Goal: Task Accomplishment & Management: Complete application form

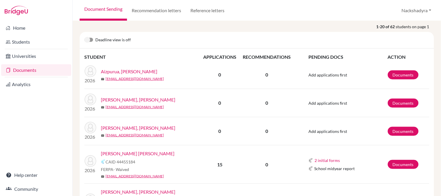
scroll to position [97, 0]
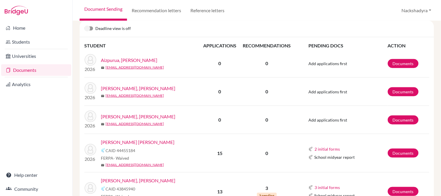
click at [145, 90] on link "Alegria Arana, Mateo Jose" at bounding box center [138, 88] width 74 height 7
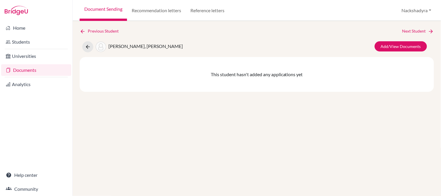
click at [304, 136] on div "Previous Student Next Student Alegria Arana, Mateo Jose Add/View Documents This…" at bounding box center [257, 108] width 368 height 175
click at [410, 44] on link "Add/View Documents" at bounding box center [401, 46] width 52 height 10
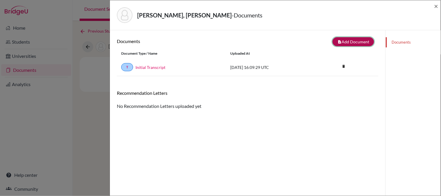
click at [361, 41] on button "note_add Add Document" at bounding box center [354, 41] width 42 height 9
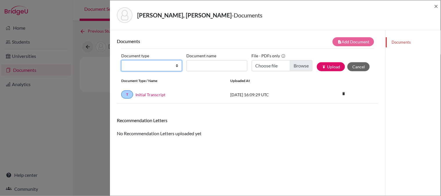
click at [152, 64] on select "Change explanation for Common App reports Counselor recommendation Internationa…" at bounding box center [151, 65] width 61 height 11
select select "45"
click at [121, 60] on select "Change explanation for Common App reports Counselor recommendation Internationa…" at bounding box center [151, 65] width 61 height 11
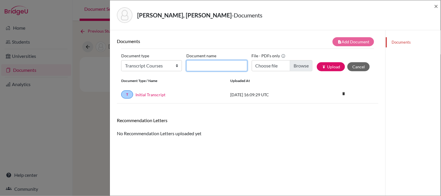
click at [220, 67] on input "Document name" at bounding box center [216, 65] width 61 height 11
type input "12th Grade Courses"
type input "C:\fakepath\Alegria, Mateo.pdf"
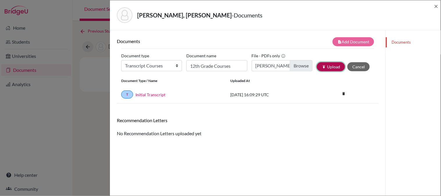
click at [326, 68] on button "publish Upload" at bounding box center [331, 66] width 28 height 9
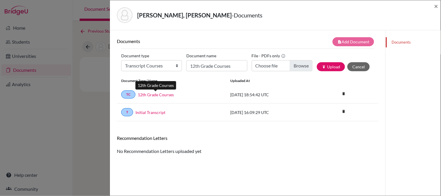
click at [156, 92] on link "12th Grade Courses" at bounding box center [156, 95] width 36 height 6
click at [435, 8] on span "×" at bounding box center [436, 6] width 4 height 8
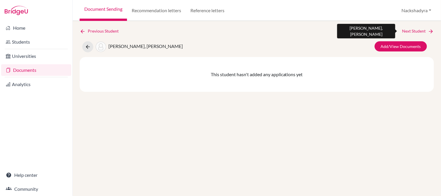
click at [420, 33] on link "Next Student" at bounding box center [418, 31] width 32 height 6
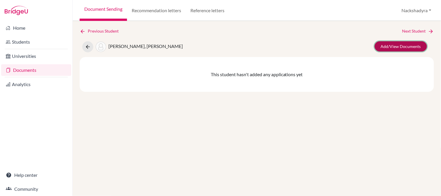
click at [410, 48] on link "Add/View Documents" at bounding box center [401, 46] width 52 height 10
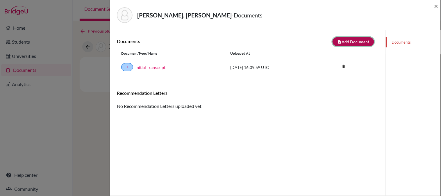
click at [353, 44] on button "note_add Add Document" at bounding box center [354, 41] width 42 height 9
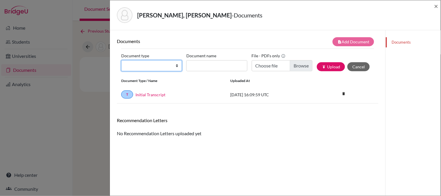
click at [143, 71] on select "Change explanation for Common App reports Counselor recommendation Internationa…" at bounding box center [151, 65] width 61 height 11
click at [121, 60] on select "Change explanation for Common App reports Counselor recommendation Internationa…" at bounding box center [151, 65] width 61 height 11
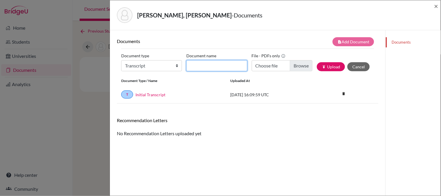
click at [217, 70] on input "Document name" at bounding box center [216, 65] width 61 height 11
click at [153, 68] on select "Change explanation for Common App reports Counselor recommendation Internationa…" at bounding box center [151, 65] width 61 height 11
select select "45"
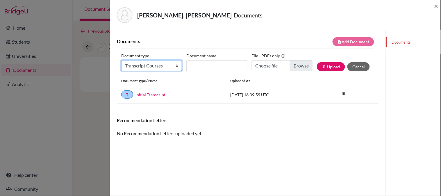
click at [121, 60] on select "Change explanation for Common App reports Counselor recommendation Internationa…" at bounding box center [151, 65] width 61 height 11
click at [214, 65] on input "Document name" at bounding box center [216, 65] width 61 height 11
type input "12th Grade Courses"
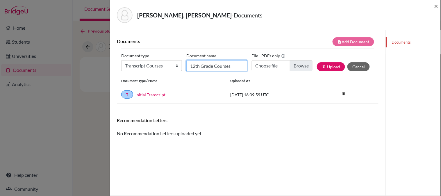
type input "C:\fakepath\Alvarez, Alejandro.pdf"
click at [323, 63] on button "publish Upload" at bounding box center [331, 66] width 28 height 9
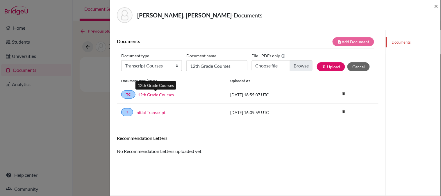
click at [149, 94] on link "12th Grade Courses" at bounding box center [156, 95] width 36 height 6
click at [436, 7] on span "×" at bounding box center [436, 6] width 4 height 8
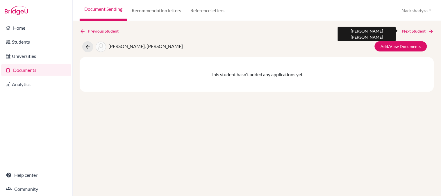
click at [406, 29] on link "Next Student" at bounding box center [418, 31] width 32 height 6
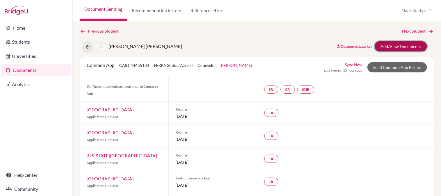
click at [386, 50] on link "Add/View Documents" at bounding box center [401, 46] width 52 height 10
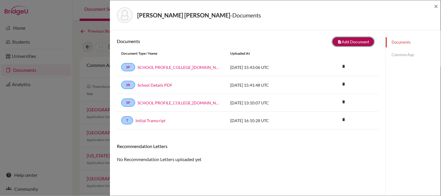
click at [341, 41] on button "note_add Add Document" at bounding box center [354, 41] width 42 height 9
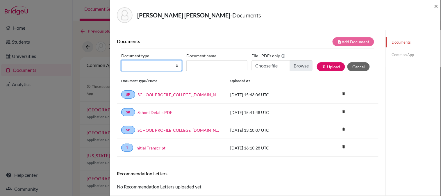
click at [150, 61] on select "Change explanation for Common App reports Counselor recommendation Internationa…" at bounding box center [151, 65] width 61 height 11
click at [121, 60] on select "Change explanation for Common App reports Counselor recommendation Internationa…" at bounding box center [151, 65] width 61 height 11
click at [150, 68] on select "Change explanation for Common App reports Counselor recommendation Internationa…" at bounding box center [151, 65] width 61 height 11
select select "45"
click at [121, 60] on select "Change explanation for Common App reports Counselor recommendation Internationa…" at bounding box center [151, 65] width 61 height 11
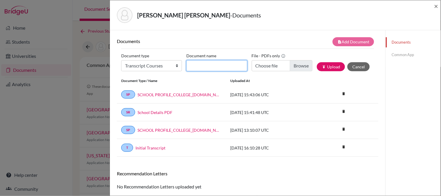
drag, startPoint x: 199, startPoint y: 65, endPoint x: 204, endPoint y: 42, distance: 24.3
click at [199, 65] on input "Document name" at bounding box center [216, 65] width 61 height 11
type input "12th Grade Courses"
type input "C:\fakepath\Arguello, Juan.pdf"
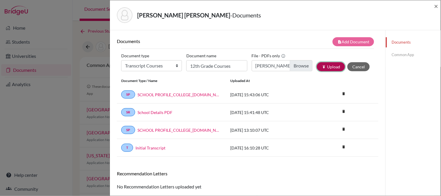
click at [326, 66] on button "publish Upload" at bounding box center [331, 66] width 28 height 9
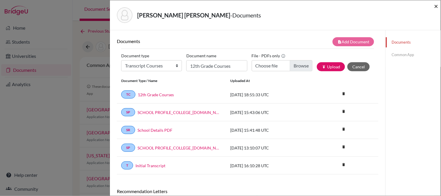
click at [437, 5] on span "×" at bounding box center [436, 6] width 4 height 8
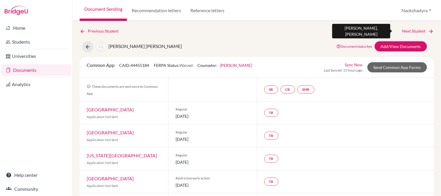
click at [419, 31] on link "Next Student" at bounding box center [418, 31] width 32 height 6
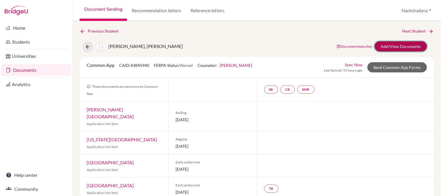
click at [385, 49] on link "Add/View Documents" at bounding box center [401, 46] width 52 height 10
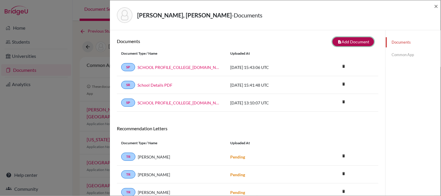
click at [340, 39] on button "note_add Add Document" at bounding box center [354, 41] width 42 height 9
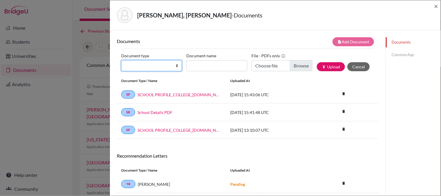
click at [138, 67] on select "Change explanation for Common App reports Counselor recommendation Internationa…" at bounding box center [151, 65] width 61 height 11
click at [121, 60] on select "Change explanation for Common App reports Counselor recommendation Internationa…" at bounding box center [151, 65] width 61 height 11
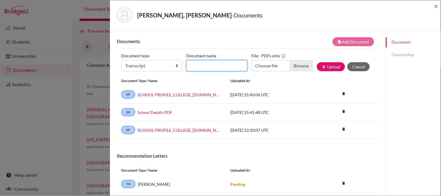
click at [217, 69] on input "Document name" at bounding box center [216, 65] width 61 height 11
click at [122, 69] on select "Change explanation for Common App reports Counselor recommendation Internationa…" at bounding box center [151, 65] width 61 height 11
select select "45"
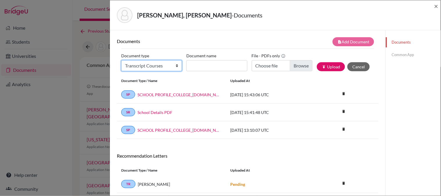
click at [121, 60] on select "Change explanation for Common App reports Counselor recommendation Internationa…" at bounding box center [151, 65] width 61 height 11
click at [203, 65] on input "Document name" at bounding box center [216, 65] width 61 height 11
type input "12th Grade Courses"
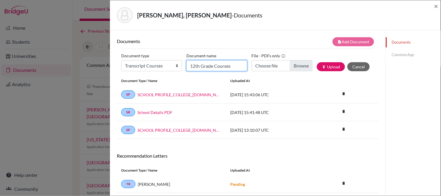
type input "C:\fakepath\Avendano, Sofia.pdf"
click at [317, 63] on button "publish Upload" at bounding box center [331, 66] width 28 height 9
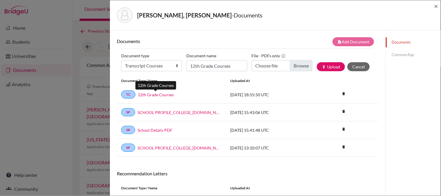
click at [170, 95] on link "12th Grade Courses" at bounding box center [156, 95] width 36 height 6
click at [156, 94] on link "12th Grade Courses" at bounding box center [156, 95] width 36 height 6
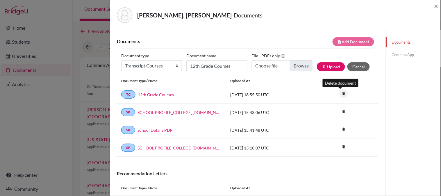
click at [339, 93] on icon "delete" at bounding box center [343, 93] width 9 height 9
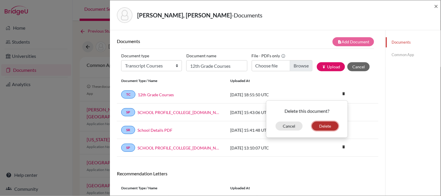
click at [324, 124] on button "Delete" at bounding box center [325, 126] width 26 height 9
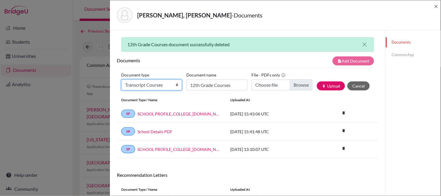
click at [146, 84] on select "Change explanation for Common App reports Counselor recommendation Internationa…" at bounding box center [151, 84] width 61 height 11
select select "45"
click at [121, 79] on select "Change explanation for Common App reports Counselor recommendation Internationa…" at bounding box center [151, 84] width 61 height 11
click at [205, 84] on input "12th Grade Courses" at bounding box center [216, 84] width 61 height 11
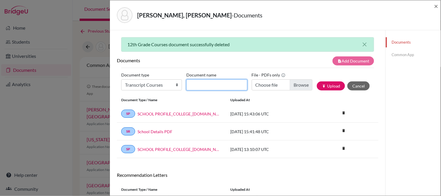
type input "12th Grade Courses"
type input "C:\fakepath\Avendano, Sofia.pdf"
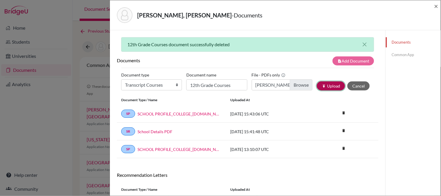
click at [317, 84] on button "publish Upload" at bounding box center [331, 85] width 28 height 9
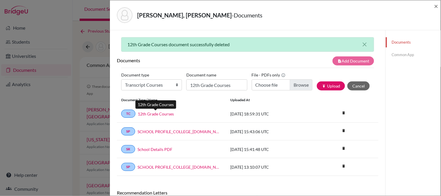
click at [159, 114] on link "12th Grade Courses" at bounding box center [156, 114] width 36 height 6
click at [435, 7] on span "×" at bounding box center [436, 6] width 4 height 8
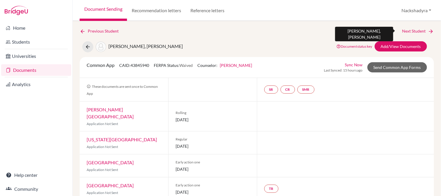
click at [415, 30] on link "Next Student" at bounding box center [418, 31] width 32 height 6
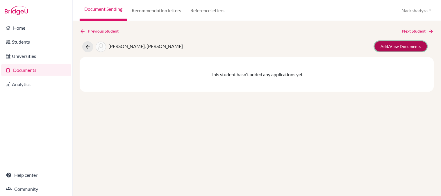
click at [404, 47] on link "Add/View Documents" at bounding box center [401, 46] width 52 height 10
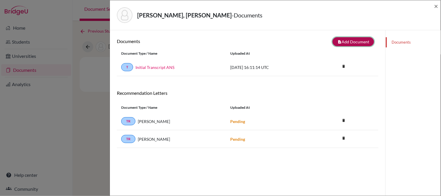
click at [337, 42] on icon "note_add" at bounding box center [339, 42] width 4 height 4
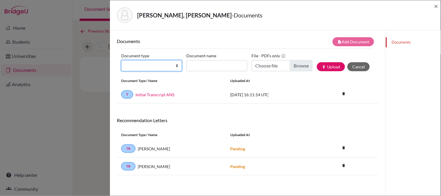
click at [156, 64] on select "Change explanation for Common App reports Counselor recommendation Internationa…" at bounding box center [151, 65] width 61 height 11
click at [121, 60] on select "Change explanation for Common App reports Counselor recommendation Internationa…" at bounding box center [151, 65] width 61 height 11
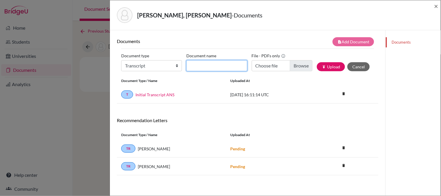
click at [212, 63] on input "Document name" at bounding box center [216, 65] width 61 height 11
click at [153, 67] on select "Change explanation for Common App reports Counselor recommendation Internationa…" at bounding box center [151, 65] width 61 height 11
select select "45"
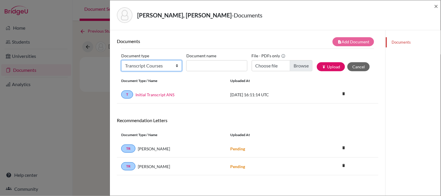
click at [121, 60] on select "Change explanation for Common App reports Counselor recommendation Internationa…" at bounding box center [151, 65] width 61 height 11
click at [210, 64] on input "Document name" at bounding box center [216, 65] width 61 height 11
type input "12th Grade Courses"
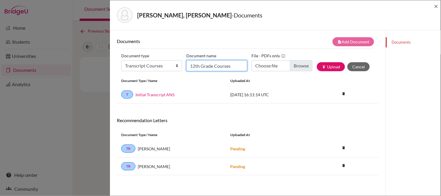
type input "C:\fakepath\Barquero, Harel.pdf"
click at [322, 65] on icon "publish" at bounding box center [324, 67] width 4 height 4
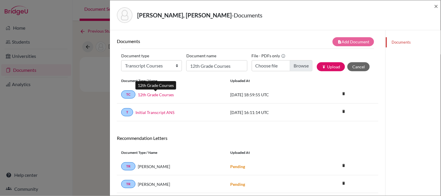
click at [149, 94] on link "12th Grade Courses" at bounding box center [156, 95] width 36 height 6
click at [435, 5] on span "×" at bounding box center [436, 6] width 4 height 8
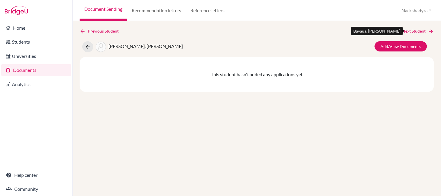
click at [412, 31] on link "Next Student" at bounding box center [418, 31] width 32 height 6
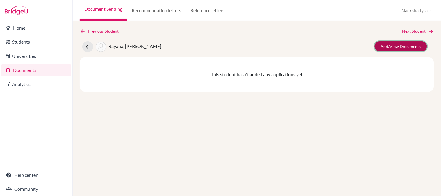
click at [399, 49] on link "Add/View Documents" at bounding box center [401, 46] width 52 height 10
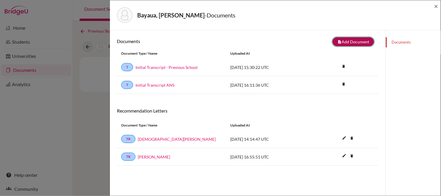
click at [344, 40] on button "note_add Add Document" at bounding box center [354, 41] width 42 height 9
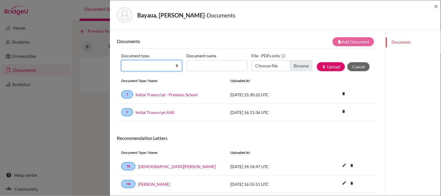
click at [141, 65] on select "Change explanation for Common App reports Counselor recommendation Internationa…" at bounding box center [151, 65] width 61 height 11
select select "45"
click at [121, 60] on select "Change explanation for Common App reports Counselor recommendation Internationa…" at bounding box center [151, 65] width 61 height 11
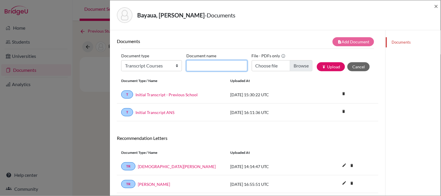
click at [221, 63] on input "Document name" at bounding box center [216, 65] width 61 height 11
type input "12th Grade Courses"
type input "C:\fakepath\Bayaua, Francis.pdf"
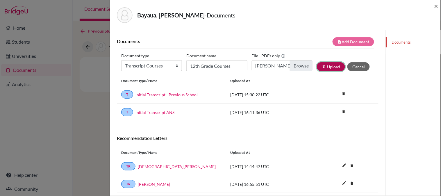
click at [317, 63] on button "publish Upload" at bounding box center [331, 66] width 28 height 9
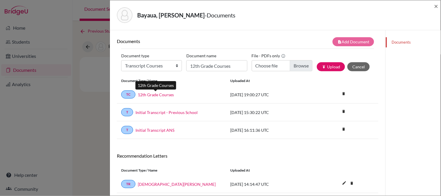
click at [142, 93] on link "12th Grade Courses" at bounding box center [156, 95] width 36 height 6
click at [437, 4] on span "×" at bounding box center [436, 6] width 4 height 8
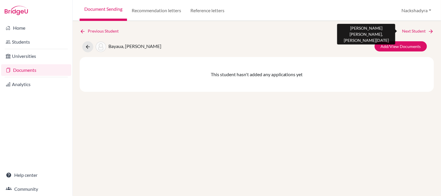
click at [420, 30] on link "Next Student" at bounding box center [418, 31] width 32 height 6
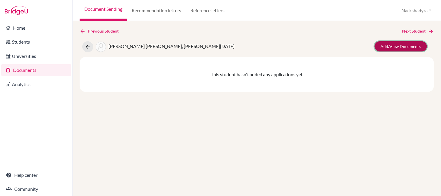
click at [409, 45] on link "Add/View Documents" at bounding box center [401, 46] width 52 height 10
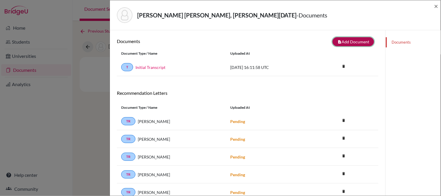
click at [344, 45] on button "note_add Add Document" at bounding box center [354, 41] width 42 height 9
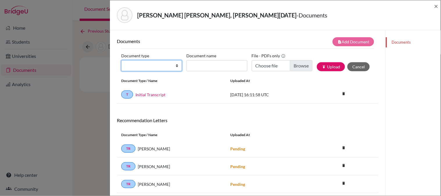
click at [130, 64] on select "Change explanation for Common App reports Counselor recommendation Internationa…" at bounding box center [151, 65] width 61 height 11
select select "45"
click at [121, 60] on select "Change explanation for Common App reports Counselor recommendation Internationa…" at bounding box center [151, 65] width 61 height 11
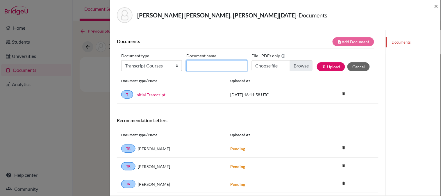
click at [218, 62] on input "Document name" at bounding box center [216, 65] width 61 height 11
type input "12th Grade Courses"
type input "C:\fakepath\Benavente, Nicole.pdf"
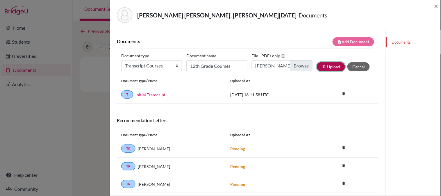
click at [322, 65] on icon "publish" at bounding box center [324, 67] width 4 height 4
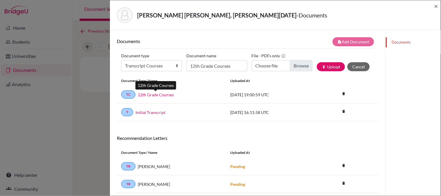
click at [149, 94] on link "12th Grade Courses" at bounding box center [156, 95] width 36 height 6
click at [435, 6] on span "×" at bounding box center [436, 6] width 4 height 8
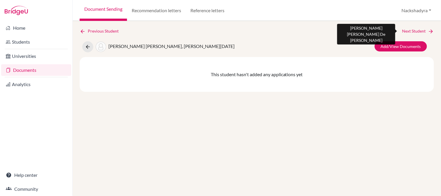
click at [426, 28] on link "Next Student" at bounding box center [418, 31] width 32 height 6
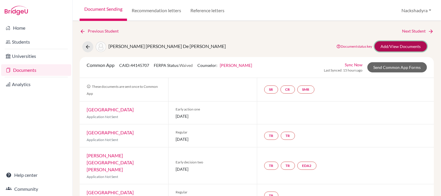
click at [400, 44] on link "Add/View Documents" at bounding box center [401, 46] width 52 height 10
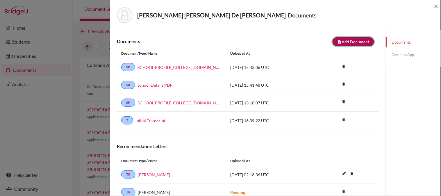
click at [356, 42] on button "note_add Add Document" at bounding box center [354, 41] width 42 height 9
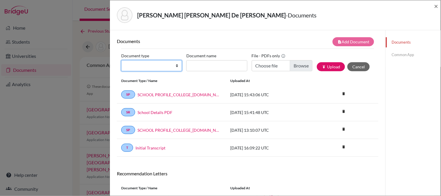
click at [127, 64] on select "Change explanation for Common App reports Counselor recommendation Internationa…" at bounding box center [151, 65] width 61 height 11
select select "45"
click at [121, 60] on select "Change explanation for Common App reports Counselor recommendation Internationa…" at bounding box center [151, 65] width 61 height 11
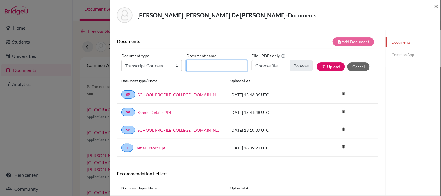
click at [212, 68] on input "Document name" at bounding box center [216, 65] width 61 height 11
type input "12th Grade Courses"
type input "C:\fakepath\Bequillard, Rene.pdf"
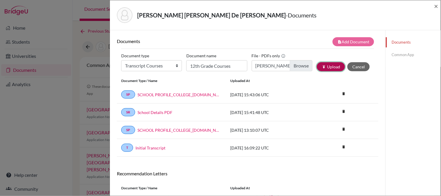
click at [322, 67] on button "publish Upload" at bounding box center [331, 66] width 28 height 9
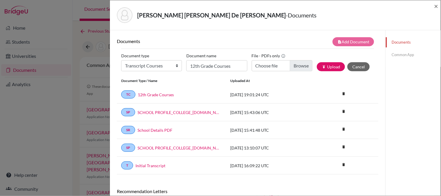
click at [440, 6] on div "Bequillard Delgado, Rene De Jesus - Documents ×" at bounding box center [275, 15] width 331 height 30
click at [438, 5] on span "×" at bounding box center [436, 6] width 4 height 8
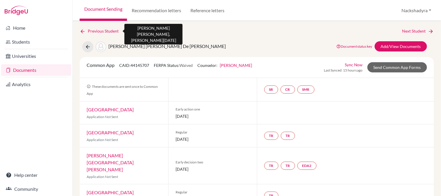
click at [97, 30] on link "Previous Student" at bounding box center [102, 31] width 44 height 6
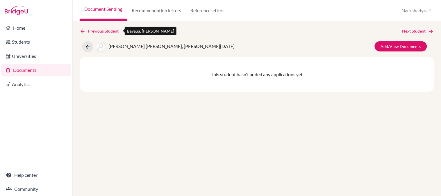
click at [97, 30] on link "Previous Student" at bounding box center [102, 31] width 44 height 6
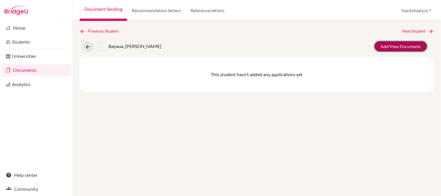
click at [418, 47] on link "Add/View Documents" at bounding box center [401, 46] width 52 height 10
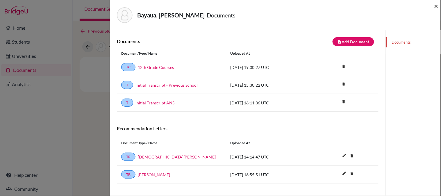
click at [438, 5] on span "×" at bounding box center [436, 6] width 4 height 8
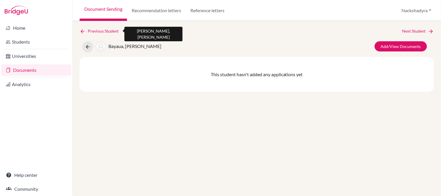
click at [106, 31] on link "Previous Student" at bounding box center [102, 31] width 44 height 6
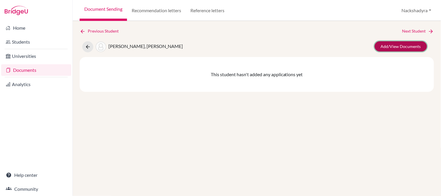
click at [402, 48] on link "Add/View Documents" at bounding box center [401, 46] width 52 height 10
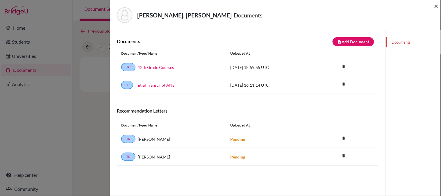
click at [437, 6] on span "×" at bounding box center [436, 6] width 4 height 8
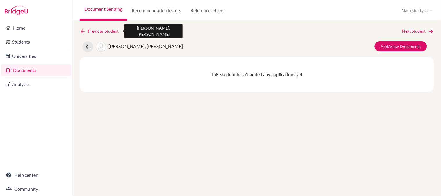
click at [92, 28] on link "Previous Student" at bounding box center [102, 31] width 44 height 6
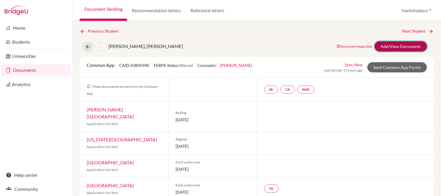
click at [400, 50] on link "Add/View Documents" at bounding box center [401, 46] width 52 height 10
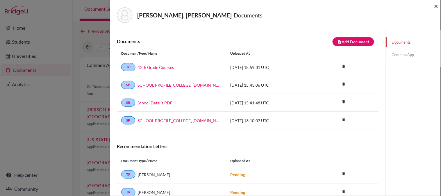
click at [437, 5] on span "×" at bounding box center [436, 6] width 4 height 8
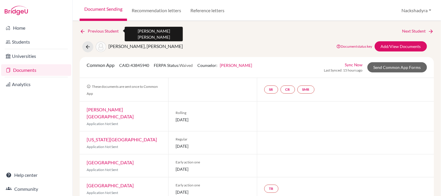
click at [89, 29] on link "Previous Student" at bounding box center [102, 31] width 44 height 6
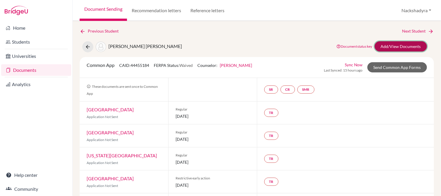
click at [397, 46] on link "Add/View Documents" at bounding box center [401, 46] width 52 height 10
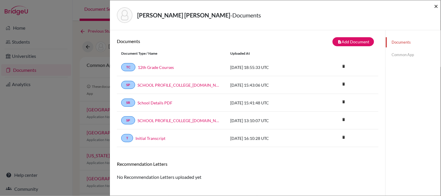
click at [434, 6] on span "×" at bounding box center [436, 6] width 4 height 8
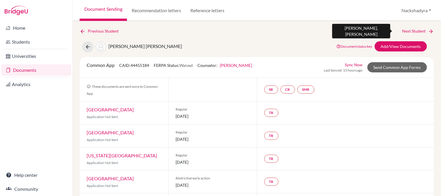
click at [415, 34] on link "Next Student" at bounding box center [418, 31] width 32 height 6
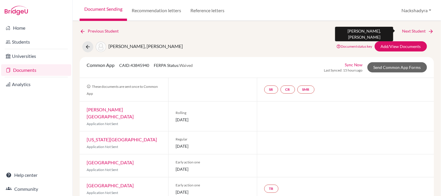
click at [412, 32] on link "Next Student" at bounding box center [418, 31] width 32 height 6
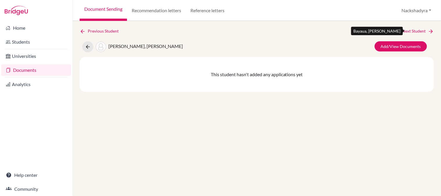
click at [412, 32] on link "Next Student" at bounding box center [418, 31] width 32 height 6
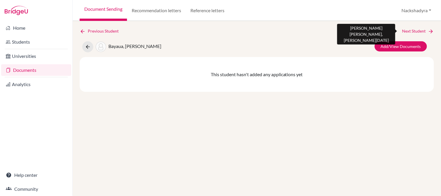
click at [412, 32] on link "Next Student" at bounding box center [418, 31] width 32 height 6
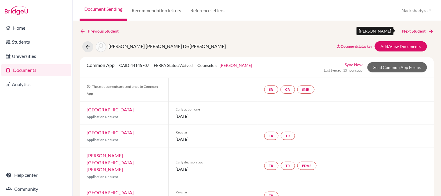
click at [412, 32] on link "Next Student" at bounding box center [418, 31] width 32 height 6
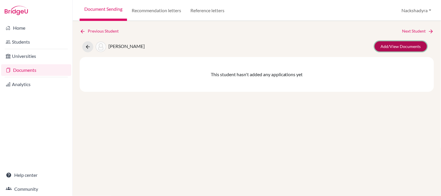
click at [408, 49] on link "Add/View Documents" at bounding box center [401, 46] width 52 height 10
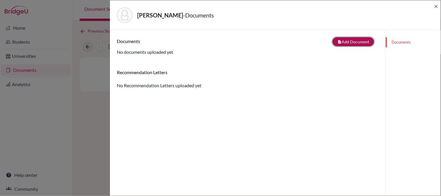
click at [337, 40] on icon "note_add" at bounding box center [339, 42] width 4 height 4
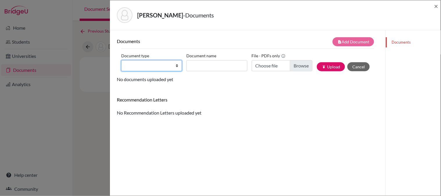
click at [142, 69] on select "Change explanation for Common App reports Counselor recommendation Internationa…" at bounding box center [151, 65] width 61 height 11
click at [121, 60] on select "Change explanation for Common App reports Counselor recommendation Internationa…" at bounding box center [151, 65] width 61 height 11
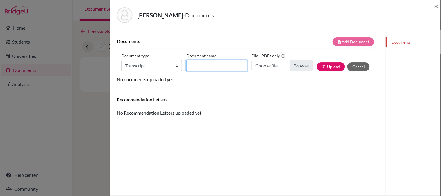
click at [218, 66] on input "Document name" at bounding box center [216, 65] width 61 height 11
click at [161, 68] on select "Change explanation for Common App reports Counselor recommendation Internationa…" at bounding box center [151, 65] width 61 height 11
select select "45"
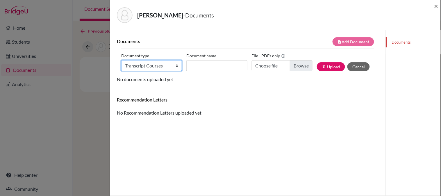
click at [121, 60] on select "Change explanation for Common App reports Counselor recommendation Internationa…" at bounding box center [151, 65] width 61 height 11
click at [202, 68] on input "Document name" at bounding box center [216, 65] width 61 height 11
type input "12th Grade Courses"
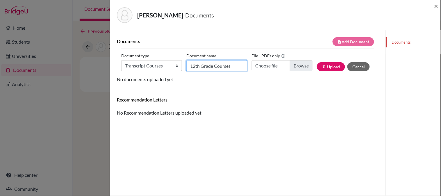
type input "C:\fakepath\Bergman, Nicole.pdf"
click at [324, 64] on button "publish Upload" at bounding box center [331, 66] width 28 height 9
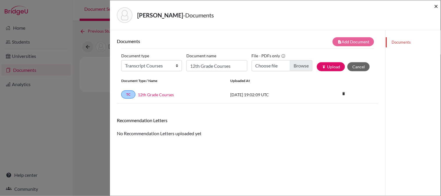
click at [435, 6] on span "×" at bounding box center [436, 6] width 4 height 8
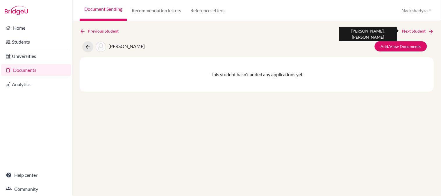
click at [412, 33] on link "Next Student" at bounding box center [418, 31] width 32 height 6
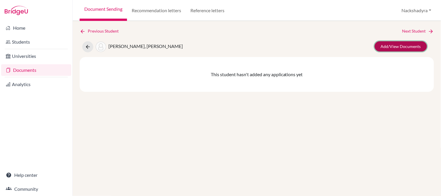
click at [402, 45] on link "Add/View Documents" at bounding box center [401, 46] width 52 height 10
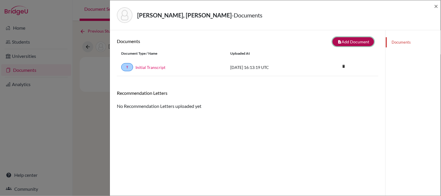
click at [347, 41] on button "note_add Add Document" at bounding box center [354, 41] width 42 height 9
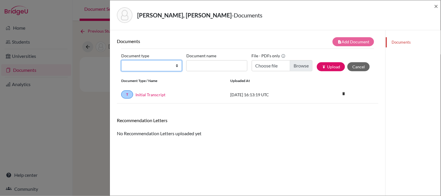
drag, startPoint x: 140, startPoint y: 68, endPoint x: 139, endPoint y: 71, distance: 3.4
click at [140, 68] on select "Change explanation for Common App reports Counselor recommendation Internationa…" at bounding box center [151, 65] width 61 height 11
select select "45"
click at [121, 60] on select "Change explanation for Common App reports Counselor recommendation Internationa…" at bounding box center [151, 65] width 61 height 11
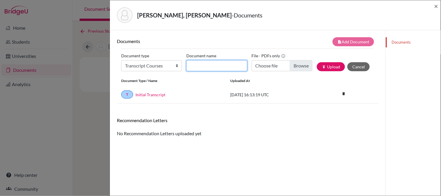
click at [223, 65] on input "Document name" at bounding box center [216, 65] width 61 height 11
type input "12th Grade Courses"
type input "C:\fakepath\Blandon, Alberto.pdf"
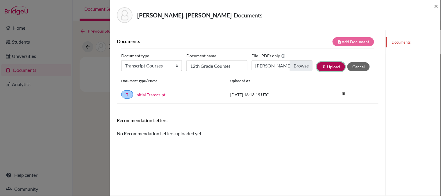
click at [317, 63] on button "publish Upload" at bounding box center [331, 66] width 28 height 9
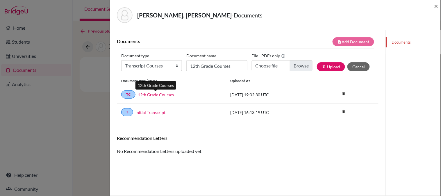
click at [152, 94] on link "12th Grade Courses" at bounding box center [156, 95] width 36 height 6
click at [436, 5] on span "×" at bounding box center [436, 6] width 4 height 8
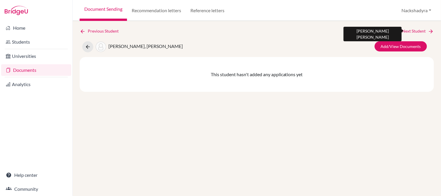
click at [419, 30] on link "Next Student" at bounding box center [418, 31] width 32 height 6
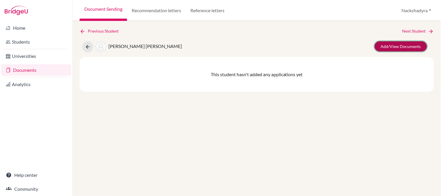
click at [409, 45] on link "Add/View Documents" at bounding box center [401, 46] width 52 height 10
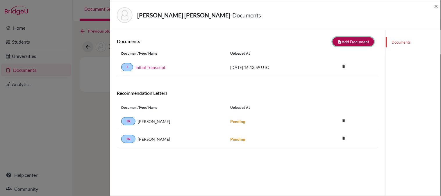
click at [356, 42] on button "note_add Add Document" at bounding box center [354, 41] width 42 height 9
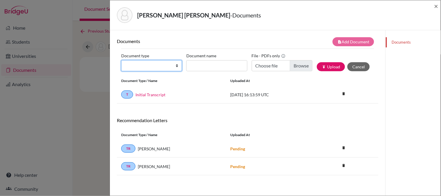
click at [128, 63] on select "Change explanation for Common App reports Counselor recommendation Internationa…" at bounding box center [151, 65] width 61 height 11
select select "45"
click at [121, 60] on select "Change explanation for Common App reports Counselor recommendation Internationa…" at bounding box center [151, 65] width 61 height 11
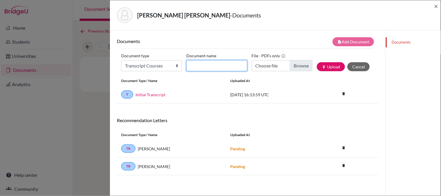
click at [206, 62] on input "Document name" at bounding box center [216, 65] width 61 height 11
type input "12th Grade Courses"
type input "C:\fakepath\Cajina, Diana.pdf"
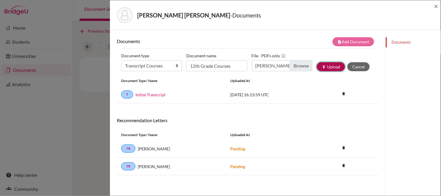
click at [317, 65] on button "publish Upload" at bounding box center [331, 66] width 28 height 9
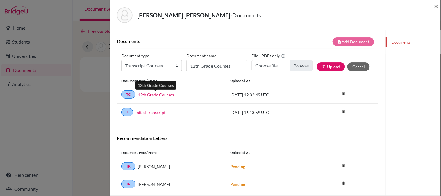
click at [149, 95] on link "12th Grade Courses" at bounding box center [156, 95] width 36 height 6
click at [436, 6] on span "×" at bounding box center [436, 6] width 4 height 8
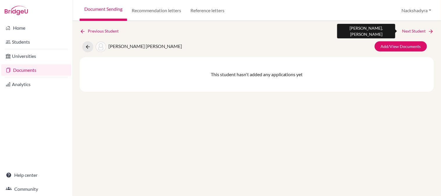
click at [424, 31] on link "Next Student" at bounding box center [418, 31] width 32 height 6
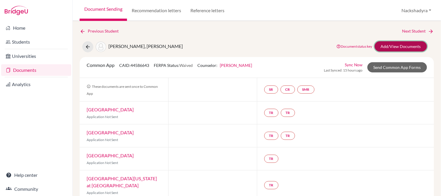
click at [399, 46] on link "Add/View Documents" at bounding box center [401, 46] width 52 height 10
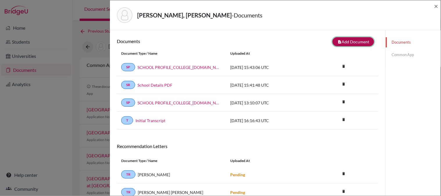
click at [351, 38] on button "note_add Add Document" at bounding box center [354, 41] width 42 height 9
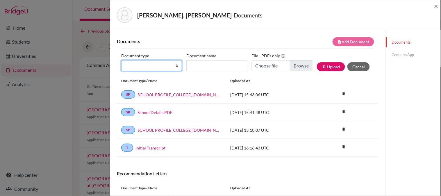
click at [141, 70] on select "Change explanation for Common App reports Counselor recommendation Internationa…" at bounding box center [151, 65] width 61 height 11
select select "45"
click at [121, 60] on select "Change explanation for Common App reports Counselor recommendation Internationa…" at bounding box center [151, 65] width 61 height 11
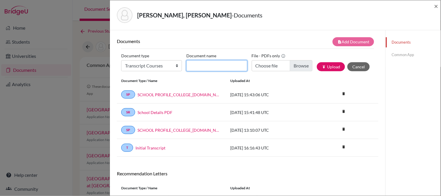
click at [221, 68] on input "Document name" at bounding box center [216, 65] width 61 height 11
type input "12th Grade Courses"
type input "C:\fakepath\Castro, Celso.pdf"
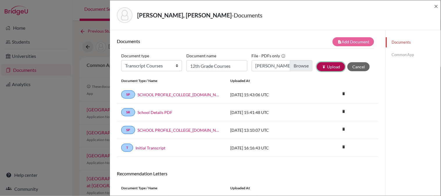
click at [322, 65] on icon "publish" at bounding box center [324, 67] width 4 height 4
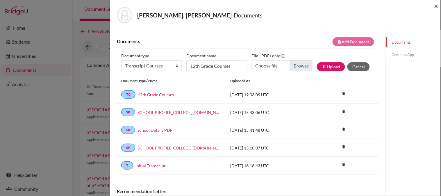
click at [435, 5] on span "×" at bounding box center [436, 6] width 4 height 8
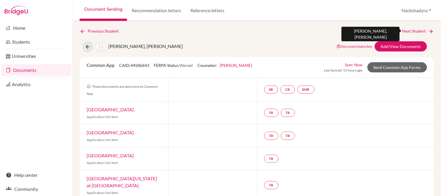
click at [412, 31] on link "Next Student" at bounding box center [418, 31] width 32 height 6
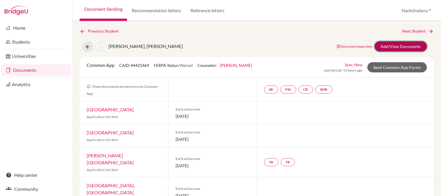
click at [399, 50] on link "Add/View Documents" at bounding box center [401, 46] width 52 height 10
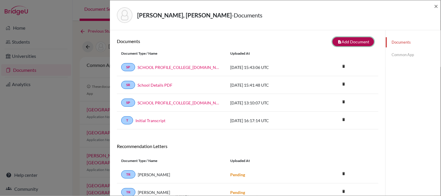
click at [351, 38] on button "note_add Add Document" at bounding box center [354, 41] width 42 height 9
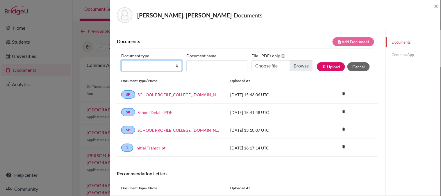
click at [143, 65] on select "Change explanation for Common App reports Counselor recommendation Internationa…" at bounding box center [151, 65] width 61 height 11
select select "45"
click at [121, 60] on select "Change explanation for Common App reports Counselor recommendation Internationa…" at bounding box center [151, 65] width 61 height 11
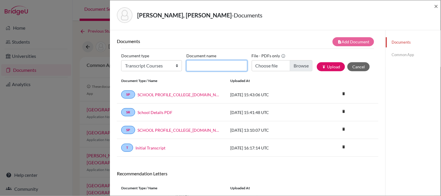
click at [193, 61] on input "Document name" at bounding box center [216, 65] width 61 height 11
type input "12th Grade Courses"
type input "C:\fakepath\Cheng, Joshua.pdf"
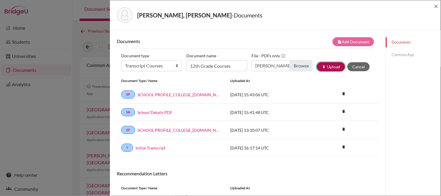
click at [330, 66] on button "publish Upload" at bounding box center [331, 66] width 28 height 9
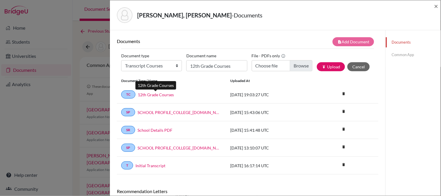
click at [158, 97] on link "12th Grade Courses" at bounding box center [156, 95] width 36 height 6
click at [436, 5] on span "×" at bounding box center [436, 6] width 4 height 8
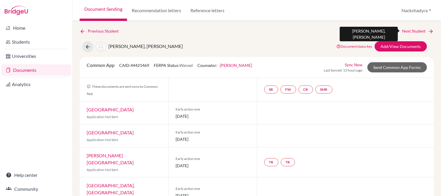
click at [428, 31] on icon at bounding box center [431, 31] width 6 height 6
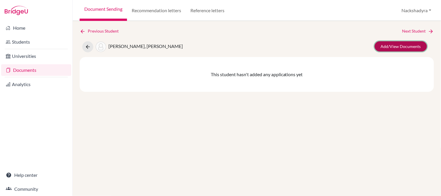
click at [401, 46] on link "Add/View Documents" at bounding box center [401, 46] width 52 height 10
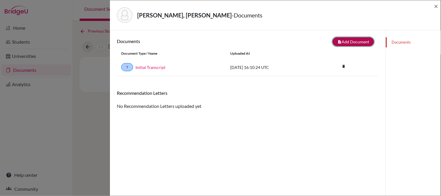
click at [340, 42] on button "note_add Add Document" at bounding box center [354, 41] width 42 height 9
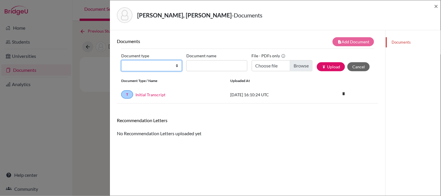
click at [145, 65] on select "Change explanation for Common App reports Counselor recommendation Internationa…" at bounding box center [151, 65] width 61 height 11
select select "45"
click at [121, 60] on select "Change explanation for Common App reports Counselor recommendation Internationa…" at bounding box center [151, 65] width 61 height 11
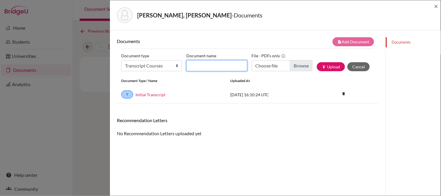
click at [220, 63] on input "Document name" at bounding box center [216, 65] width 61 height 11
type input "12th Grade Courses"
type input "C:\fakepath\Cheng, Iwen.pdf"
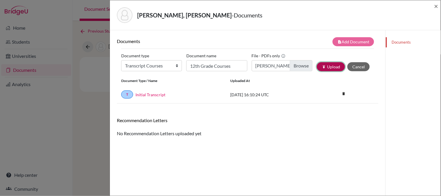
click at [327, 64] on button "publish Upload" at bounding box center [331, 66] width 28 height 9
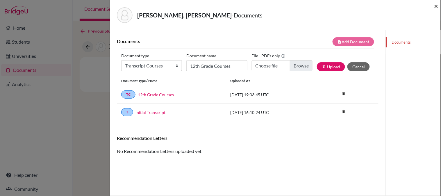
click at [436, 6] on span "×" at bounding box center [436, 6] width 4 height 8
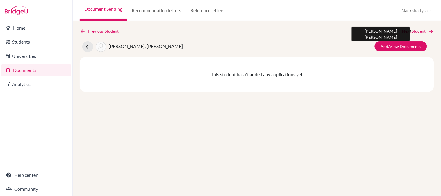
click at [408, 31] on link "Next Student" at bounding box center [418, 31] width 32 height 6
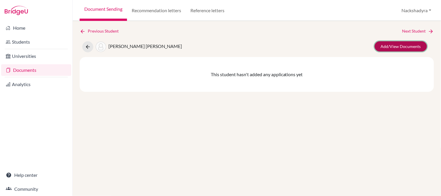
click at [399, 48] on link "Add/View Documents" at bounding box center [401, 46] width 52 height 10
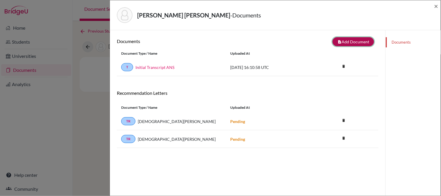
click at [362, 37] on button "note_add Add Document" at bounding box center [354, 41] width 42 height 9
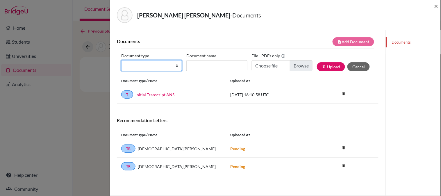
click at [150, 65] on select "Change explanation for Common App reports Counselor recommendation Internationa…" at bounding box center [151, 65] width 61 height 11
select select "45"
click at [121, 60] on select "Change explanation for Common App reports Counselor recommendation Internationa…" at bounding box center [151, 65] width 61 height 11
type input "C:\fakepath\Coloma, Mia.pdf"
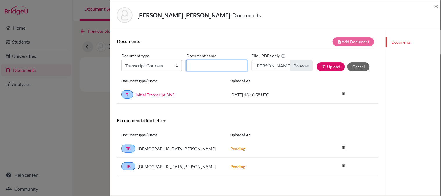
click at [217, 68] on input "Document name" at bounding box center [216, 65] width 61 height 11
type input "12th Grade Courses"
click at [334, 66] on button "publish Upload" at bounding box center [331, 66] width 28 height 9
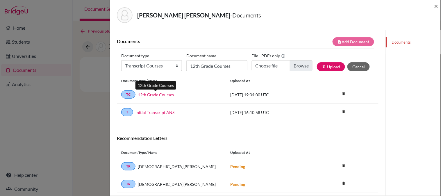
click at [161, 95] on link "12th Grade Courses" at bounding box center [156, 95] width 36 height 6
click at [436, 6] on span "×" at bounding box center [436, 6] width 4 height 8
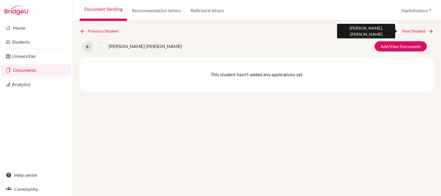
click at [417, 31] on link "Next Student" at bounding box center [418, 31] width 32 height 6
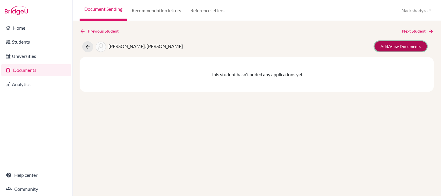
click at [412, 45] on link "Add/View Documents" at bounding box center [401, 46] width 52 height 10
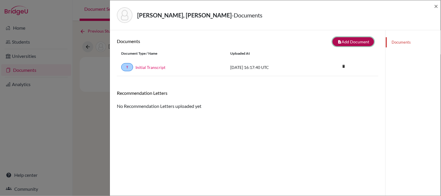
click at [348, 39] on button "note_add Add Document" at bounding box center [354, 41] width 42 height 9
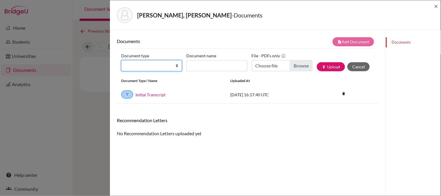
click at [151, 62] on select "Change explanation for Common App reports Counselor recommendation Internationa…" at bounding box center [151, 65] width 61 height 11
select select "45"
click at [121, 60] on select "Change explanation for Common App reports Counselor recommendation Internationa…" at bounding box center [151, 65] width 61 height 11
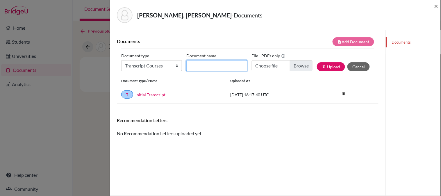
drag, startPoint x: 204, startPoint y: 68, endPoint x: 206, endPoint y: 71, distance: 3.9
click at [204, 68] on input "Document name" at bounding box center [216, 65] width 61 height 11
type input "12th Grade Courses"
type input "C:\fakepath\Daetz, Ethan.pdf"
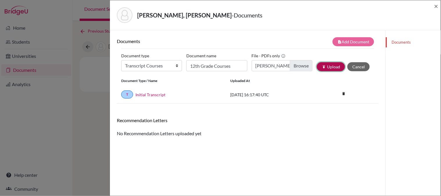
click at [322, 65] on button "publish Upload" at bounding box center [331, 66] width 28 height 9
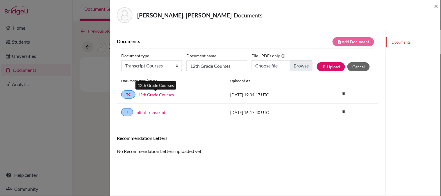
click at [152, 96] on link "12th Grade Courses" at bounding box center [156, 95] width 36 height 6
click at [167, 93] on link "12th Grade Courses" at bounding box center [156, 95] width 36 height 6
click at [436, 7] on span "×" at bounding box center [436, 6] width 4 height 8
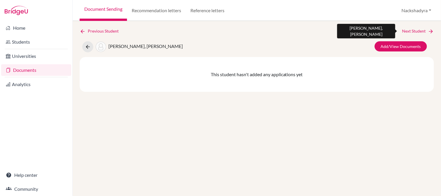
click at [414, 31] on link "Next Student" at bounding box center [418, 31] width 32 height 6
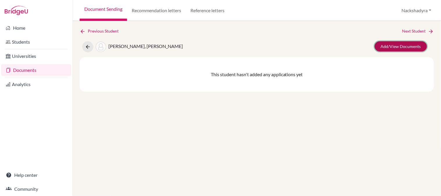
click at [395, 48] on link "Add/View Documents" at bounding box center [401, 46] width 52 height 10
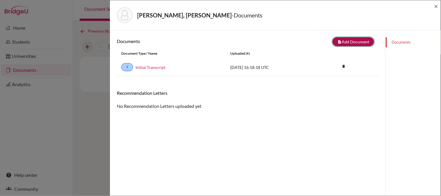
click at [344, 42] on button "note_add Add Document" at bounding box center [354, 41] width 42 height 9
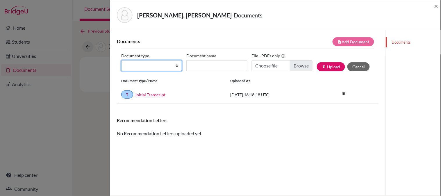
click at [132, 66] on select "Change explanation for Common App reports Counselor recommendation Internationa…" at bounding box center [151, 65] width 61 height 11
select select "45"
click at [121, 60] on select "Change explanation for Common App reports Counselor recommendation Internationa…" at bounding box center [151, 65] width 61 height 11
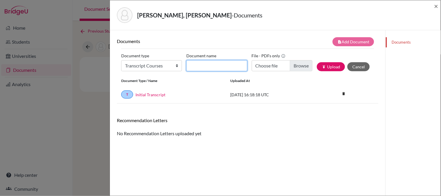
click at [215, 65] on input "Document name" at bounding box center [216, 65] width 61 height 11
type input "12th Grade Courses"
type input "C:\fakepath\Damongeot, Louis.pdf"
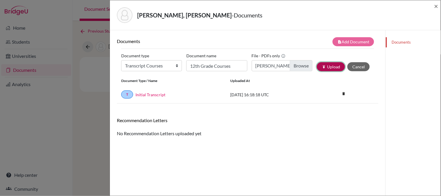
click at [326, 67] on button "publish Upload" at bounding box center [331, 66] width 28 height 9
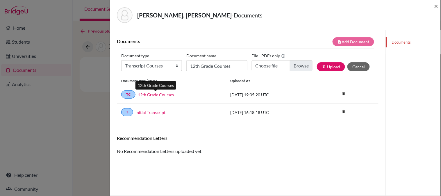
click at [162, 96] on link "12th Grade Courses" at bounding box center [156, 95] width 36 height 6
click at [436, 8] on span "×" at bounding box center [436, 6] width 4 height 8
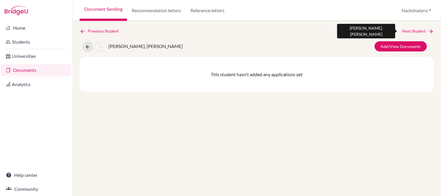
click at [423, 29] on link "Next Student" at bounding box center [418, 31] width 32 height 6
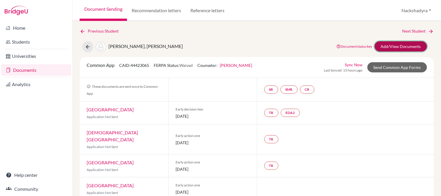
click at [403, 48] on link "Add/View Documents" at bounding box center [401, 46] width 52 height 10
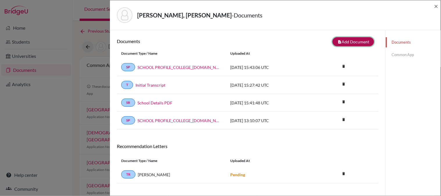
click at [343, 43] on button "note_add Add Document" at bounding box center [354, 41] width 42 height 9
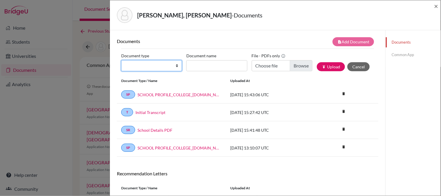
drag, startPoint x: 151, startPoint y: 65, endPoint x: 151, endPoint y: 68, distance: 3.5
click at [151, 65] on select "Change explanation for Common App reports Counselor recommendation Internationa…" at bounding box center [151, 65] width 61 height 11
select select "45"
click at [121, 60] on select "Change explanation for Common App reports Counselor recommendation Internationa…" at bounding box center [151, 65] width 61 height 11
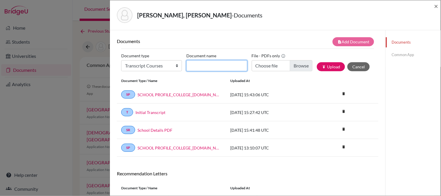
click at [215, 66] on input "Document name" at bounding box center [216, 65] width 61 height 11
type input "12th Grade Courses"
type input "C:\fakepath\Delgado, Gabriel.pdf"
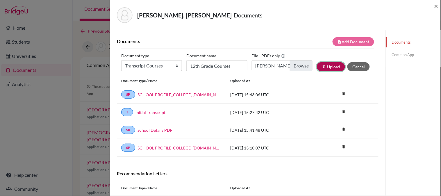
click at [322, 65] on icon "publish" at bounding box center [324, 67] width 4 height 4
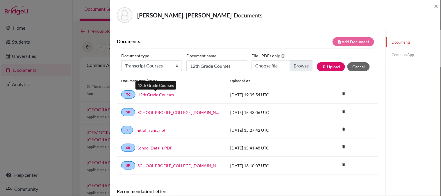
click at [160, 94] on link "12th Grade Courses" at bounding box center [156, 95] width 36 height 6
click at [435, 6] on span "×" at bounding box center [436, 6] width 4 height 8
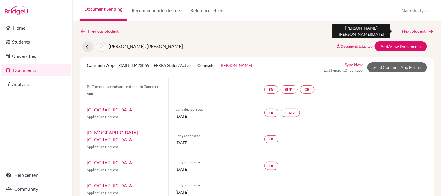
click at [428, 31] on icon at bounding box center [431, 31] width 6 height 6
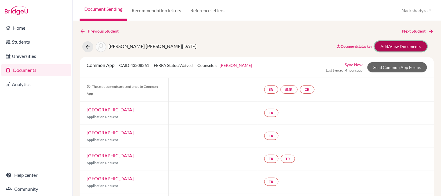
click at [394, 44] on link "Add/View Documents" at bounding box center [401, 46] width 52 height 10
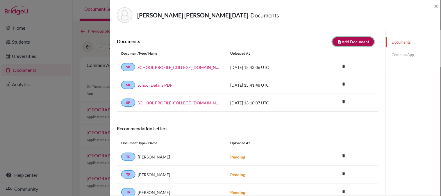
click at [333, 45] on button "note_add Add Document" at bounding box center [354, 41] width 42 height 9
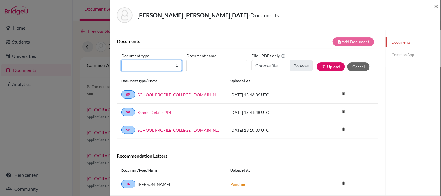
click at [150, 66] on select "Change explanation for Common App reports Counselor recommendation Internationa…" at bounding box center [151, 65] width 61 height 11
select select "45"
click at [121, 60] on select "Change explanation for Common App reports Counselor recommendation Internationa…" at bounding box center [151, 65] width 61 height 11
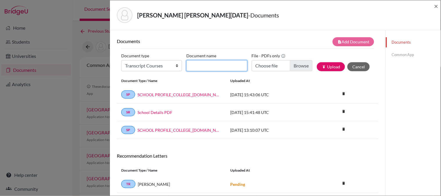
click at [231, 68] on input "Document name" at bounding box center [216, 65] width 61 height 11
type input "12th Grade Courses"
type input "C:\fakepath\De Villers, Lucia.pdf"
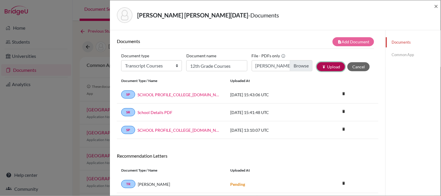
click at [323, 65] on button "publish Upload" at bounding box center [331, 66] width 28 height 9
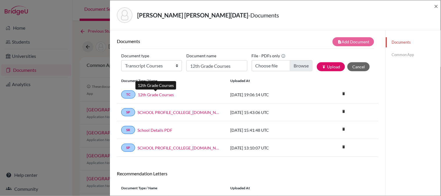
click at [156, 93] on link "12th Grade Courses" at bounding box center [156, 95] width 36 height 6
click at [435, 5] on span "×" at bounding box center [436, 6] width 4 height 8
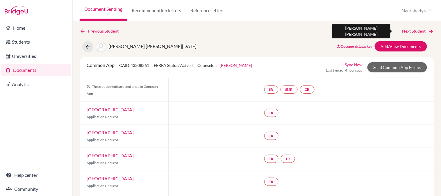
click at [423, 29] on link "Next Student" at bounding box center [418, 31] width 32 height 6
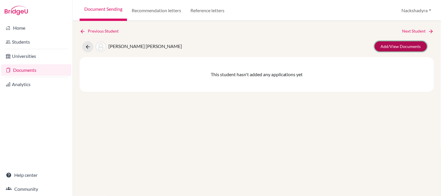
click at [401, 45] on link "Add/View Documents" at bounding box center [401, 46] width 52 height 10
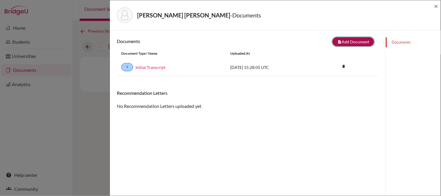
click at [342, 43] on button "note_add Add Document" at bounding box center [354, 41] width 42 height 9
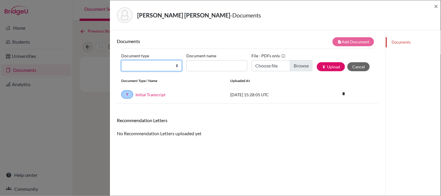
click at [142, 66] on select "Change explanation for Common App reports Counselor recommendation Internationa…" at bounding box center [151, 65] width 61 height 11
select select "45"
click at [121, 60] on select "Change explanation for Common App reports Counselor recommendation Internationa…" at bounding box center [151, 65] width 61 height 11
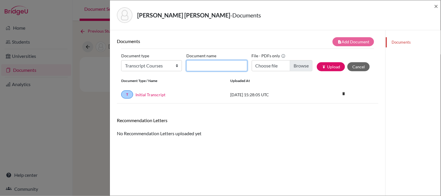
click at [219, 65] on input "Document name" at bounding box center [216, 65] width 61 height 11
type input "12th Grade Courses"
type input "C:\fakepath\Downing, Maria.pdf"
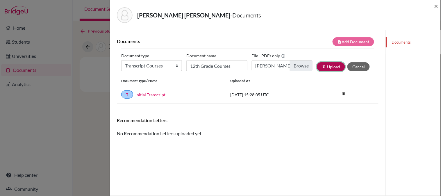
click at [322, 67] on icon "publish" at bounding box center [324, 67] width 4 height 4
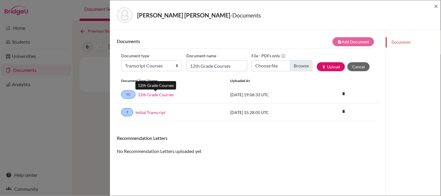
click at [151, 96] on link "12th Grade Courses" at bounding box center [156, 95] width 36 height 6
click at [437, 5] on span "×" at bounding box center [436, 6] width 4 height 8
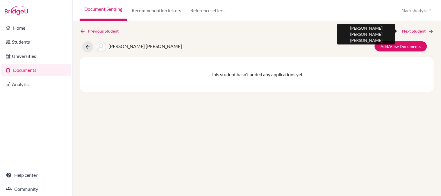
click at [413, 31] on link "Next Student" at bounding box center [418, 31] width 32 height 6
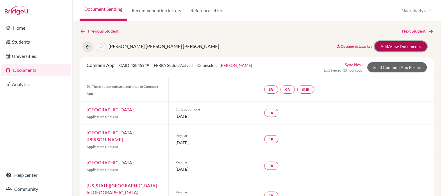
click at [411, 45] on link "Add/View Documents" at bounding box center [401, 46] width 52 height 10
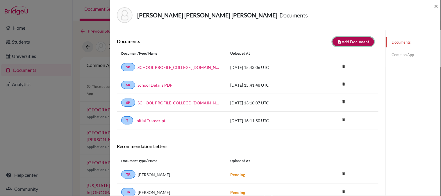
click at [342, 41] on button "note_add Add Document" at bounding box center [354, 41] width 42 height 9
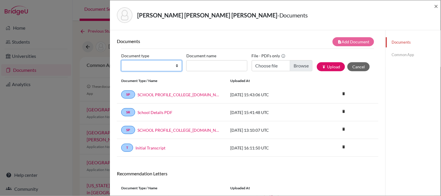
drag, startPoint x: 159, startPoint y: 65, endPoint x: 164, endPoint y: 71, distance: 7.6
click at [159, 65] on select "Change explanation for Common App reports Counselor recommendation Internationa…" at bounding box center [151, 65] width 61 height 11
select select "45"
click at [121, 60] on select "Change explanation for Common App reports Counselor recommendation Internationa…" at bounding box center [151, 65] width 61 height 11
click at [222, 75] on div "Document type Change explanation for Common App reports Counselor recommendatio…" at bounding box center [247, 63] width 253 height 25
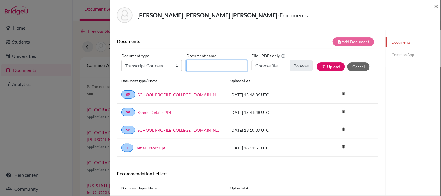
click at [225, 65] on input "Document name" at bounding box center [216, 65] width 61 height 11
type input "12th Grade Courses"
type input "C:\fakepath\Gomez, Natalia.pdf"
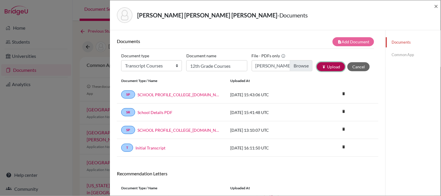
click at [322, 68] on icon "publish" at bounding box center [324, 67] width 4 height 4
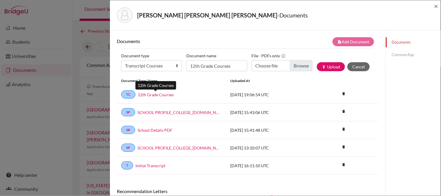
click at [147, 95] on link "12th Grade Courses" at bounding box center [156, 95] width 36 height 6
click at [435, 5] on span "×" at bounding box center [436, 6] width 4 height 8
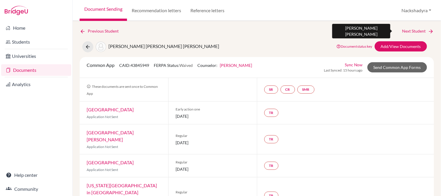
click at [406, 29] on link "Next Student" at bounding box center [418, 31] width 32 height 6
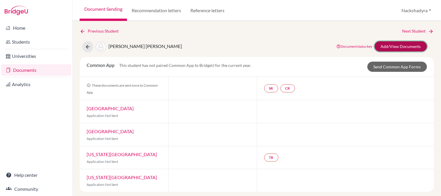
click at [404, 45] on link "Add/View Documents" at bounding box center [401, 46] width 52 height 10
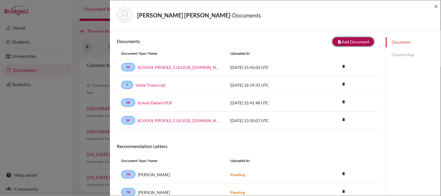
click at [344, 42] on button "note_add Add Document" at bounding box center [354, 41] width 42 height 9
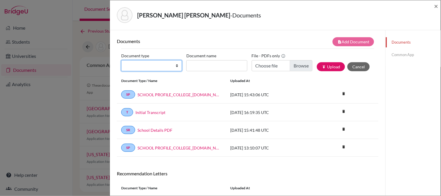
drag, startPoint x: 157, startPoint y: 67, endPoint x: 156, endPoint y: 71, distance: 4.3
click at [157, 67] on select "Change explanation for Common App reports Counselor recommendation Internationa…" at bounding box center [151, 65] width 61 height 11
select select "45"
click at [121, 60] on select "Change explanation for Common App reports Counselor recommendation Internationa…" at bounding box center [151, 65] width 61 height 11
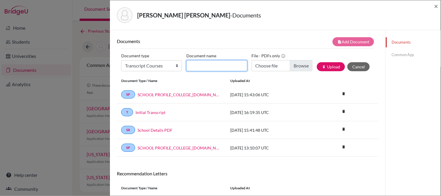
click at [206, 67] on input "Document name" at bounding box center [216, 65] width 61 height 11
type input "12th Grade Courses"
type input "C:\fakepath\Guerrero, Eugenia.pdf"
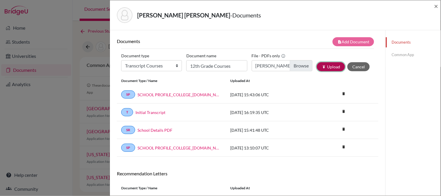
click at [322, 65] on icon "publish" at bounding box center [324, 67] width 4 height 4
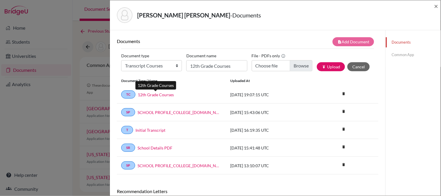
click at [153, 95] on link "12th Grade Courses" at bounding box center [156, 95] width 36 height 6
click at [435, 5] on span "×" at bounding box center [436, 6] width 4 height 8
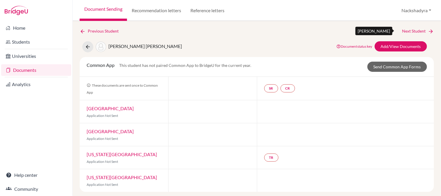
click at [421, 30] on link "Next Student" at bounding box center [418, 31] width 32 height 6
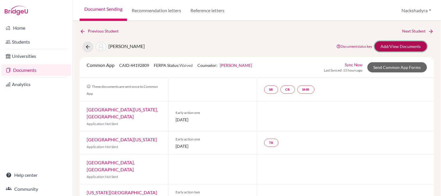
click at [394, 45] on link "Add/View Documents" at bounding box center [401, 46] width 52 height 10
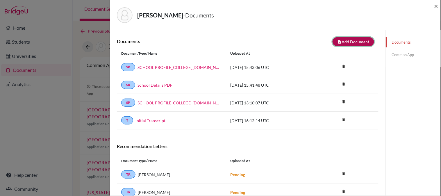
click at [361, 42] on button "note_add Add Document" at bounding box center [354, 41] width 42 height 9
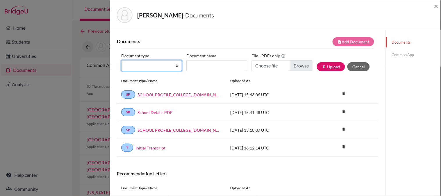
click at [153, 64] on select "Change explanation for Common App reports Counselor recommendation Internationa…" at bounding box center [151, 65] width 61 height 11
select select "45"
click at [121, 60] on select "Change explanation for Common App reports Counselor recommendation Internationa…" at bounding box center [151, 65] width 61 height 11
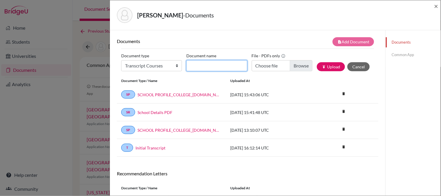
click at [207, 64] on input "Document name" at bounding box center [216, 65] width 61 height 11
type input "12th Grade Courses"
type input "C:\fakepath\Gurdian, Eugenio.pdf"
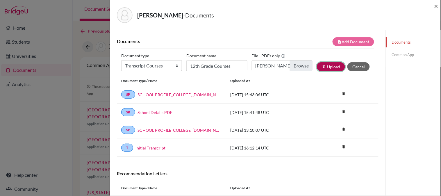
click at [328, 67] on button "publish Upload" at bounding box center [331, 66] width 28 height 9
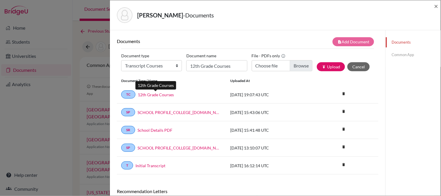
click at [158, 94] on link "12th Grade Courses" at bounding box center [156, 95] width 36 height 6
click at [435, 6] on span "×" at bounding box center [436, 6] width 4 height 8
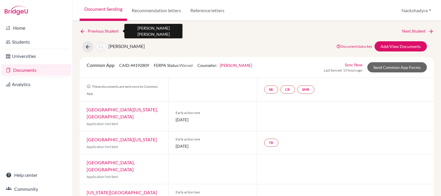
click at [104, 31] on link "Previous Student" at bounding box center [102, 31] width 44 height 6
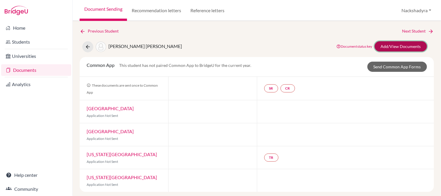
click at [387, 42] on link "Add/View Documents" at bounding box center [401, 46] width 52 height 10
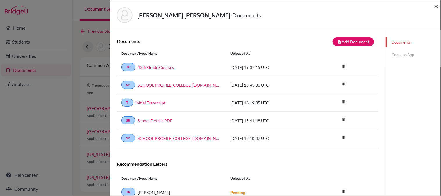
click at [435, 5] on span "×" at bounding box center [436, 6] width 4 height 8
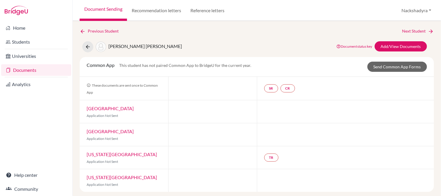
click at [420, 28] on link "Next Student" at bounding box center [418, 31] width 32 height 6
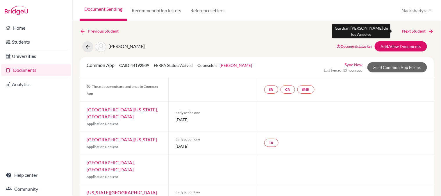
click at [419, 30] on link "Next Student" at bounding box center [418, 31] width 32 height 6
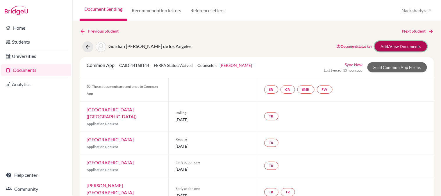
click at [407, 45] on link "Add/View Documents" at bounding box center [401, 46] width 52 height 10
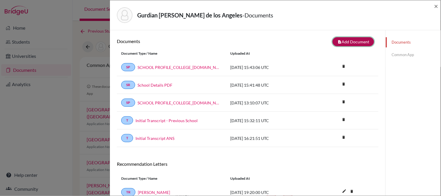
click at [344, 43] on button "note_add Add Document" at bounding box center [354, 41] width 42 height 9
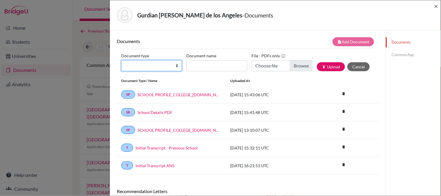
drag, startPoint x: 137, startPoint y: 65, endPoint x: 138, endPoint y: 69, distance: 4.0
click at [137, 65] on select "Change explanation for Common App reports Counselor recommendation Internationa…" at bounding box center [151, 65] width 61 height 11
select select "45"
click at [121, 60] on select "Change explanation for Common App reports Counselor recommendation Internationa…" at bounding box center [151, 65] width 61 height 11
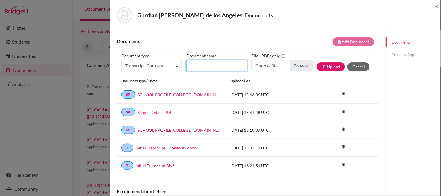
click at [228, 63] on input "Document name" at bounding box center [216, 65] width 61 height 11
type input "12th Grade Courses"
type input "C:\fakepath\Gurdian, Keymi.pdf"
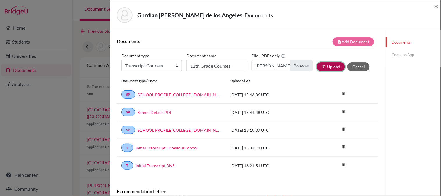
click at [326, 64] on button "publish Upload" at bounding box center [331, 66] width 28 height 9
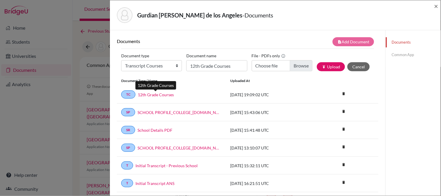
click at [149, 95] on link "12th Grade Courses" at bounding box center [156, 95] width 36 height 6
click at [436, 7] on span "×" at bounding box center [436, 6] width 4 height 8
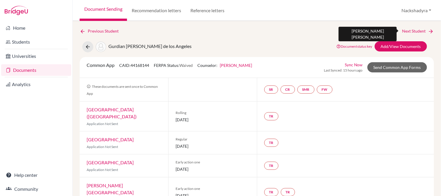
click at [409, 30] on link "Next Student" at bounding box center [418, 31] width 32 height 6
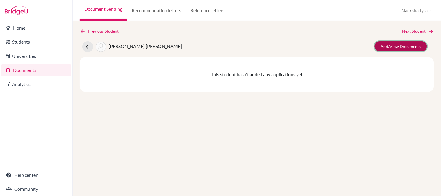
click at [394, 41] on link "Add/View Documents" at bounding box center [401, 46] width 52 height 10
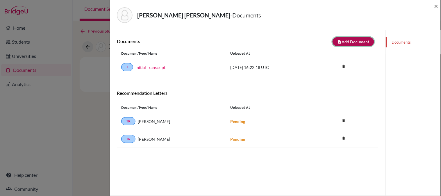
drag, startPoint x: 349, startPoint y: 44, endPoint x: 315, endPoint y: 57, distance: 36.5
click at [349, 44] on button "note_add Add Document" at bounding box center [354, 41] width 42 height 9
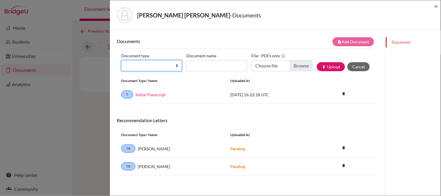
click at [147, 64] on select "Change explanation for Common App reports Counselor recommendation Internationa…" at bounding box center [151, 65] width 61 height 11
select select "45"
click at [121, 60] on select "Change explanation for Common App reports Counselor recommendation Internationa…" at bounding box center [151, 65] width 61 height 11
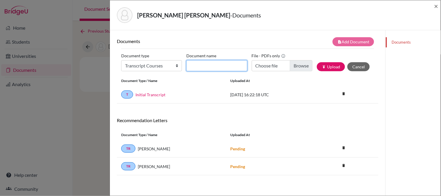
drag, startPoint x: 224, startPoint y: 63, endPoint x: 224, endPoint y: 70, distance: 6.4
click at [224, 63] on input "Document name" at bounding box center [216, 65] width 61 height 11
type input "12th Grade Courses"
type input "C:\fakepath\Gutierrez, Camilo.pdf"
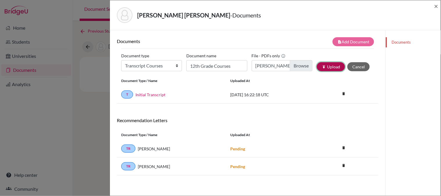
click at [330, 69] on button "publish Upload" at bounding box center [331, 66] width 28 height 9
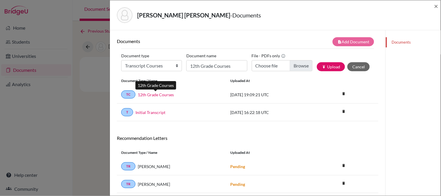
click at [146, 94] on link "12th Grade Courses" at bounding box center [156, 95] width 36 height 6
click at [436, 5] on span "×" at bounding box center [436, 6] width 4 height 8
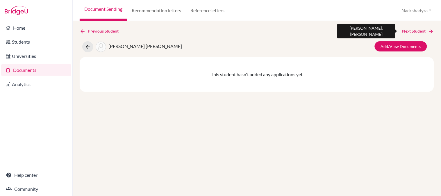
click at [419, 29] on link "Next Student" at bounding box center [418, 31] width 32 height 6
click at [423, 28] on link "Next Student" at bounding box center [418, 31] width 32 height 6
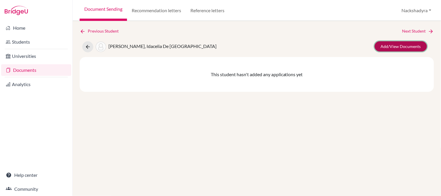
click at [414, 47] on link "Add/View Documents" at bounding box center [401, 46] width 52 height 10
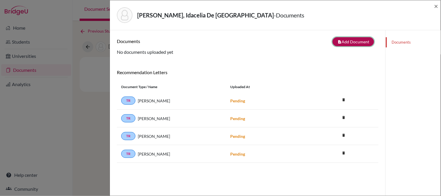
click at [341, 39] on button "note_add Add Document" at bounding box center [354, 41] width 42 height 9
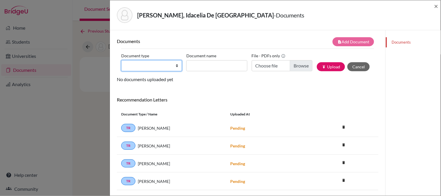
click at [144, 63] on select "Change explanation for Common App reports Counselor recommendation Internationa…" at bounding box center [151, 65] width 61 height 11
select select "45"
click at [121, 60] on select "Change explanation for Common App reports Counselor recommendation Internationa…" at bounding box center [151, 65] width 61 height 11
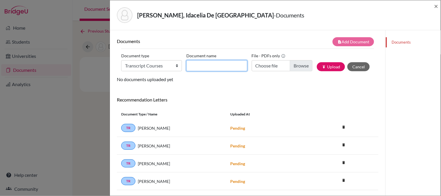
click at [210, 64] on input "Document name" at bounding box center [216, 65] width 61 height 11
type input "12th Grade Courses"
type input "C:\fakepath\Gutierrez, Idacelia.pdf"
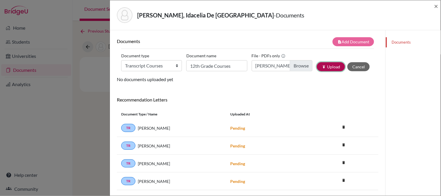
click at [331, 65] on button "publish Upload" at bounding box center [331, 66] width 28 height 9
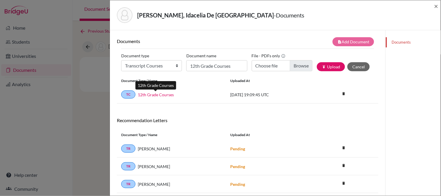
click at [166, 93] on link "12th Grade Courses" at bounding box center [156, 95] width 36 height 6
drag, startPoint x: 160, startPoint y: 62, endPoint x: 160, endPoint y: 68, distance: 5.8
click at [160, 62] on select "Change explanation for Common App reports Counselor recommendation Internationa…" at bounding box center [151, 65] width 61 height 11
select select "2"
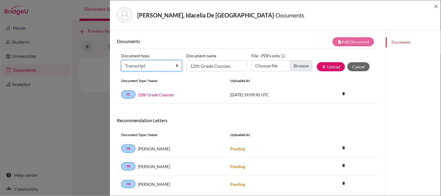
click at [121, 60] on select "Change explanation for Common App reports Counselor recommendation Internationa…" at bounding box center [151, 65] width 61 height 11
drag, startPoint x: 199, startPoint y: 63, endPoint x: 201, endPoint y: 66, distance: 4.0
click at [199, 63] on input "12th Grade Courses" at bounding box center [216, 65] width 61 height 11
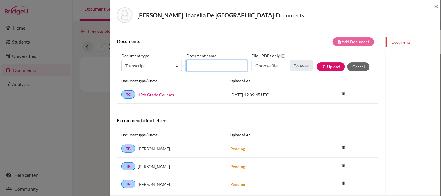
type input "Initial Transcript"
type input "C:\fakepath\Gutierrez, Idacelia - Initial Transcript.pdf"
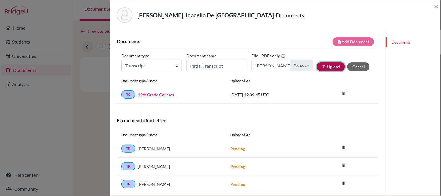
click at [326, 71] on button "publish Upload" at bounding box center [331, 66] width 28 height 9
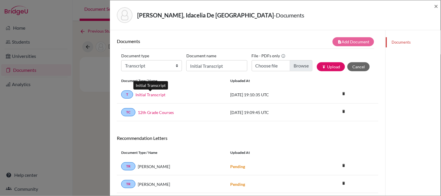
click at [153, 93] on link "Initial Transcript" at bounding box center [150, 95] width 30 height 6
click at [435, 6] on span "×" at bounding box center [436, 6] width 4 height 8
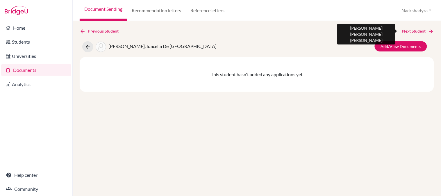
click at [408, 31] on link "Next Student" at bounding box center [418, 31] width 32 height 6
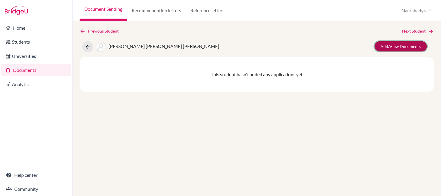
click at [408, 47] on link "Add/View Documents" at bounding box center [401, 46] width 52 height 10
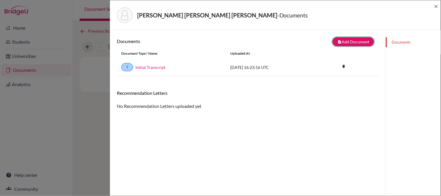
drag, startPoint x: 350, startPoint y: 38, endPoint x: 289, endPoint y: 60, distance: 65.0
click at [350, 38] on button "note_add Add Document" at bounding box center [354, 41] width 42 height 9
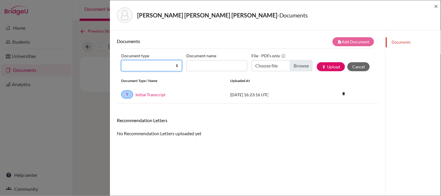
click at [133, 67] on select "Change explanation for Common App reports Counselor recommendation Internationa…" at bounding box center [151, 65] width 61 height 11
select select "45"
click at [121, 60] on select "Change explanation for Common App reports Counselor recommendation Internationa…" at bounding box center [151, 65] width 61 height 11
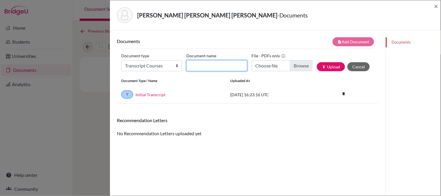
click at [225, 66] on input "Document name" at bounding box center [216, 65] width 61 height 11
type input "12th Grade Courses"
type input "C:\fakepath\Holmann, Javiera - Initial Transcript.pdf"
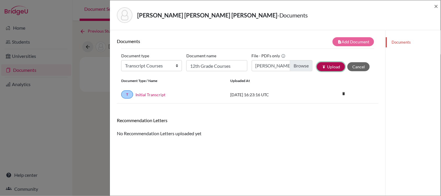
click at [324, 65] on button "publish Upload" at bounding box center [331, 66] width 28 height 9
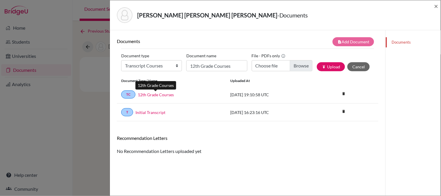
click at [150, 95] on link "12th Grade Courses" at bounding box center [156, 95] width 36 height 6
click at [437, 6] on span "×" at bounding box center [436, 6] width 4 height 8
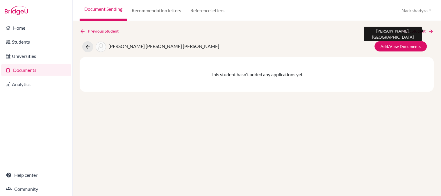
click at [425, 33] on link "Next Student" at bounding box center [418, 31] width 32 height 6
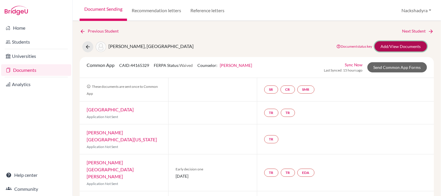
click at [409, 44] on link "Add/View Documents" at bounding box center [401, 46] width 52 height 10
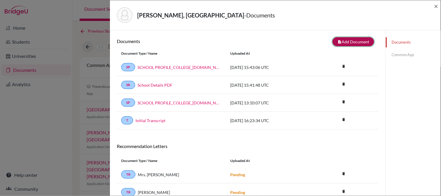
click at [337, 42] on icon "note_add" at bounding box center [339, 42] width 4 height 4
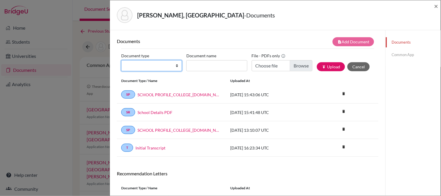
drag, startPoint x: 158, startPoint y: 63, endPoint x: 163, endPoint y: 66, distance: 6.1
click at [158, 63] on select "Change explanation for Common App reports Counselor recommendation Internationa…" at bounding box center [151, 65] width 61 height 11
select select "45"
click at [121, 60] on select "Change explanation for Common App reports Counselor recommendation Internationa…" at bounding box center [151, 65] width 61 height 11
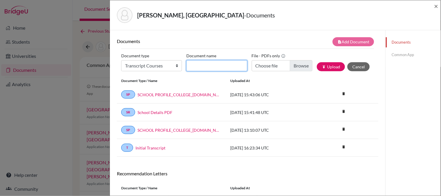
click at [218, 65] on input "Document name" at bounding box center [216, 65] width 61 height 11
type input "12th Grade Courses"
type input "C:\fakepath\Jung, Hanbyeol - Initial Transcript.pdf"
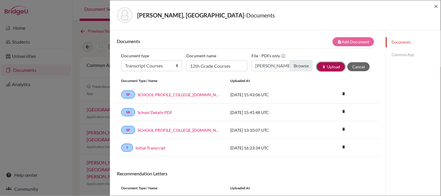
click at [322, 65] on icon "publish" at bounding box center [324, 67] width 4 height 4
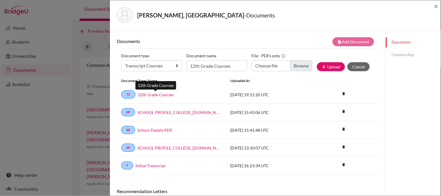
click at [153, 95] on link "12th Grade Courses" at bounding box center [156, 95] width 36 height 6
click at [437, 7] on span "×" at bounding box center [436, 6] width 4 height 8
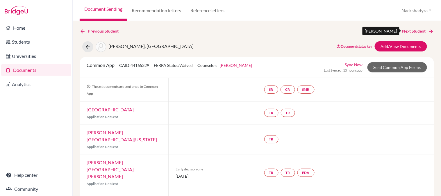
click at [422, 31] on link "Next Student" at bounding box center [418, 31] width 32 height 6
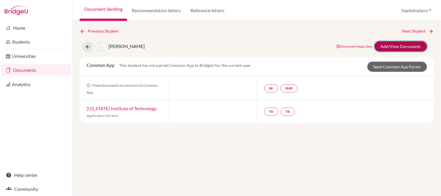
click at [403, 45] on link "Add/View Documents" at bounding box center [401, 46] width 52 height 10
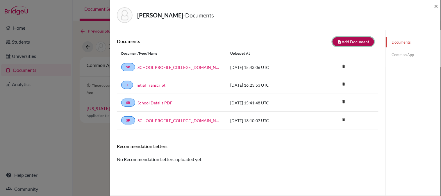
click at [343, 39] on button "note_add Add Document" at bounding box center [354, 41] width 42 height 9
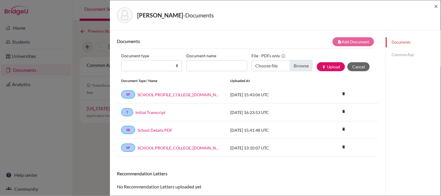
click at [133, 60] on label "Document type" at bounding box center [135, 55] width 28 height 9
click at [133, 60] on select "Change explanation for Common App reports Counselor recommendation Internationa…" at bounding box center [151, 65] width 61 height 11
click at [152, 72] on div "Document type Change explanation for Common App reports Counselor recommendatio…" at bounding box center [247, 63] width 253 height 25
click at [153, 68] on select "Change explanation for Common App reports Counselor recommendation Internationa…" at bounding box center [151, 65] width 61 height 11
select select "45"
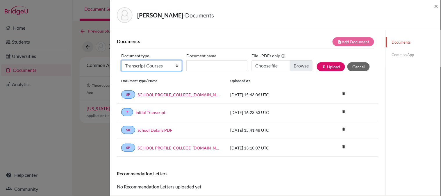
click at [121, 60] on select "Change explanation for Common App reports Counselor recommendation Internationa…" at bounding box center [151, 65] width 61 height 11
click at [203, 62] on input "Document name" at bounding box center [216, 65] width 61 height 11
type input "12th Grade Courses"
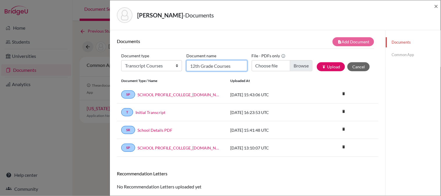
type input "C:\fakepath\Kang, Minjun - Initial Transcript.pdf"
click at [324, 69] on button "publish Upload" at bounding box center [331, 66] width 28 height 9
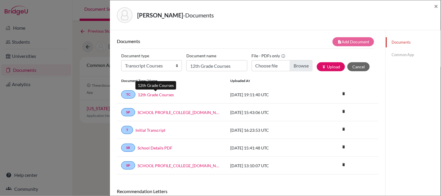
click at [166, 94] on link "12th Grade Courses" at bounding box center [156, 95] width 36 height 6
click at [435, 6] on span "×" at bounding box center [436, 6] width 4 height 8
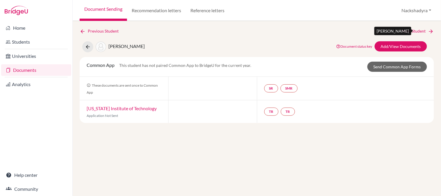
click at [426, 32] on link "Next Student" at bounding box center [418, 31] width 32 height 6
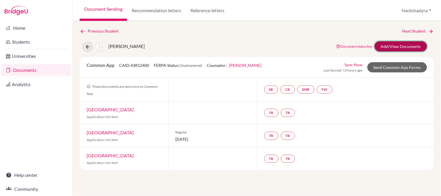
click at [388, 45] on link "Add/View Documents" at bounding box center [401, 46] width 52 height 10
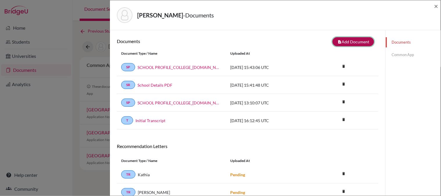
click at [343, 40] on button "note_add Add Document" at bounding box center [354, 41] width 42 height 9
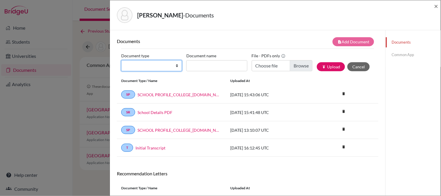
click at [158, 62] on select "Change explanation for Common App reports Counselor recommendation Internationa…" at bounding box center [151, 65] width 61 height 11
select select "45"
click at [121, 60] on select "Change explanation for Common App reports Counselor recommendation Internationa…" at bounding box center [151, 65] width 61 height 11
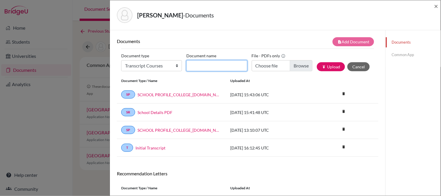
click at [219, 69] on input "Document name" at bounding box center [216, 65] width 61 height 11
type input "12th Grade Courses"
type input "C:\fakepath\Kim, Yijin - Initial Transcript.pdf"
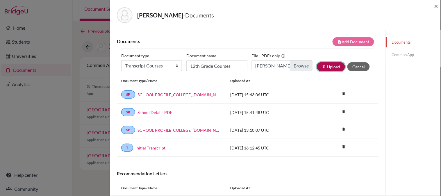
click at [325, 68] on button "publish Upload" at bounding box center [331, 66] width 28 height 9
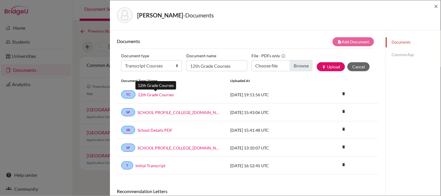
click at [158, 94] on link "12th Grade Courses" at bounding box center [156, 95] width 36 height 6
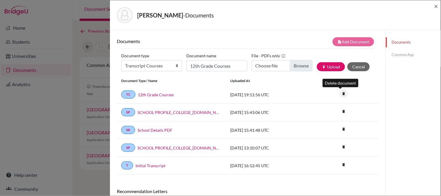
click at [342, 93] on icon "delete" at bounding box center [343, 93] width 9 height 9
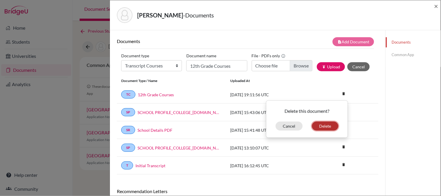
click at [323, 126] on button "Delete" at bounding box center [325, 126] width 26 height 9
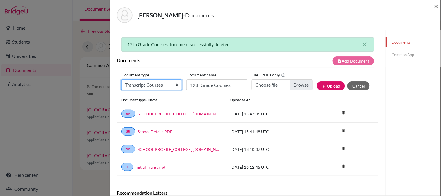
click at [150, 84] on select "Change explanation for Common App reports Counselor recommendation Internationa…" at bounding box center [151, 84] width 61 height 11
select select "45"
click at [121, 79] on select "Change explanation for Common App reports Counselor recommendation Internationa…" at bounding box center [151, 84] width 61 height 11
type input "C:\fakepath\Kim, Yijin.pdf"
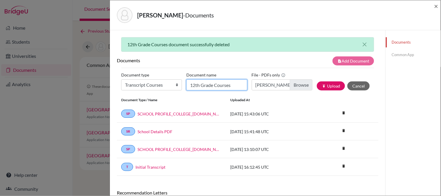
click at [212, 85] on input "12th Grade Courses" at bounding box center [216, 84] width 61 height 11
type input "12th Grade Courses"
click at [324, 84] on button "publish Upload" at bounding box center [331, 85] width 28 height 9
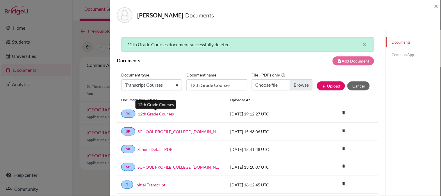
click at [146, 114] on link "12th Grade Courses" at bounding box center [156, 114] width 36 height 6
click at [434, 8] on div "Kim, Yijin - Documents ×" at bounding box center [275, 15] width 326 height 25
click at [435, 7] on span "×" at bounding box center [436, 6] width 4 height 8
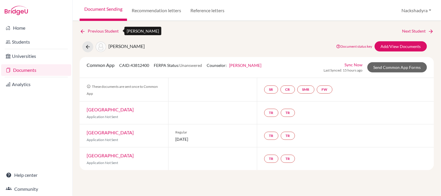
click at [109, 33] on link "Previous Student" at bounding box center [102, 31] width 44 height 6
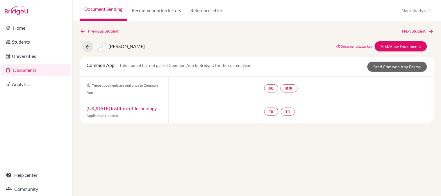
click at [401, 39] on div "Previous Student Next Student Kang, Minjun Document status key TR Requirement. …" at bounding box center [257, 75] width 354 height 95
click at [397, 45] on link "Add/View Documents" at bounding box center [401, 46] width 52 height 10
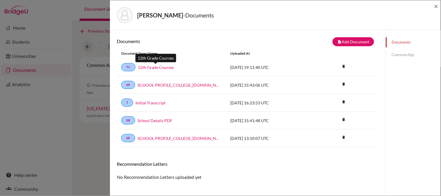
click at [154, 65] on link "12th Grade Courses" at bounding box center [156, 67] width 36 height 6
click at [343, 66] on icon "delete" at bounding box center [343, 66] width 9 height 9
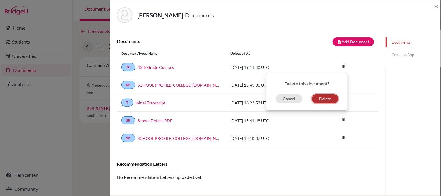
click at [323, 99] on button "Delete" at bounding box center [325, 98] width 26 height 9
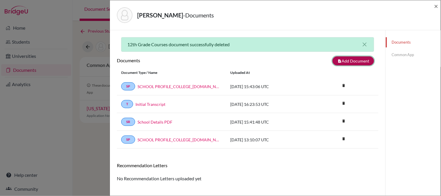
click at [348, 60] on button "note_add Add Document" at bounding box center [354, 60] width 42 height 9
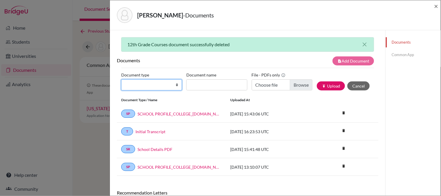
drag, startPoint x: 151, startPoint y: 85, endPoint x: 153, endPoint y: 89, distance: 4.8
click at [151, 85] on select "Change explanation for Common App reports Counselor recommendation Internationa…" at bounding box center [151, 84] width 61 height 11
select select "45"
click at [121, 79] on select "Change explanation for Common App reports Counselor recommendation Internationa…" at bounding box center [151, 84] width 61 height 11
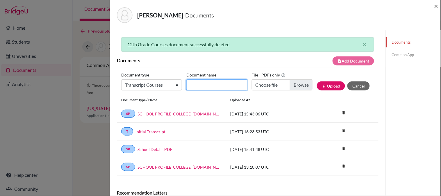
drag, startPoint x: 203, startPoint y: 84, endPoint x: 207, endPoint y: 90, distance: 7.7
click at [203, 84] on input "Document name" at bounding box center [216, 84] width 61 height 11
type input "12th Grade Courses"
type input "C:\fakepath\Kang, Minjun.pdf"
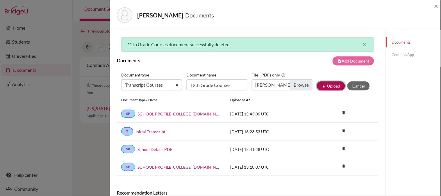
click at [322, 85] on icon "publish" at bounding box center [324, 86] width 4 height 4
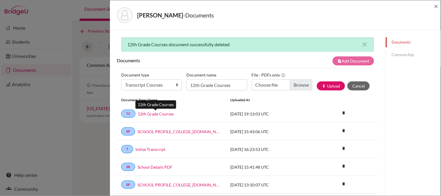
click at [151, 115] on link "12th Grade Courses" at bounding box center [156, 114] width 36 height 6
click at [436, 6] on span "×" at bounding box center [436, 6] width 4 height 8
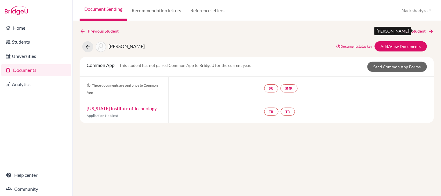
click at [421, 33] on link "Next Student" at bounding box center [418, 31] width 32 height 6
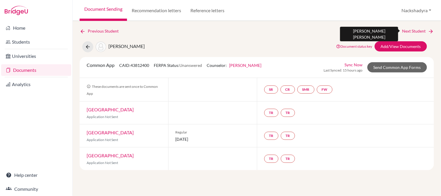
click at [421, 33] on link "Next Student" at bounding box center [418, 31] width 32 height 6
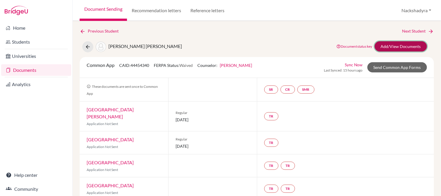
click at [401, 44] on link "Add/View Documents" at bounding box center [401, 46] width 52 height 10
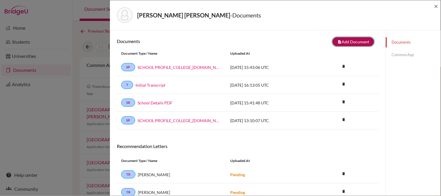
click at [359, 42] on button "note_add Add Document" at bounding box center [354, 41] width 42 height 9
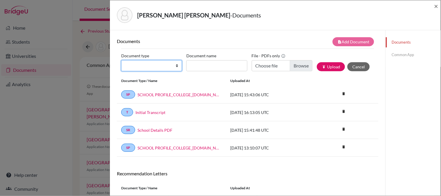
click at [153, 68] on select "Change explanation for Common App reports Counselor recommendation Internationa…" at bounding box center [151, 65] width 61 height 11
select select "45"
click at [121, 60] on select "Change explanation for Common App reports Counselor recommendation Internationa…" at bounding box center [151, 65] width 61 height 11
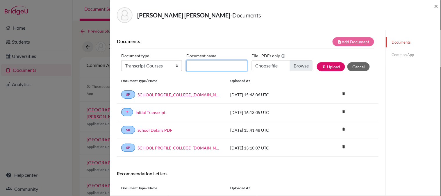
click at [203, 65] on input "Document name" at bounding box center [216, 65] width 61 height 11
type input "12th Grade Courses"
type input "C:\fakepath\Kuhlmann, Hannah.pdf"
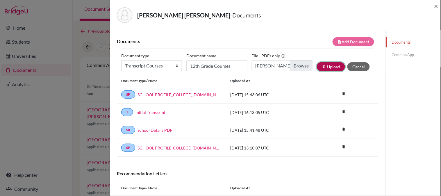
click at [328, 68] on button "publish Upload" at bounding box center [331, 66] width 28 height 9
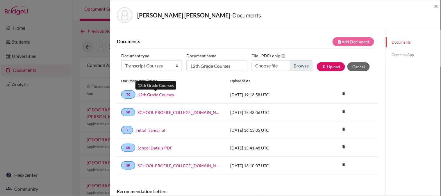
click at [156, 94] on link "12th Grade Courses" at bounding box center [156, 95] width 36 height 6
click at [436, 7] on span "×" at bounding box center [436, 6] width 4 height 8
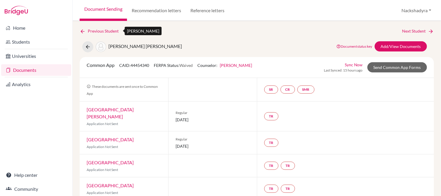
click at [103, 30] on link "Previous Student" at bounding box center [102, 31] width 44 height 6
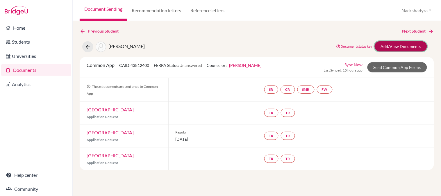
click at [400, 47] on link "Add/View Documents" at bounding box center [401, 46] width 52 height 10
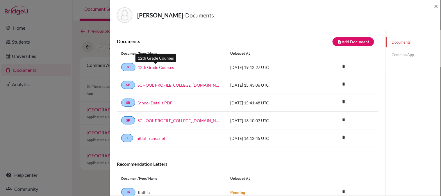
click at [149, 67] on link "12th Grade Courses" at bounding box center [156, 67] width 36 height 6
click at [437, 8] on span "×" at bounding box center [436, 6] width 4 height 8
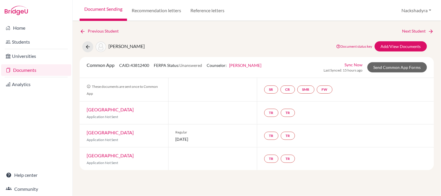
click at [424, 28] on link "Next Student" at bounding box center [418, 31] width 32 height 6
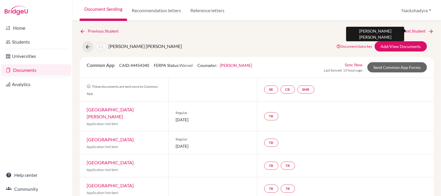
click at [428, 28] on icon at bounding box center [431, 31] width 6 height 6
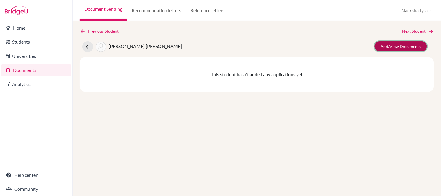
click at [416, 45] on link "Add/View Documents" at bounding box center [401, 46] width 52 height 10
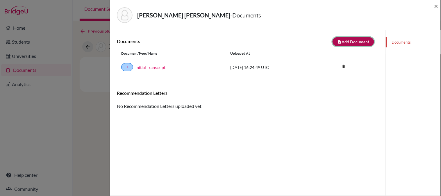
click at [351, 42] on button "note_add Add Document" at bounding box center [354, 41] width 42 height 9
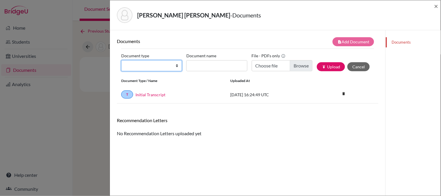
click at [153, 60] on select "Change explanation for Common App reports Counselor recommendation Internationa…" at bounding box center [151, 65] width 61 height 11
select select "45"
click at [121, 60] on select "Change explanation for Common App reports Counselor recommendation Internationa…" at bounding box center [151, 65] width 61 height 11
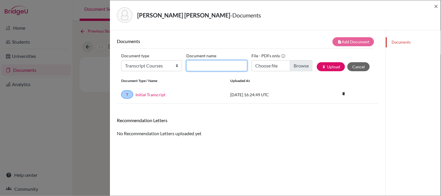
click at [196, 66] on input "Document name" at bounding box center [216, 65] width 61 height 11
type input "12th Grade Courses"
type input "C:\fakepath\Lanuza, Andrea.pdf"
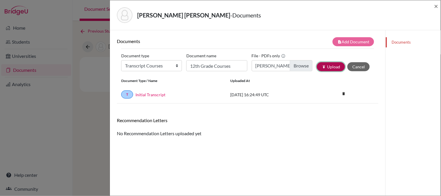
click at [329, 69] on button "publish Upload" at bounding box center [331, 66] width 28 height 9
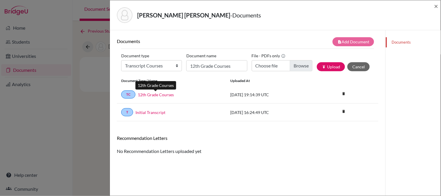
click at [149, 96] on link "12th Grade Courses" at bounding box center [156, 95] width 36 height 6
click at [435, 6] on span "×" at bounding box center [436, 6] width 4 height 8
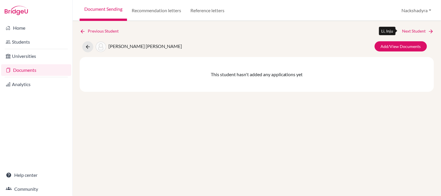
click at [411, 31] on link "Next Student" at bounding box center [418, 31] width 32 height 6
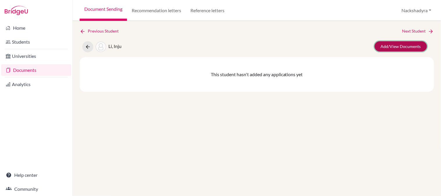
click at [398, 46] on link "Add/View Documents" at bounding box center [401, 46] width 52 height 10
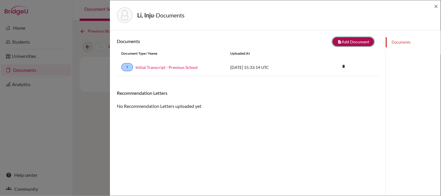
drag, startPoint x: 338, startPoint y: 42, endPoint x: 334, endPoint y: 42, distance: 3.5
click at [336, 42] on button "note_add Add Document" at bounding box center [354, 41] width 42 height 9
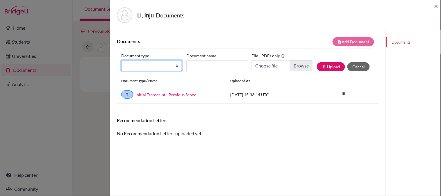
click at [154, 67] on select "Change explanation for Common App reports Counselor recommendation Internationa…" at bounding box center [151, 65] width 61 height 11
select select "45"
click at [121, 60] on select "Change explanation for Common App reports Counselor recommendation Internationa…" at bounding box center [151, 65] width 61 height 11
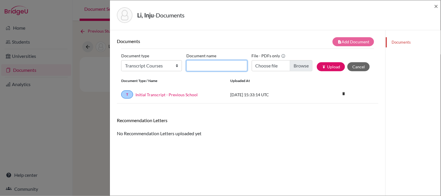
click at [206, 65] on input "Document name" at bounding box center [216, 65] width 61 height 11
type input "12th Grade Courses"
type input "C:\fakepath\Li, Inju.pdf"
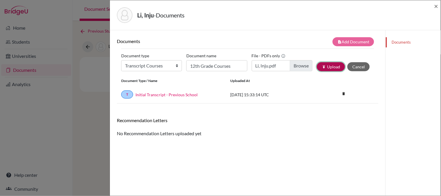
click at [325, 68] on button "publish Upload" at bounding box center [331, 66] width 28 height 9
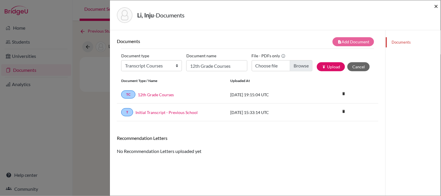
click at [436, 8] on span "×" at bounding box center [436, 6] width 4 height 8
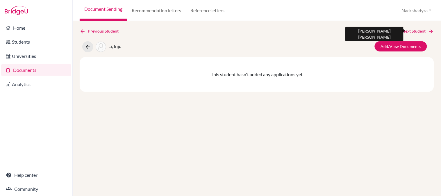
click at [422, 29] on link "Next Student" at bounding box center [418, 31] width 32 height 6
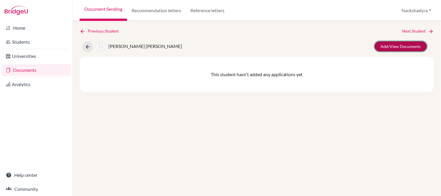
click at [407, 45] on link "Add/View Documents" at bounding box center [401, 46] width 52 height 10
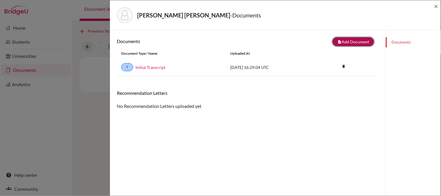
click at [359, 43] on button "note_add Add Document" at bounding box center [354, 41] width 42 height 9
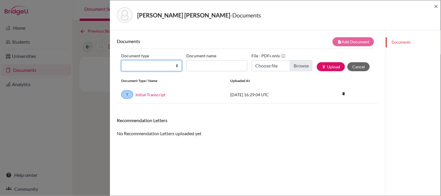
drag, startPoint x: 143, startPoint y: 65, endPoint x: 147, endPoint y: 67, distance: 4.2
click at [143, 65] on select "Change explanation for Common App reports Counselor recommendation Internationa…" at bounding box center [151, 65] width 61 height 11
select select "45"
click at [121, 60] on select "Change explanation for Common App reports Counselor recommendation Internationa…" at bounding box center [151, 65] width 61 height 11
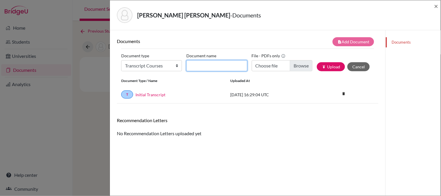
click at [219, 65] on input "Document name" at bounding box center [216, 65] width 61 height 11
type input "12th Grade Courses"
type input "C:\fakepath\Lopez, Ricardo.pdf"
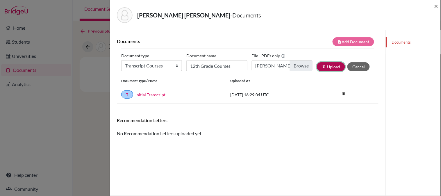
click at [322, 69] on button "publish Upload" at bounding box center [331, 66] width 28 height 9
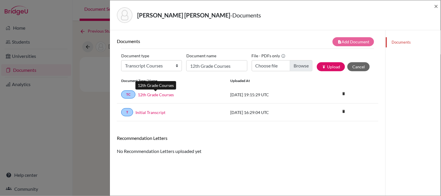
click at [161, 94] on link "12th Grade Courses" at bounding box center [156, 95] width 36 height 6
click at [435, 7] on span "×" at bounding box center [436, 6] width 4 height 8
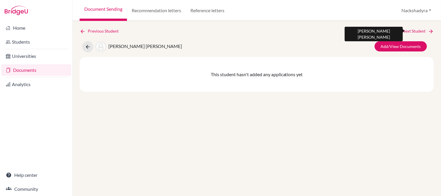
click at [410, 31] on link "Next Student" at bounding box center [418, 31] width 32 height 6
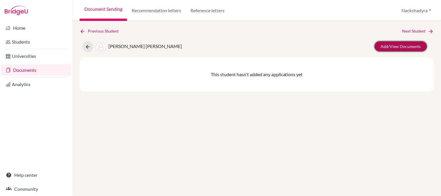
click at [390, 47] on link "Add/View Documents" at bounding box center [401, 46] width 52 height 10
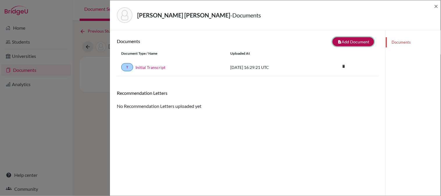
click at [340, 39] on button "note_add Add Document" at bounding box center [354, 41] width 42 height 9
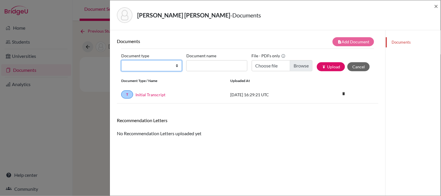
click at [143, 64] on select "Change explanation for Common App reports Counselor recommendation Internationa…" at bounding box center [151, 65] width 61 height 11
select select "45"
click at [121, 60] on select "Change explanation for Common App reports Counselor recommendation Internationa…" at bounding box center [151, 65] width 61 height 11
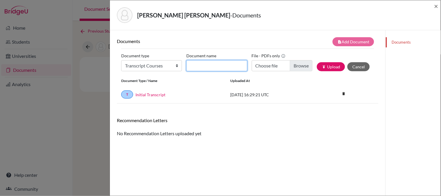
drag, startPoint x: 214, startPoint y: 62, endPoint x: 210, endPoint y: 69, distance: 7.7
click at [214, 62] on input "Document name" at bounding box center [216, 65] width 61 height 11
type input "12th Grade Courses"
type input "C:\fakepath\Lopez, Rodrigo.pdf"
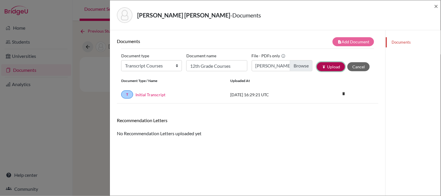
click at [319, 68] on button "publish Upload" at bounding box center [331, 66] width 28 height 9
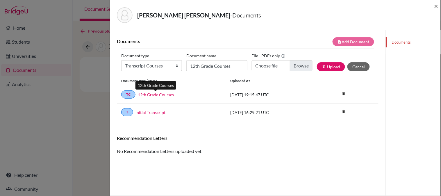
click at [150, 94] on link "12th Grade Courses" at bounding box center [156, 95] width 36 height 6
click at [147, 93] on link "12th Grade Courses" at bounding box center [156, 95] width 36 height 6
click at [435, 5] on span "×" at bounding box center [436, 6] width 4 height 8
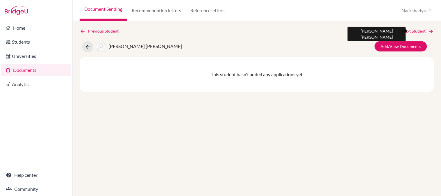
click at [422, 28] on link "Next Student" at bounding box center [418, 31] width 32 height 6
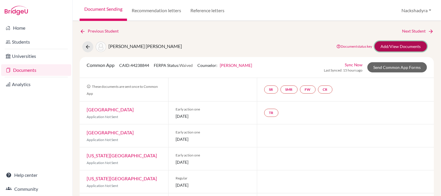
click at [406, 46] on link "Add/View Documents" at bounding box center [401, 46] width 52 height 10
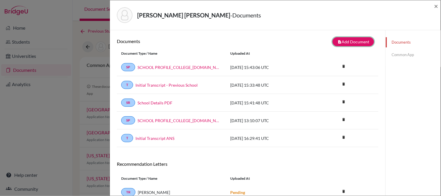
click at [341, 38] on button "note_add Add Document" at bounding box center [354, 41] width 42 height 9
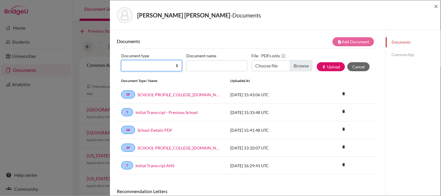
click at [151, 66] on select "Change explanation for Common App reports Counselor recommendation Internationa…" at bounding box center [151, 65] width 61 height 11
select select "45"
click at [121, 60] on select "Change explanation for Common App reports Counselor recommendation Internationa…" at bounding box center [151, 65] width 61 height 11
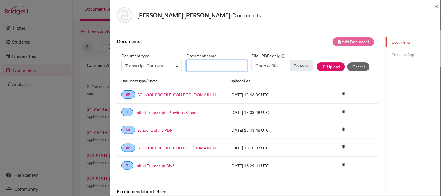
click at [209, 60] on input "Document name" at bounding box center [216, 65] width 61 height 11
type input "12th Grade Courses"
type input "C:\fakepath\Matus, Alejandro.pdf"
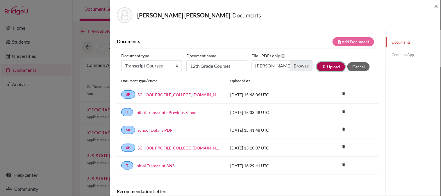
click at [319, 63] on button "publish Upload" at bounding box center [331, 66] width 28 height 9
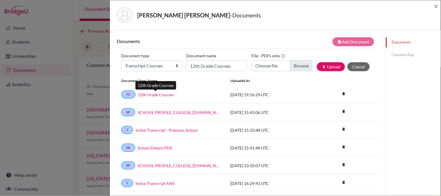
click at [163, 94] on link "12th Grade Courses" at bounding box center [156, 95] width 36 height 6
click at [435, 6] on span "×" at bounding box center [436, 6] width 4 height 8
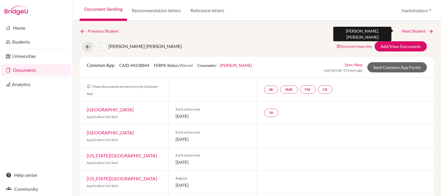
click at [419, 28] on link "Next Student" at bounding box center [418, 31] width 32 height 6
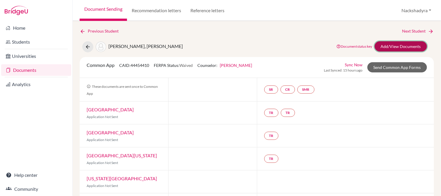
click at [402, 49] on link "Add/View Documents" at bounding box center [401, 46] width 52 height 10
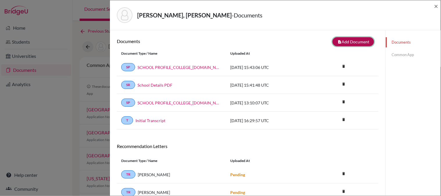
click at [347, 41] on button "note_add Add Document" at bounding box center [354, 41] width 42 height 9
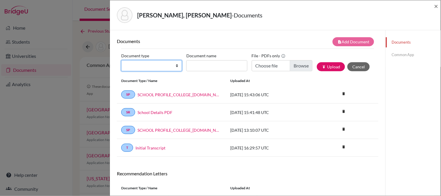
click at [143, 65] on select "Change explanation for Common App reports Counselor recommendation Internationa…" at bounding box center [151, 65] width 61 height 11
select select "45"
click at [121, 60] on select "Change explanation for Common App reports Counselor recommendation Internationa…" at bounding box center [151, 65] width 61 height 11
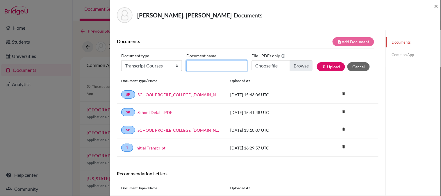
click at [203, 64] on input "Document name" at bounding box center [216, 65] width 61 height 11
type input "12th Grade Courses"
type input "C:\fakepath\Ortiz, Sebastian.pdf"
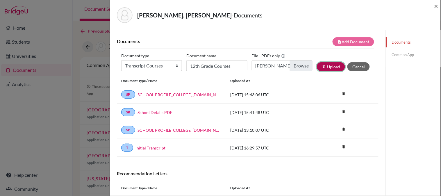
click at [322, 67] on icon "publish" at bounding box center [324, 67] width 4 height 4
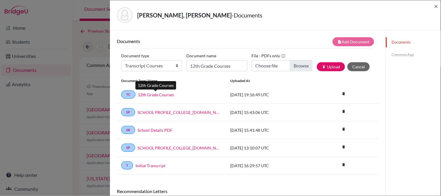
click at [153, 97] on link "12th Grade Courses" at bounding box center [156, 95] width 36 height 6
click at [436, 4] on span "×" at bounding box center [436, 6] width 4 height 8
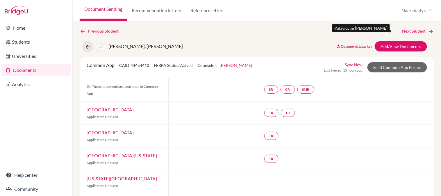
click at [419, 29] on link "Next Student" at bounding box center [418, 31] width 32 height 6
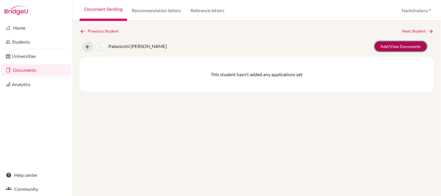
click at [403, 46] on link "Add/View Documents" at bounding box center [401, 46] width 52 height 10
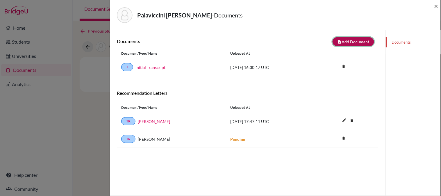
click at [353, 42] on button "note_add Add Document" at bounding box center [354, 41] width 42 height 9
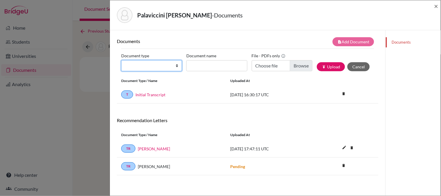
click at [138, 62] on select "Change explanation for Common App reports Counselor recommendation Internationa…" at bounding box center [151, 65] width 61 height 11
select select "45"
click at [121, 60] on select "Change explanation for Common App reports Counselor recommendation Internationa…" at bounding box center [151, 65] width 61 height 11
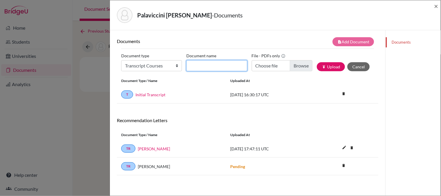
click at [210, 65] on input "Document name" at bounding box center [216, 65] width 61 height 11
type input "12th Grade Courses"
type input "C:\fakepath\Palaviccini, Alessandra.pdf"
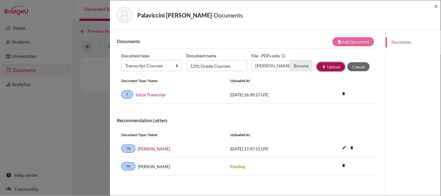
click at [323, 62] on button "publish Upload" at bounding box center [331, 66] width 28 height 9
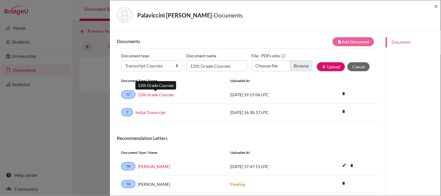
click at [143, 94] on link "12th Grade Courses" at bounding box center [156, 95] width 36 height 6
click at [436, 5] on span "×" at bounding box center [436, 6] width 4 height 8
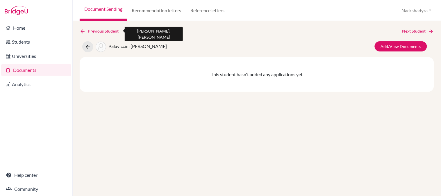
click at [96, 32] on link "Previous Student" at bounding box center [102, 31] width 44 height 6
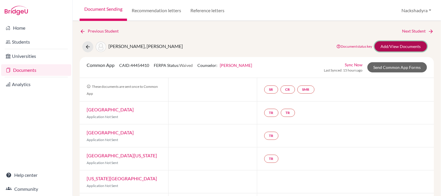
click at [400, 45] on link "Add/View Documents" at bounding box center [401, 46] width 52 height 10
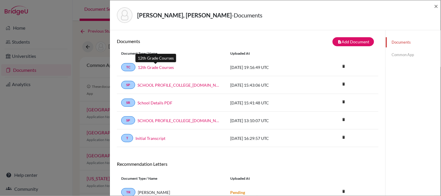
click at [150, 69] on link "12th Grade Courses" at bounding box center [156, 67] width 36 height 6
click at [435, 7] on span "×" at bounding box center [436, 6] width 4 height 8
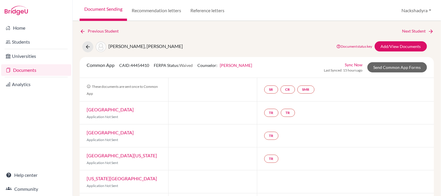
click at [413, 33] on link "Next Student" at bounding box center [418, 31] width 32 height 6
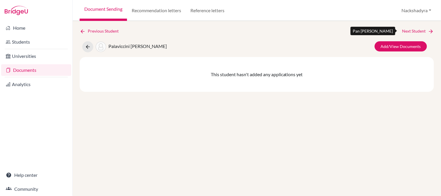
click at [413, 33] on link "Next Student" at bounding box center [418, 31] width 32 height 6
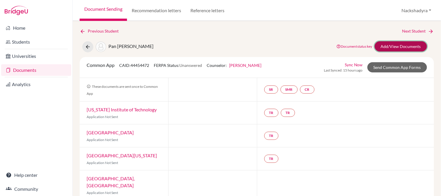
click at [397, 45] on link "Add/View Documents" at bounding box center [401, 46] width 52 height 10
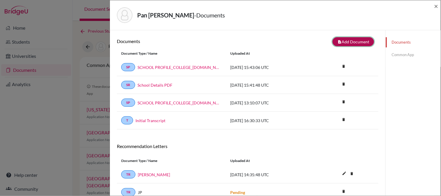
click at [353, 38] on button "note_add Add Document" at bounding box center [354, 41] width 42 height 9
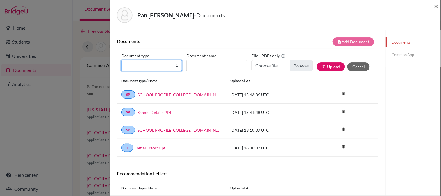
drag, startPoint x: 148, startPoint y: 64, endPoint x: 147, endPoint y: 69, distance: 4.8
click at [148, 64] on select "Change explanation for Common App reports Counselor recommendation Internationa…" at bounding box center [151, 65] width 61 height 11
select select "45"
click at [121, 60] on select "Change explanation for Common App reports Counselor recommendation Internationa…" at bounding box center [151, 65] width 61 height 11
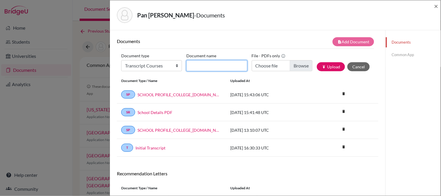
click at [215, 64] on input "Document name" at bounding box center [216, 65] width 61 height 11
type input "12th Grade Courses"
type input "C:\fakepath\Pan, Jerry.pdf"
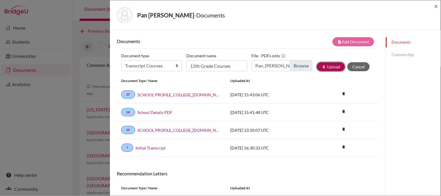
click at [329, 64] on button "publish Upload" at bounding box center [331, 66] width 28 height 9
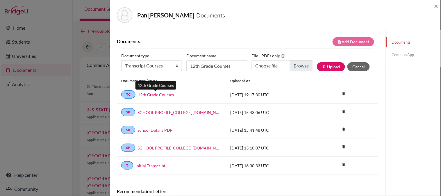
click at [157, 92] on link "12th Grade Courses" at bounding box center [156, 95] width 36 height 6
click at [437, 7] on span "×" at bounding box center [436, 6] width 4 height 8
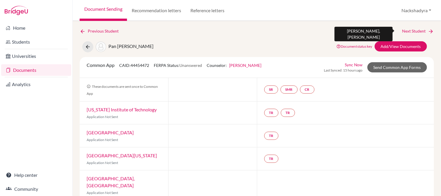
click at [419, 31] on link "Next Student" at bounding box center [418, 31] width 32 height 6
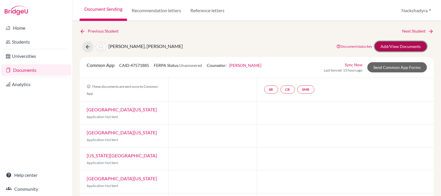
click at [388, 47] on link "Add/View Documents" at bounding box center [401, 46] width 52 height 10
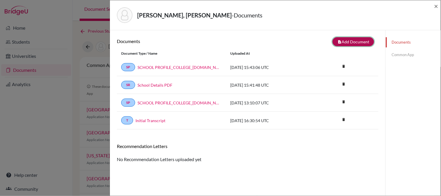
click at [348, 42] on button "note_add Add Document" at bounding box center [354, 41] width 42 height 9
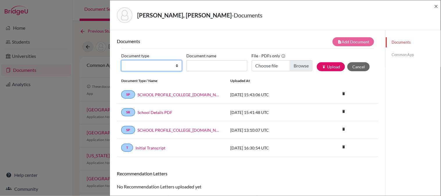
drag, startPoint x: 165, startPoint y: 66, endPoint x: 165, endPoint y: 71, distance: 4.9
click at [165, 66] on select "Change explanation for Common App reports Counselor recommendation Internationa…" at bounding box center [151, 65] width 61 height 11
select select "45"
click at [121, 60] on select "Change explanation for Common App reports Counselor recommendation Internationa…" at bounding box center [151, 65] width 61 height 11
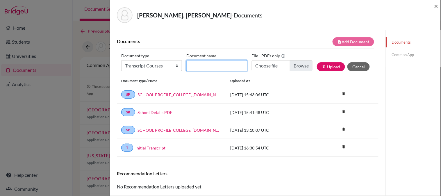
click at [209, 65] on input "Document name" at bounding box center [216, 65] width 61 height 11
type input "12th Grade Courses"
type input "C:\fakepath\Parrales, Maximus.pdf"
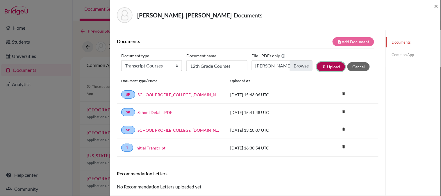
click at [326, 64] on button "publish Upload" at bounding box center [331, 66] width 28 height 9
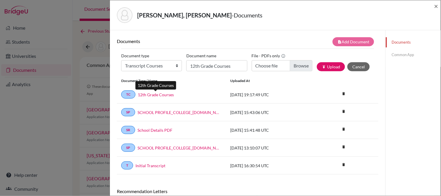
click at [153, 94] on link "12th Grade Courses" at bounding box center [156, 95] width 36 height 6
click at [162, 93] on link "12th Grade Courses" at bounding box center [156, 95] width 36 height 6
click at [436, 4] on span "×" at bounding box center [436, 6] width 4 height 8
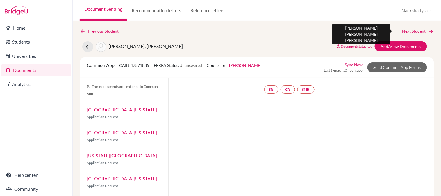
click at [412, 28] on link "Next Student" at bounding box center [418, 31] width 32 height 6
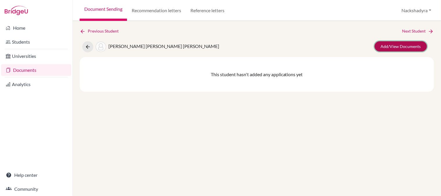
click at [402, 44] on link "Add/View Documents" at bounding box center [401, 46] width 52 height 10
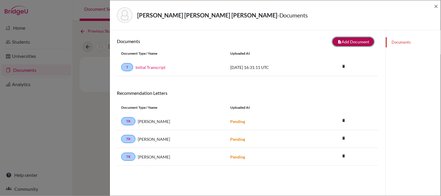
click at [347, 40] on button "note_add Add Document" at bounding box center [354, 41] width 42 height 9
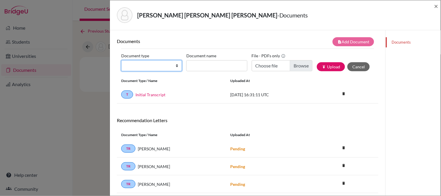
click at [138, 66] on select "Change explanation for Common App reports Counselor recommendation Internationa…" at bounding box center [151, 65] width 61 height 11
select select "45"
click at [121, 60] on select "Change explanation for Common App reports Counselor recommendation Internationa…" at bounding box center [151, 65] width 61 height 11
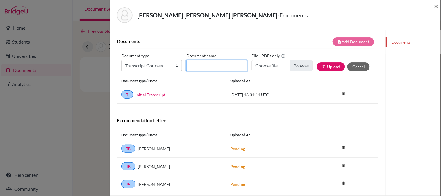
click at [224, 62] on input "Document name" at bounding box center [216, 65] width 61 height 11
type input "12th Grade Courses"
type input "C:\fakepath\Pereira, Sofia.pdf"
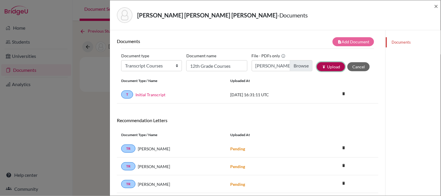
click at [322, 66] on icon "publish" at bounding box center [324, 67] width 4 height 4
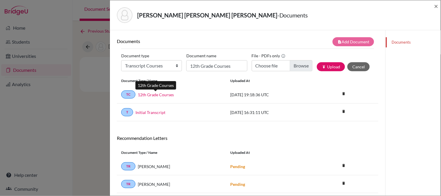
click at [146, 94] on link "12th Grade Courses" at bounding box center [156, 95] width 36 height 6
click at [438, 7] on span "×" at bounding box center [436, 6] width 4 height 8
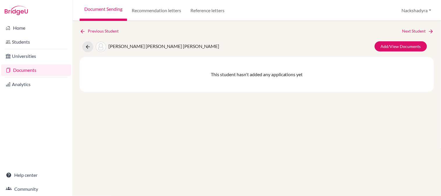
click at [420, 34] on link "Next Student" at bounding box center [418, 31] width 32 height 6
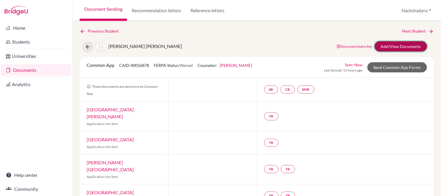
click at [402, 46] on link "Add/View Documents" at bounding box center [401, 46] width 52 height 10
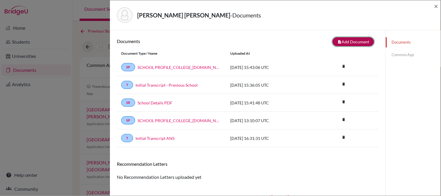
click at [340, 39] on button "note_add Add Document" at bounding box center [354, 41] width 42 height 9
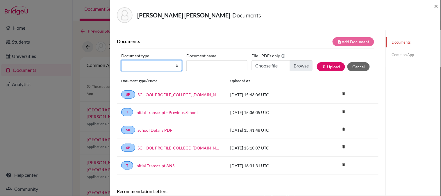
drag, startPoint x: 141, startPoint y: 66, endPoint x: 141, endPoint y: 69, distance: 3.5
click at [141, 66] on select "Change explanation for Common App reports Counselor recommendation Internationa…" at bounding box center [151, 65] width 61 height 11
select select "45"
click at [121, 60] on select "Change explanation for Common App reports Counselor recommendation Internationa…" at bounding box center [151, 65] width 61 height 11
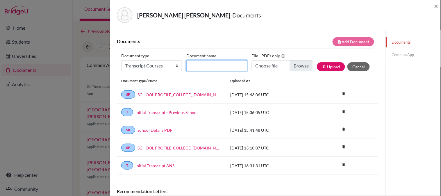
click at [217, 63] on input "Document name" at bounding box center [216, 65] width 61 height 11
type input "12th Grade Courses"
type input "C:\fakepath\Pilarte, Alejandro.pdf"
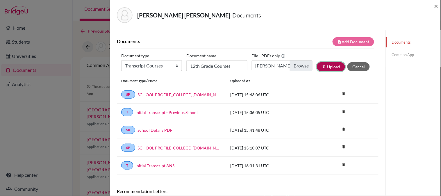
click at [329, 66] on button "publish Upload" at bounding box center [331, 66] width 28 height 9
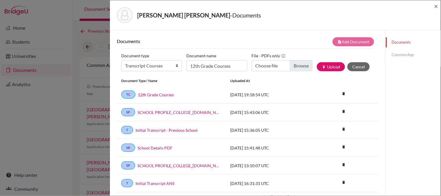
click at [149, 90] on div "TC 12th Grade Courses" at bounding box center [171, 94] width 100 height 8
click at [150, 93] on link "12th Grade Courses" at bounding box center [156, 95] width 36 height 6
click at [437, 8] on span "×" at bounding box center [436, 6] width 4 height 8
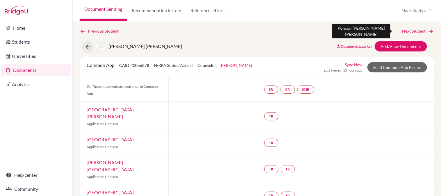
click at [416, 32] on link "Next Student" at bounding box center [418, 31] width 32 height 6
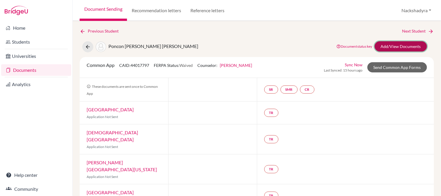
click at [403, 47] on link "Add/View Documents" at bounding box center [401, 46] width 52 height 10
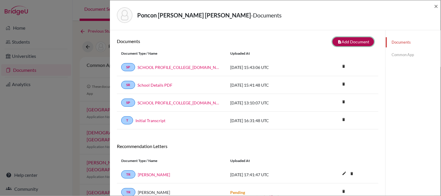
click at [343, 39] on button "note_add Add Document" at bounding box center [354, 41] width 42 height 9
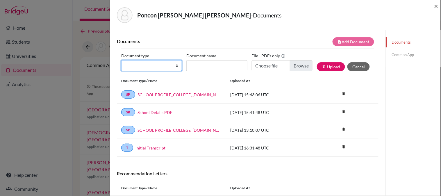
click at [154, 60] on select "Change explanation for Common App reports Counselor recommendation Internationa…" at bounding box center [151, 65] width 61 height 11
select select "45"
click at [121, 60] on select "Change explanation for Common App reports Counselor recommendation Internationa…" at bounding box center [151, 65] width 61 height 11
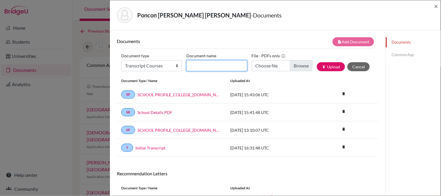
click at [210, 70] on input "Document name" at bounding box center [216, 65] width 61 height 11
type input "12th Grade Courses"
type input "C:\fakepath\Poncon, Claire.pdf"
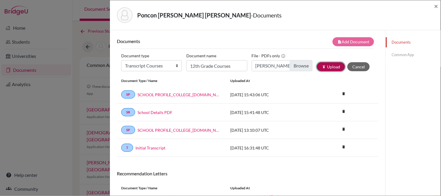
click at [322, 65] on button "publish Upload" at bounding box center [331, 66] width 28 height 9
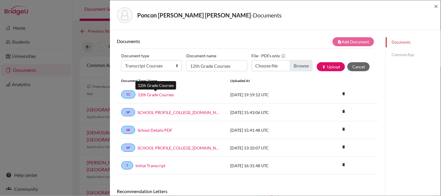
click at [157, 94] on link "12th Grade Courses" at bounding box center [156, 95] width 36 height 6
click at [159, 94] on link "12th Grade Courses" at bounding box center [156, 95] width 36 height 6
click at [437, 7] on span "×" at bounding box center [436, 6] width 4 height 8
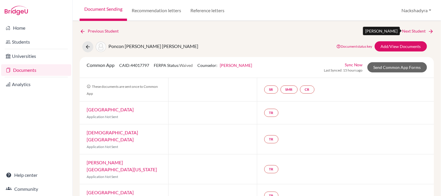
click at [419, 33] on link "Next Student" at bounding box center [418, 31] width 32 height 6
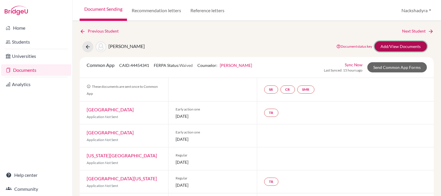
click at [397, 48] on link "Add/View Documents" at bounding box center [401, 46] width 52 height 10
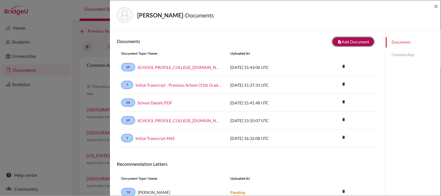
click at [353, 41] on button "note_add Add Document" at bounding box center [354, 41] width 42 height 9
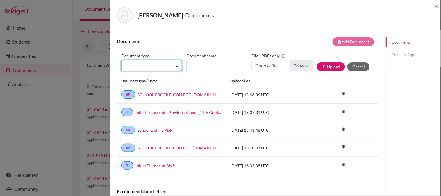
click at [145, 64] on select "Change explanation for Common App reports Counselor recommendation Internationa…" at bounding box center [151, 65] width 61 height 11
select select "45"
click at [121, 60] on select "Change explanation for Common App reports Counselor recommendation Internationa…" at bounding box center [151, 65] width 61 height 11
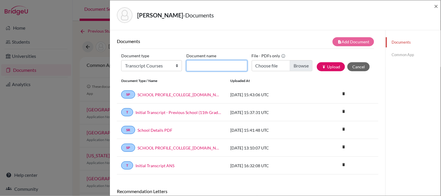
click at [197, 69] on input "Document name" at bounding box center [216, 65] width 61 height 11
type input "12th Grade Courses"
type input "C:\fakepath\Prado, Diana.pdf"
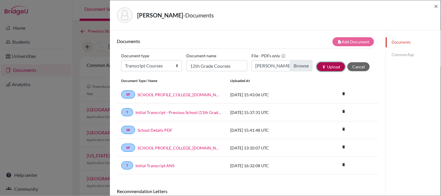
click at [335, 64] on button "publish Upload" at bounding box center [331, 66] width 28 height 9
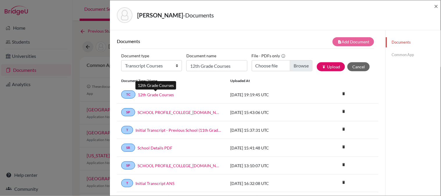
click at [151, 94] on link "12th Grade Courses" at bounding box center [156, 95] width 36 height 6
click at [435, 7] on span "×" at bounding box center [436, 6] width 4 height 8
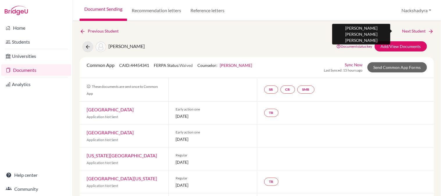
click at [419, 30] on link "Next Student" at bounding box center [418, 31] width 32 height 6
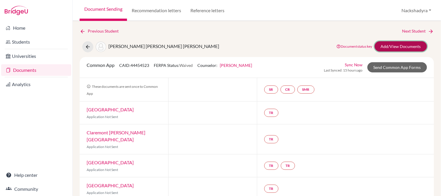
click at [394, 46] on link "Add/View Documents" at bounding box center [401, 46] width 52 height 10
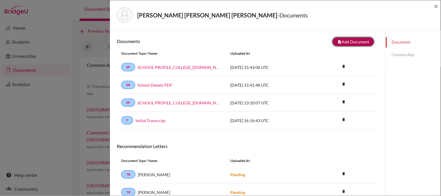
click at [347, 37] on button "note_add Add Document" at bounding box center [354, 41] width 42 height 9
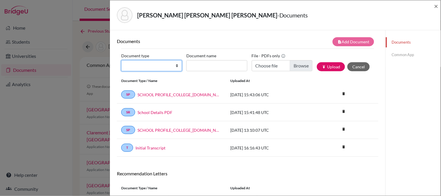
click at [151, 61] on select "Change explanation for Common App reports Counselor recommendation Internationa…" at bounding box center [151, 65] width 61 height 11
select select "45"
click at [121, 60] on select "Change explanation for Common App reports Counselor recommendation Internationa…" at bounding box center [151, 65] width 61 height 11
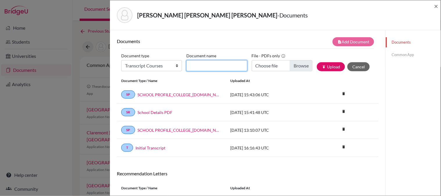
click at [196, 65] on input "Document name" at bounding box center [216, 65] width 61 height 11
type input "12th Grade Courses"
type input "C:\fakepath\Prado, Dasha.pdf"
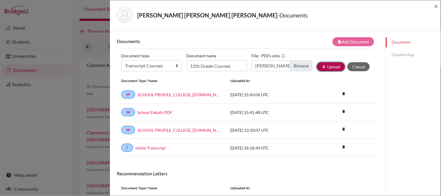
click at [331, 67] on button "publish Upload" at bounding box center [331, 66] width 28 height 9
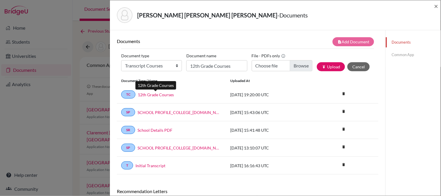
click at [154, 94] on link "12th Grade Courses" at bounding box center [156, 95] width 36 height 6
click at [436, 7] on span "×" at bounding box center [436, 6] width 4 height 8
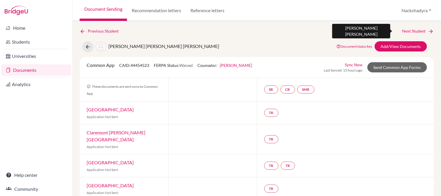
click at [409, 33] on link "Next Student" at bounding box center [418, 31] width 32 height 6
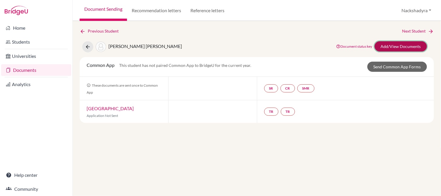
click at [394, 48] on link "Add/View Documents" at bounding box center [401, 46] width 52 height 10
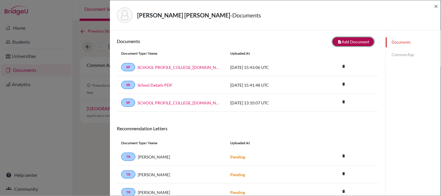
click at [351, 41] on button "note_add Add Document" at bounding box center [354, 41] width 42 height 9
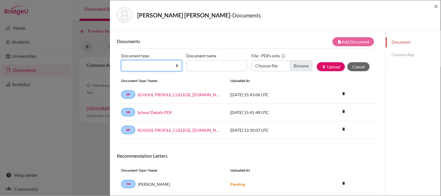
drag, startPoint x: 152, startPoint y: 67, endPoint x: 153, endPoint y: 71, distance: 3.9
click at [152, 67] on select "Change explanation for Common App reports Counselor recommendation Internationa…" at bounding box center [151, 65] width 61 height 11
select select "45"
click at [121, 60] on select "Change explanation for Common App reports Counselor recommendation Internationa…" at bounding box center [151, 65] width 61 height 11
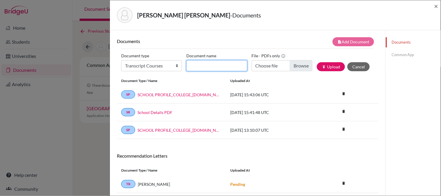
click at [219, 64] on input "Document name" at bounding box center [216, 65] width 61 height 11
type input "12th Grade Courses"
type input "C:\fakepath\Rathwick, Emilia.pdf"
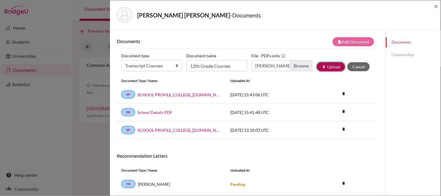
click at [322, 66] on icon "publish" at bounding box center [324, 67] width 4 height 4
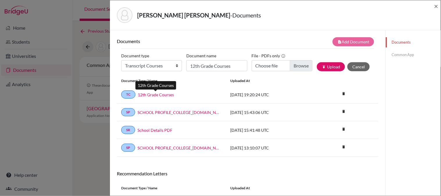
click at [159, 93] on link "12th Grade Courses" at bounding box center [156, 95] width 36 height 6
click at [146, 71] on select "Change explanation for Common App reports Counselor recommendation Internationa…" at bounding box center [151, 65] width 61 height 11
select select "2"
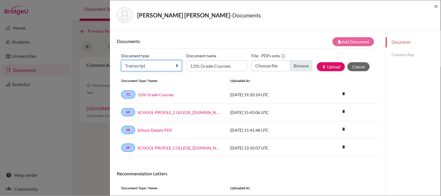
click at [121, 60] on select "Change explanation for Common App reports Counselor recommendation Internationa…" at bounding box center [151, 65] width 61 height 11
drag, startPoint x: 217, startPoint y: 68, endPoint x: 219, endPoint y: 71, distance: 3.7
click at [217, 68] on input "12th Grade Courses" at bounding box center [216, 65] width 61 height 11
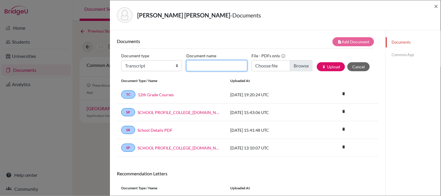
type input "Initial Transcript"
type input "C:\fakepath\Rathwick, Emilia - Initial Transcript.pdf"
click at [341, 70] on div "publish Upload Cancel" at bounding box center [345, 66] width 57 height 9
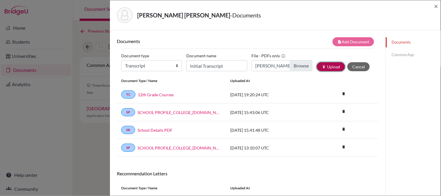
click at [331, 68] on button "publish Upload" at bounding box center [331, 66] width 28 height 9
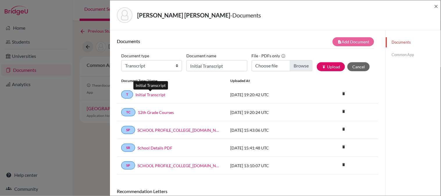
click at [156, 94] on link "Initial Transcript" at bounding box center [150, 95] width 30 height 6
click at [438, 5] on span "×" at bounding box center [436, 6] width 4 height 8
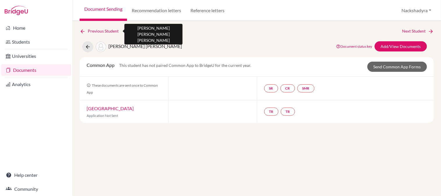
click at [95, 28] on link "Previous Student" at bounding box center [102, 31] width 44 height 6
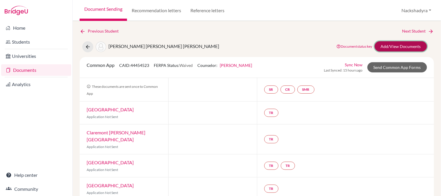
click at [410, 45] on link "Add/View Documents" at bounding box center [401, 46] width 52 height 10
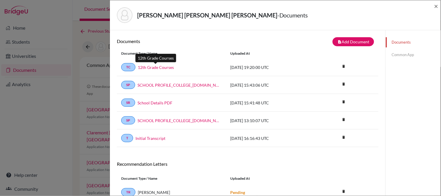
click at [150, 66] on link "12th Grade Courses" at bounding box center [156, 67] width 36 height 6
click at [433, 8] on div "Prado Pineda, Dasha Alexandra - Documents ×" at bounding box center [275, 15] width 326 height 25
click at [435, 7] on span "×" at bounding box center [436, 6] width 4 height 8
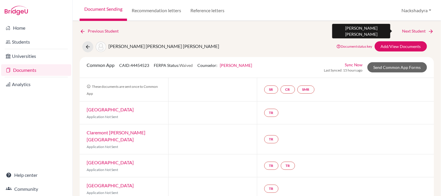
click at [428, 31] on icon at bounding box center [431, 31] width 6 height 6
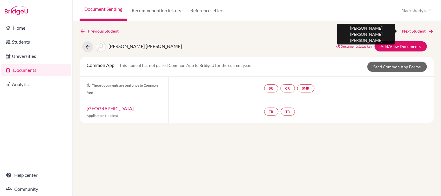
click at [423, 31] on link "Next Student" at bounding box center [418, 31] width 32 height 6
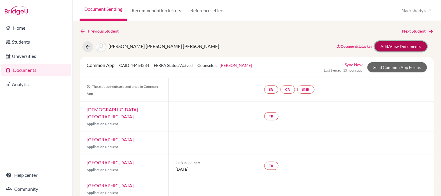
click at [381, 44] on link "Add/View Documents" at bounding box center [401, 46] width 52 height 10
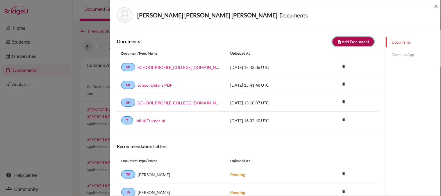
click at [348, 38] on button "note_add Add Document" at bounding box center [354, 41] width 42 height 9
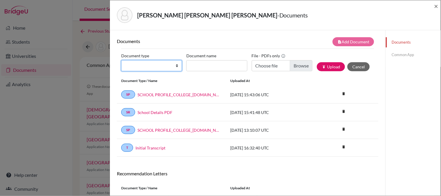
click at [164, 68] on select "Change explanation for Common App reports Counselor recommendation Internationa…" at bounding box center [151, 65] width 61 height 11
select select "45"
click at [121, 60] on select "Change explanation for Common App reports Counselor recommendation Internationa…" at bounding box center [151, 65] width 61 height 11
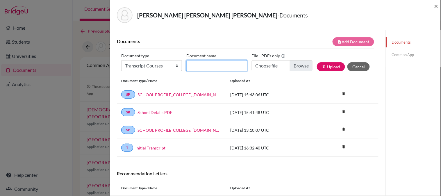
click at [223, 68] on input "Document name" at bounding box center [216, 65] width 61 height 11
type input "12th Grade Courses"
type input "C:\fakepath\Rodriguez, Camilla.pdf"
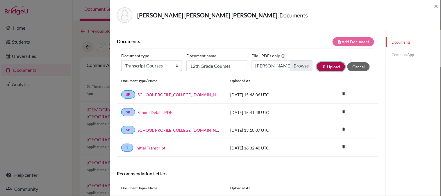
click at [325, 65] on button "publish Upload" at bounding box center [331, 66] width 28 height 9
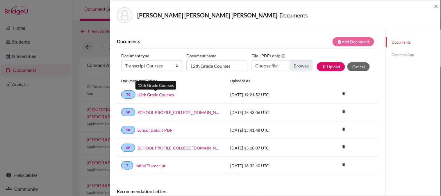
click at [151, 95] on link "12th Grade Courses" at bounding box center [156, 95] width 36 height 6
click at [437, 7] on span "×" at bounding box center [436, 6] width 4 height 8
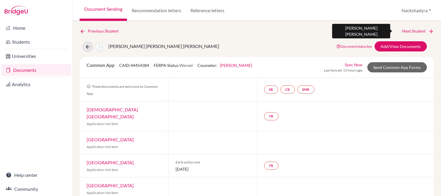
click at [404, 31] on link "Next Student" at bounding box center [418, 31] width 32 height 6
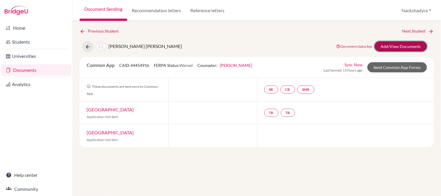
click at [394, 48] on link "Add/View Documents" at bounding box center [401, 46] width 52 height 10
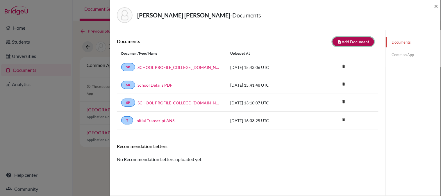
click at [344, 38] on button "note_add Add Document" at bounding box center [354, 41] width 42 height 9
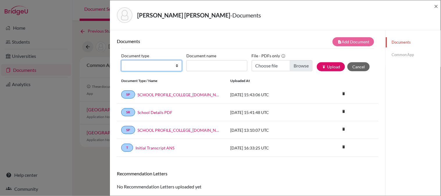
click at [150, 68] on select "Change explanation for Common App reports Counselor recommendation Internationa…" at bounding box center [151, 65] width 61 height 11
select select "45"
click at [121, 60] on select "Change explanation for Common App reports Counselor recommendation Internationa…" at bounding box center [151, 65] width 61 height 11
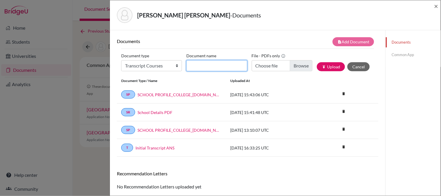
drag, startPoint x: 202, startPoint y: 67, endPoint x: 203, endPoint y: 71, distance: 3.9
click at [202, 67] on input "Document name" at bounding box center [216, 65] width 61 height 11
type input "12th Grade Courses"
type input "C:\fakepath\Rodriguez, Luis.pdf"
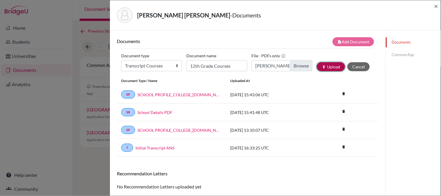
click at [317, 65] on button "publish Upload" at bounding box center [331, 66] width 28 height 9
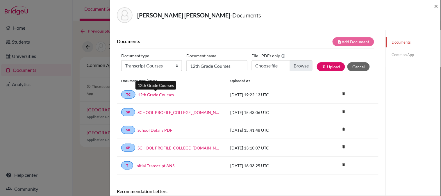
click at [160, 95] on link "12th Grade Courses" at bounding box center [156, 95] width 36 height 6
click at [436, 8] on span "×" at bounding box center [436, 6] width 4 height 8
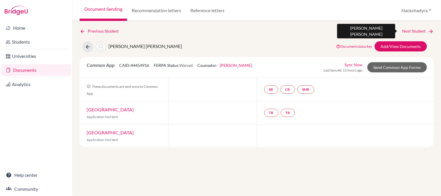
click at [417, 31] on link "Next Student" at bounding box center [418, 31] width 32 height 6
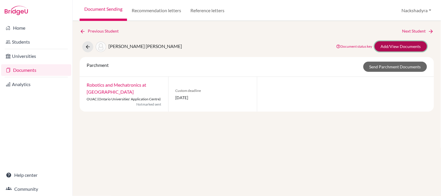
click at [402, 45] on link "Add/View Documents" at bounding box center [401, 46] width 52 height 10
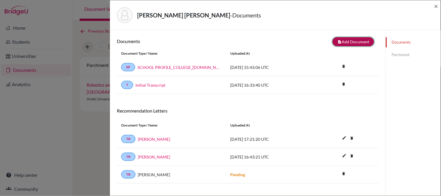
click at [345, 42] on button "note_add Add Document" at bounding box center [354, 41] width 42 height 9
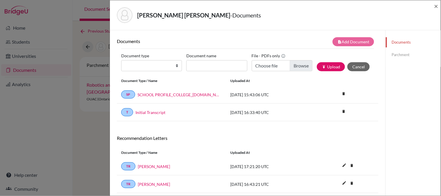
click at [149, 71] on div "Document type Change explanation for Common App reports Counselor recommendatio…" at bounding box center [247, 63] width 253 height 25
click at [147, 65] on select "Change explanation for Common App reports Counselor recommendation Internationa…" at bounding box center [151, 65] width 61 height 11
select select "45"
click at [121, 60] on select "Change explanation for Common App reports Counselor recommendation Internationa…" at bounding box center [151, 65] width 61 height 11
click at [218, 64] on input "Document name" at bounding box center [216, 65] width 61 height 11
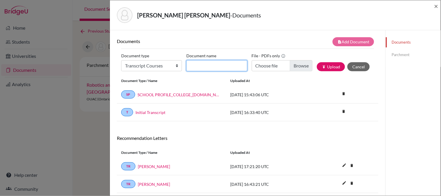
type input "12th Grade Courses"
type input "C:\fakepath\Rodriguez, Daniel.pdf"
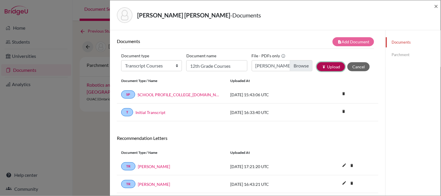
click at [333, 64] on button "publish Upload" at bounding box center [331, 66] width 28 height 9
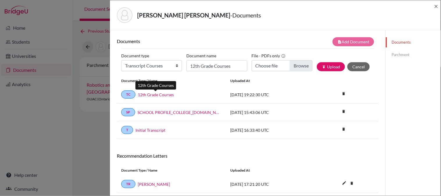
click at [144, 96] on link "12th Grade Courses" at bounding box center [156, 95] width 36 height 6
click at [436, 7] on span "×" at bounding box center [436, 6] width 4 height 8
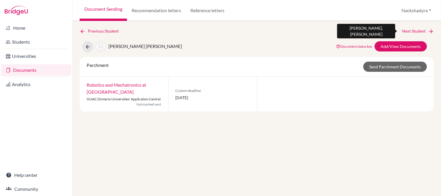
click at [406, 31] on link "Next Student" at bounding box center [418, 31] width 32 height 6
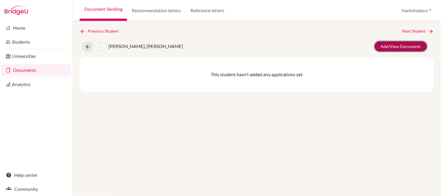
click at [401, 41] on link "Add/View Documents" at bounding box center [401, 46] width 52 height 10
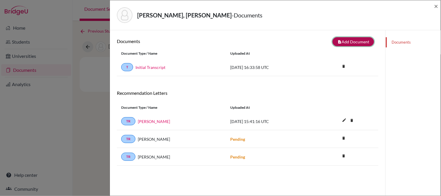
click at [356, 39] on button "note_add Add Document" at bounding box center [354, 41] width 42 height 9
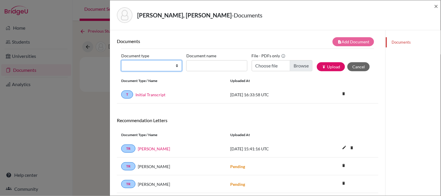
click at [153, 65] on select "Change explanation for Common App reports Counselor recommendation Internationa…" at bounding box center [151, 65] width 61 height 11
select select "45"
click at [121, 60] on select "Change explanation for Common App reports Counselor recommendation Internationa…" at bounding box center [151, 65] width 61 height 11
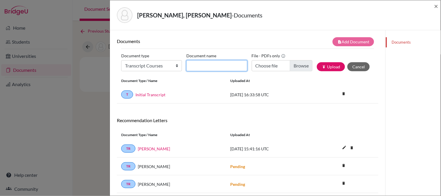
click at [207, 67] on input "Document name" at bounding box center [216, 65] width 61 height 11
type input "12th Grade Courses"
type input "C:\fakepath\Rubio, Jefferson.pdf"
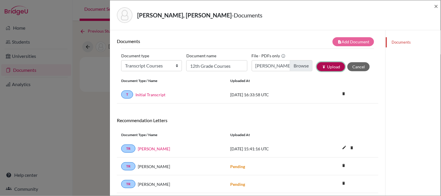
click at [324, 66] on button "publish Upload" at bounding box center [331, 66] width 28 height 9
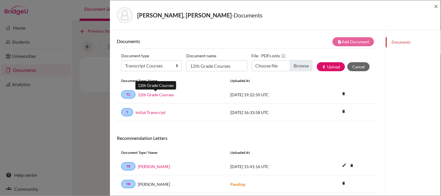
click at [147, 94] on link "12th Grade Courses" at bounding box center [156, 95] width 36 height 6
click at [160, 92] on link "12th Grade Courses" at bounding box center [156, 95] width 36 height 6
click at [435, 8] on span "×" at bounding box center [436, 6] width 4 height 8
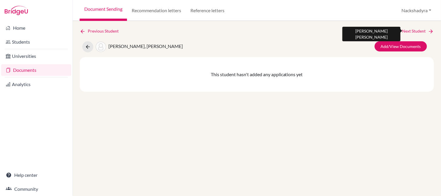
click at [422, 30] on link "Next Student" at bounding box center [418, 31] width 32 height 6
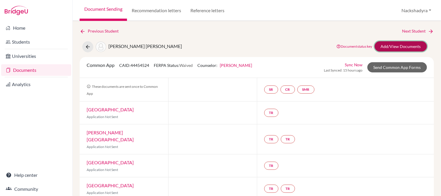
click at [402, 47] on link "Add/View Documents" at bounding box center [401, 46] width 52 height 10
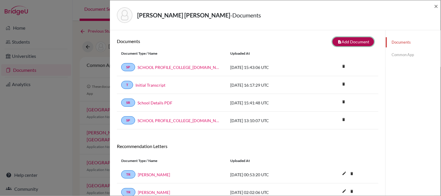
click at [353, 42] on button "note_add Add Document" at bounding box center [354, 41] width 42 height 9
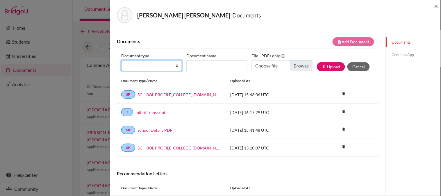
click at [146, 65] on select "Change explanation for Common App reports Counselor recommendation Internationa…" at bounding box center [151, 65] width 61 height 11
select select "45"
click at [121, 60] on select "Change explanation for Common App reports Counselor recommendation Internationa…" at bounding box center [151, 65] width 61 height 11
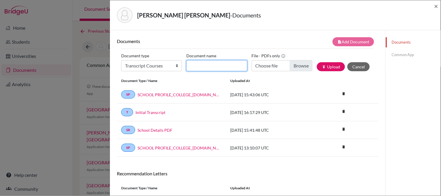
click at [209, 69] on input "Document name" at bounding box center [216, 65] width 61 height 11
type input "12th Grade Courses"
type input "C:\fakepath\Sandino, Ana.pdf"
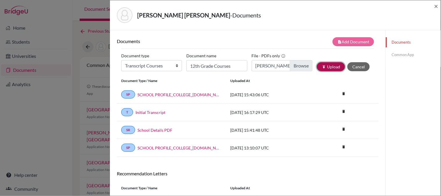
click at [322, 68] on icon "publish" at bounding box center [324, 67] width 4 height 4
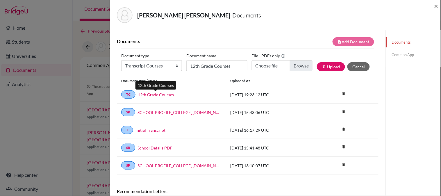
click at [165, 94] on link "12th Grade Courses" at bounding box center [156, 95] width 36 height 6
click at [435, 7] on span "×" at bounding box center [436, 6] width 4 height 8
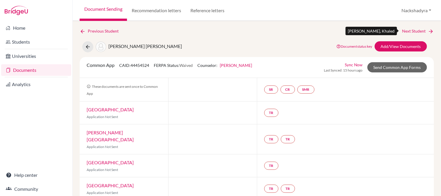
click at [420, 32] on link "Next Student" at bounding box center [418, 31] width 32 height 6
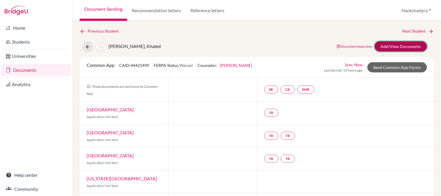
click at [380, 44] on link "Add/View Documents" at bounding box center [401, 46] width 52 height 10
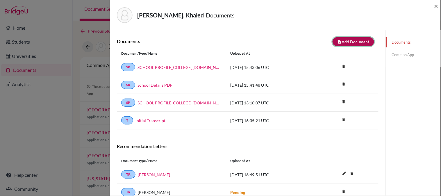
click at [337, 42] on icon "note_add" at bounding box center [339, 42] width 4 height 4
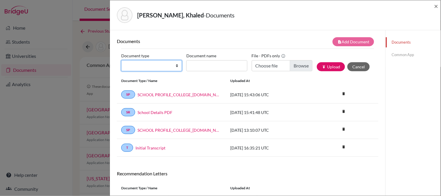
click at [147, 65] on select "Change explanation for Common App reports Counselor recommendation Internationa…" at bounding box center [151, 65] width 61 height 11
select select "45"
click at [121, 60] on select "Change explanation for Common App reports Counselor recommendation Internationa…" at bounding box center [151, 65] width 61 height 11
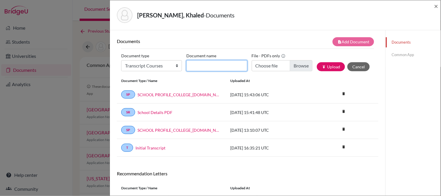
click at [222, 65] on input "Document name" at bounding box center [216, 65] width 61 height 11
type input "12th Grade Courses"
type input "C:\fakepath\Shehab, Khaled.pdf"
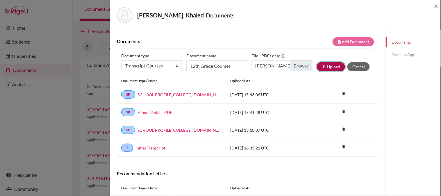
click at [326, 67] on button "publish Upload" at bounding box center [331, 66] width 28 height 9
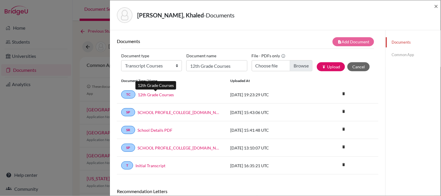
click at [165, 92] on link "12th Grade Courses" at bounding box center [156, 95] width 36 height 6
click at [436, 8] on span "×" at bounding box center [436, 6] width 4 height 8
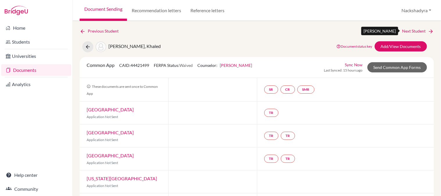
click at [411, 31] on link "Next Student" at bounding box center [418, 31] width 32 height 6
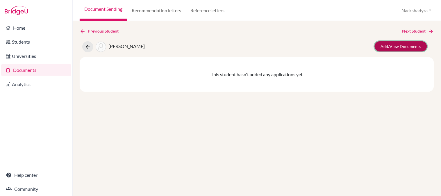
click at [407, 42] on link "Add/View Documents" at bounding box center [401, 46] width 52 height 10
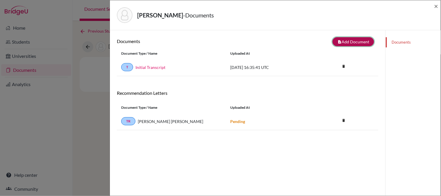
click at [356, 38] on button "note_add Add Document" at bounding box center [354, 41] width 42 height 9
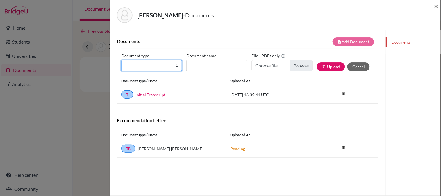
click at [149, 66] on select "Change explanation for Common App reports Counselor recommendation Internationa…" at bounding box center [151, 65] width 61 height 11
select select "45"
click at [121, 60] on select "Change explanation for Common App reports Counselor recommendation Internationa…" at bounding box center [151, 65] width 61 height 11
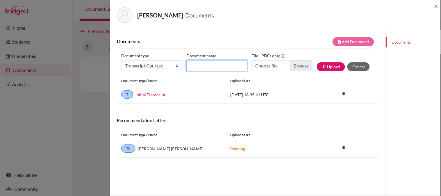
click at [210, 61] on input "Document name" at bounding box center [216, 65] width 61 height 11
type input "12th Grade Courses"
type input "C:\fakepath\Shin, Hyunjun.pdf"
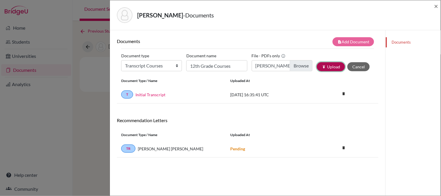
click at [322, 68] on icon "publish" at bounding box center [324, 67] width 4 height 4
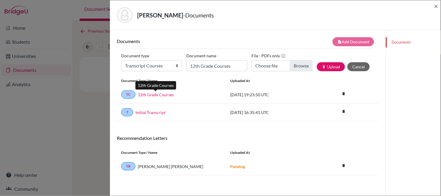
click at [163, 95] on link "12th Grade Courses" at bounding box center [156, 95] width 36 height 6
click at [438, 6] on span "×" at bounding box center [436, 6] width 4 height 8
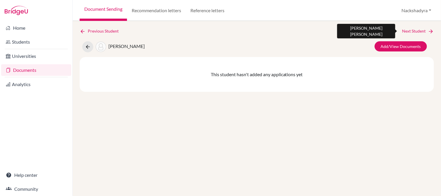
click at [419, 29] on link "Next Student" at bounding box center [418, 31] width 32 height 6
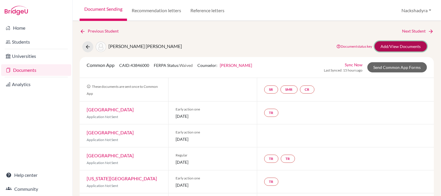
click at [386, 45] on link "Add/View Documents" at bounding box center [401, 46] width 52 height 10
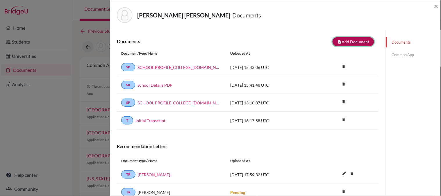
click at [350, 38] on button "note_add Add Document" at bounding box center [354, 41] width 42 height 9
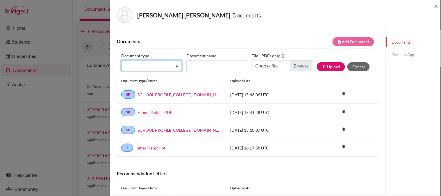
click at [145, 69] on select "Change explanation for Common App reports Counselor recommendation Internationa…" at bounding box center [151, 65] width 61 height 11
select select "45"
click at [121, 60] on select "Change explanation for Common App reports Counselor recommendation Internationa…" at bounding box center [151, 65] width 61 height 11
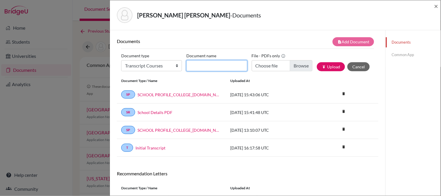
click at [214, 68] on input "Document name" at bounding box center [216, 65] width 61 height 11
type input "12th Grade Courses"
type input "C:\fakepath\Solorzano, Melissa.pdf"
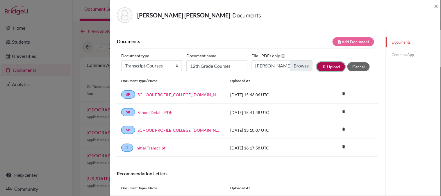
click at [329, 65] on button "publish Upload" at bounding box center [331, 66] width 28 height 9
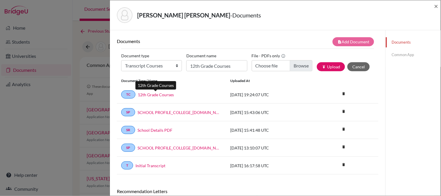
click at [151, 94] on link "12th Grade Courses" at bounding box center [156, 95] width 36 height 6
click at [435, 7] on span "×" at bounding box center [436, 6] width 4 height 8
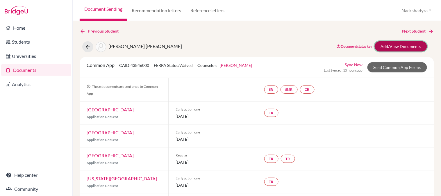
click at [401, 45] on link "Add/View Documents" at bounding box center [401, 46] width 52 height 10
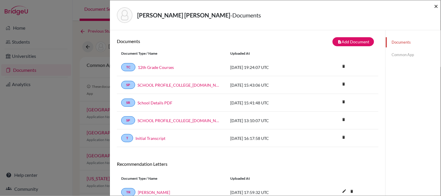
click at [437, 4] on span "×" at bounding box center [436, 6] width 4 height 8
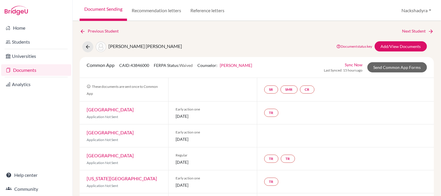
click at [412, 34] on link "Next Student" at bounding box center [418, 31] width 32 height 6
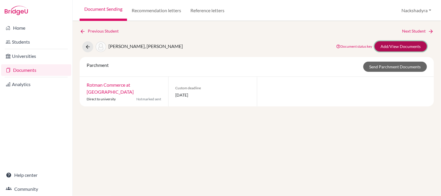
click at [388, 45] on link "Add/View Documents" at bounding box center [401, 46] width 52 height 10
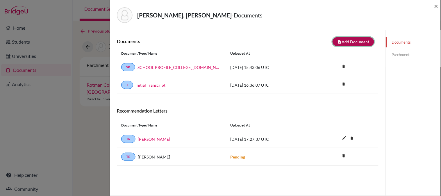
drag, startPoint x: 360, startPoint y: 41, endPoint x: 308, endPoint y: 55, distance: 53.0
click at [360, 41] on button "note_add Add Document" at bounding box center [354, 41] width 42 height 9
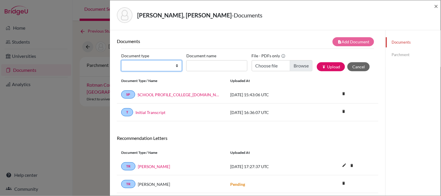
click at [152, 68] on select "Change explanation for Common App reports Counselor recommendation Internationa…" at bounding box center [151, 65] width 61 height 11
select select "45"
click at [121, 60] on select "Change explanation for Common App reports Counselor recommendation Internationa…" at bounding box center [151, 65] width 61 height 11
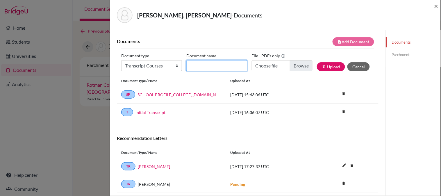
click at [213, 68] on input "Document name" at bounding box center [216, 65] width 61 height 11
type input "12th Grade Courses"
type input "C:\fakepath\Spiro, Leonardo.pdf"
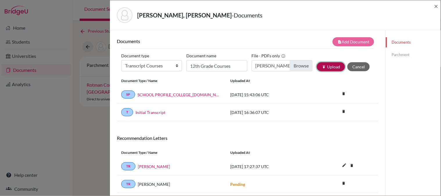
click at [322, 67] on icon "publish" at bounding box center [324, 67] width 4 height 4
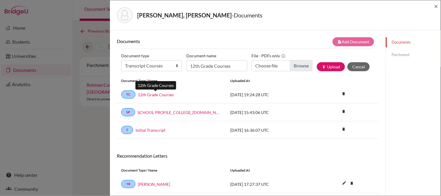
click at [151, 94] on link "12th Grade Courses" at bounding box center [156, 95] width 36 height 6
click at [435, 6] on span "×" at bounding box center [436, 6] width 4 height 8
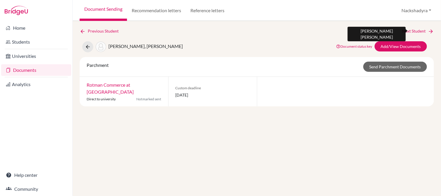
click at [425, 31] on link "Next Student" at bounding box center [418, 31] width 32 height 6
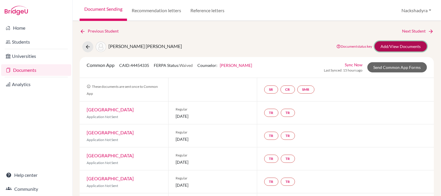
click at [390, 41] on link "Add/View Documents" at bounding box center [401, 46] width 52 height 10
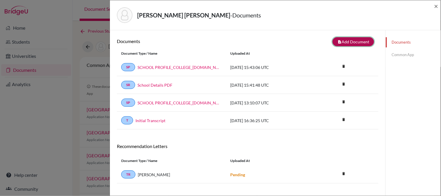
click at [346, 42] on button "note_add Add Document" at bounding box center [354, 41] width 42 height 9
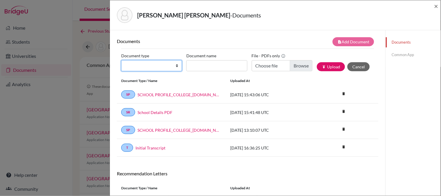
click at [160, 68] on select "Change explanation for Common App reports Counselor recommendation Internationa…" at bounding box center [151, 65] width 61 height 11
select select "45"
click at [121, 60] on select "Change explanation for Common App reports Counselor recommendation Internationa…" at bounding box center [151, 65] width 61 height 11
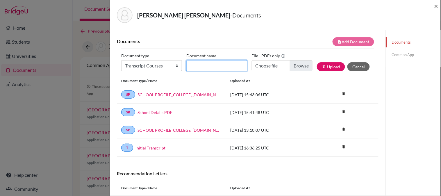
click at [210, 68] on input "Document name" at bounding box center [216, 65] width 61 height 11
type input "12th Grade Courses"
type input "C:\fakepath\Taboada, Paulina.pdf"
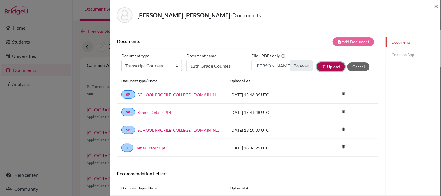
click at [329, 65] on button "publish Upload" at bounding box center [331, 66] width 28 height 9
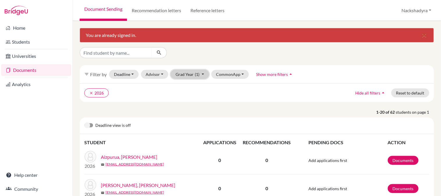
click at [199, 74] on button "Grad Year (1)" at bounding box center [190, 74] width 38 height 9
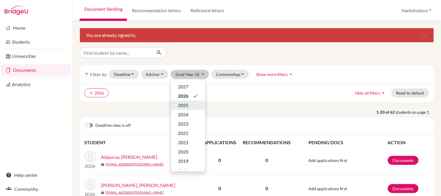
click at [190, 101] on button "2025" at bounding box center [188, 105] width 34 height 9
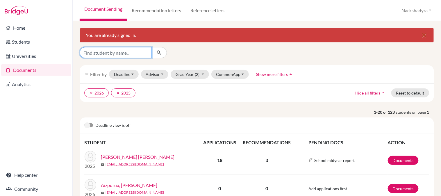
click at [124, 56] on input "Find student by name..." at bounding box center [116, 52] width 72 height 11
type input "navarrete"
click button "submit" at bounding box center [158, 52] width 15 height 11
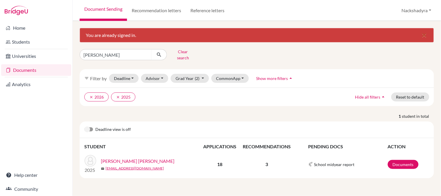
click at [142, 159] on link "[PERSON_NAME] [PERSON_NAME]" at bounding box center [138, 161] width 74 height 7
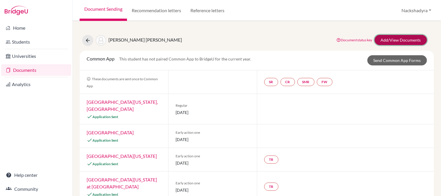
click at [390, 38] on link "Add/View Documents" at bounding box center [401, 40] width 52 height 10
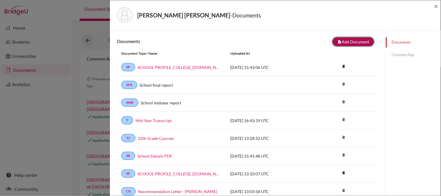
click at [339, 43] on button "note_add Add Document" at bounding box center [354, 41] width 42 height 9
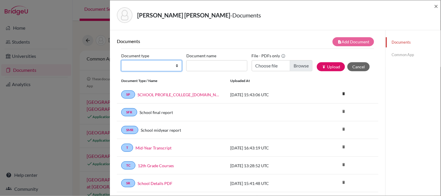
click at [152, 65] on select "Change explanation for Common App reports Counselor recommendation Internationa…" at bounding box center [151, 65] width 61 height 11
select select "2"
click at [121, 60] on select "Change explanation for Common App reports Counselor recommendation Internationa…" at bounding box center [151, 65] width 61 height 11
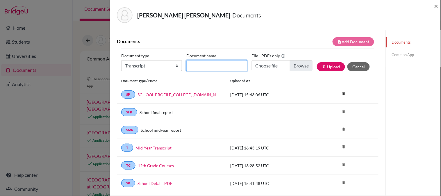
click at [212, 63] on input "Document name" at bounding box center [216, 65] width 61 height 11
type input "Final Transcript"
type input "C:\fakepath\Navarrete, Veronica - Final Transcript.pdf"
click at [327, 66] on button "publish Upload" at bounding box center [331, 66] width 28 height 9
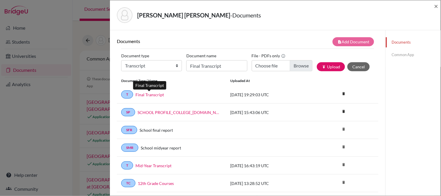
click at [160, 94] on link "Final Transcript" at bounding box center [149, 95] width 28 height 6
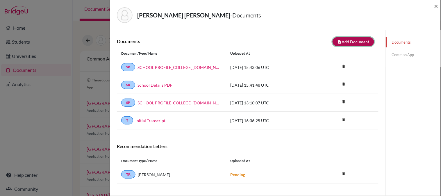
click at [341, 40] on button "note_add Add Document" at bounding box center [354, 41] width 42 height 9
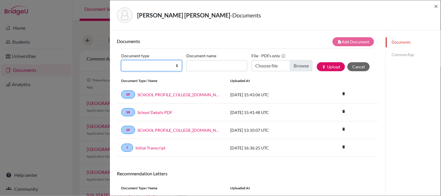
click at [153, 69] on select "Change explanation for Common App reports Counselor recommendation Internationa…" at bounding box center [151, 65] width 61 height 11
select select "45"
click at [121, 60] on select "Change explanation for Common App reports Counselor recommendation Internationa…" at bounding box center [151, 65] width 61 height 11
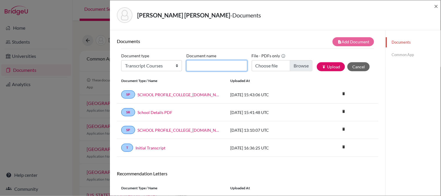
click at [217, 63] on input "Document name" at bounding box center [216, 65] width 61 height 11
type input "12th Grade Courses"
type input "C:\fakepath\[PERSON_NAME].pdf"
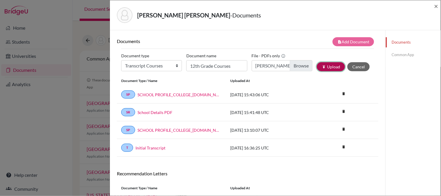
click at [325, 67] on button "publish Upload" at bounding box center [331, 66] width 28 height 9
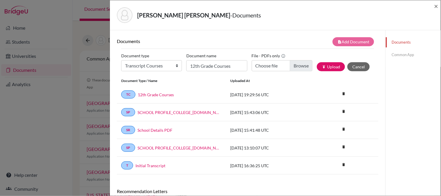
click at [161, 95] on link "12th Grade Courses" at bounding box center [156, 95] width 36 height 6
click at [437, 4] on span "×" at bounding box center [436, 6] width 4 height 8
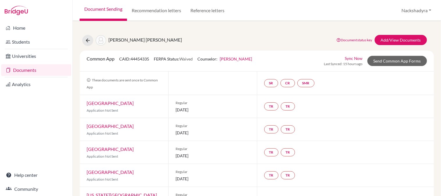
click at [112, 12] on link "Document Sending" at bounding box center [103, 10] width 47 height 21
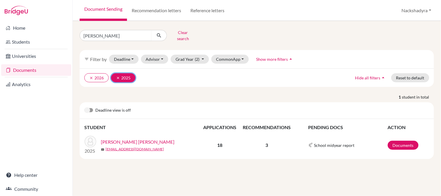
click at [117, 76] on icon "clear" at bounding box center [118, 78] width 4 height 4
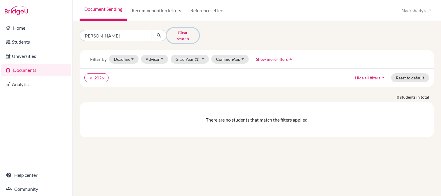
click at [180, 30] on button "Clear search" at bounding box center [183, 35] width 32 height 15
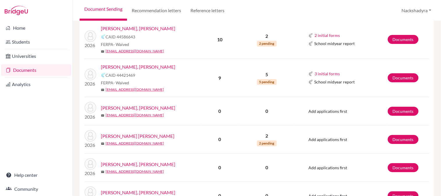
scroll to position [603, 0]
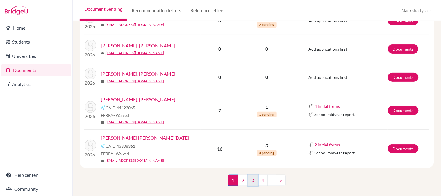
click at [254, 175] on link "3" at bounding box center [253, 180] width 10 height 11
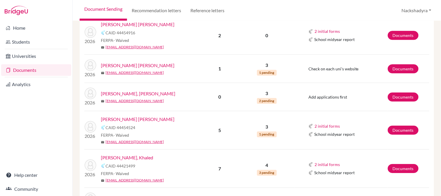
scroll to position [646, 0]
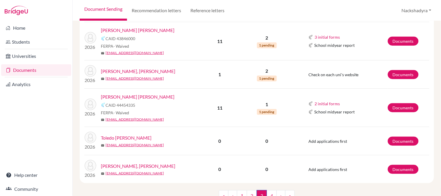
click at [119, 93] on link "[PERSON_NAME] [PERSON_NAME]" at bounding box center [138, 96] width 74 height 7
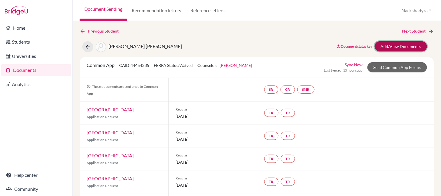
click at [384, 44] on link "Add/View Documents" at bounding box center [401, 46] width 52 height 10
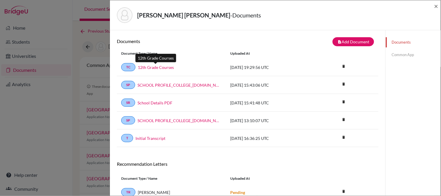
click at [158, 65] on link "12th Grade Courses" at bounding box center [156, 67] width 36 height 6
click at [437, 6] on span "×" at bounding box center [436, 6] width 4 height 8
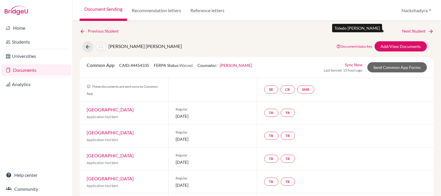
click at [423, 31] on link "Next Student" at bounding box center [418, 31] width 32 height 6
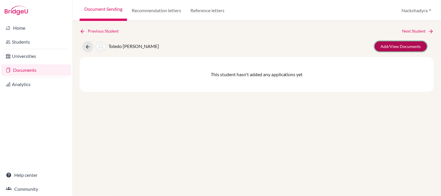
click at [403, 44] on link "Add/View Documents" at bounding box center [401, 46] width 52 height 10
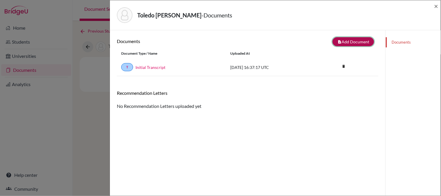
drag, startPoint x: 355, startPoint y: 42, endPoint x: 295, endPoint y: 49, distance: 60.3
click at [355, 41] on button "note_add Add Document" at bounding box center [354, 41] width 42 height 9
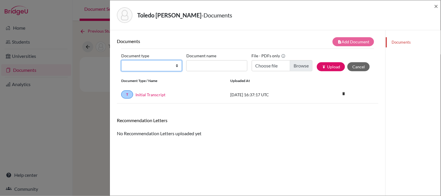
click at [147, 65] on select "Change explanation for Common App reports Counselor recommendation Internationa…" at bounding box center [151, 65] width 61 height 11
select select "45"
click at [121, 60] on select "Change explanation for Common App reports Counselor recommendation Internationa…" at bounding box center [151, 65] width 61 height 11
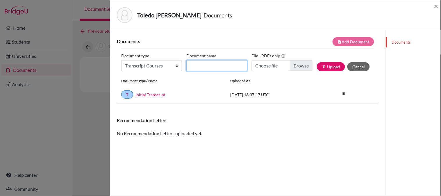
click at [198, 60] on input "Document name" at bounding box center [216, 65] width 61 height 11
type input "12th Grade Courses"
type input "C:\fakepath\[GEOGRAPHIC_DATA][PERSON_NAME].pdf"
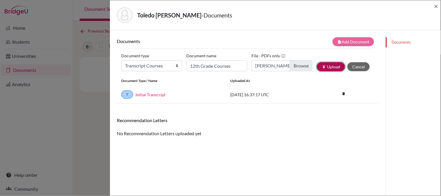
click at [322, 67] on icon "publish" at bounding box center [324, 67] width 4 height 4
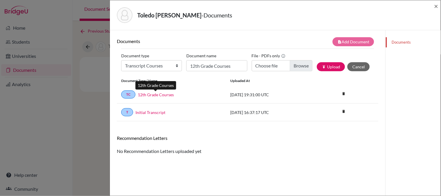
click at [151, 95] on link "12th Grade Courses" at bounding box center [156, 95] width 36 height 6
click at [435, 5] on span "×" at bounding box center [436, 6] width 4 height 8
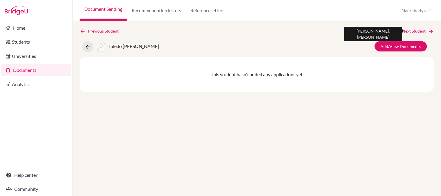
click at [419, 34] on div "Previous Student Next Student Toledo [PERSON_NAME]/View Documents This student …" at bounding box center [257, 60] width 354 height 64
click at [419, 31] on link "Next Student" at bounding box center [418, 31] width 32 height 6
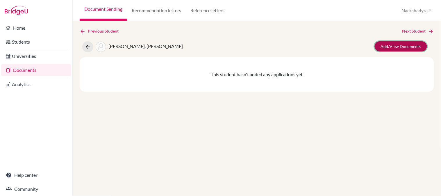
click at [397, 49] on link "Add/View Documents" at bounding box center [401, 46] width 52 height 10
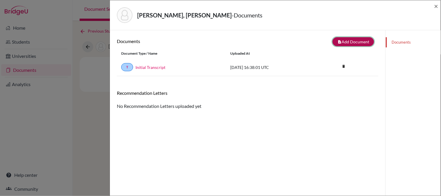
click at [337, 42] on icon "note_add" at bounding box center [339, 42] width 4 height 4
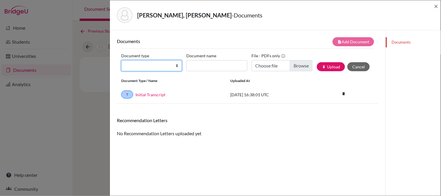
click at [169, 67] on select "Change explanation for Common App reports Counselor recommendation Internationa…" at bounding box center [151, 65] width 61 height 11
select select "45"
click at [121, 60] on select "Change explanation for Common App reports Counselor recommendation Internationa…" at bounding box center [151, 65] width 61 height 11
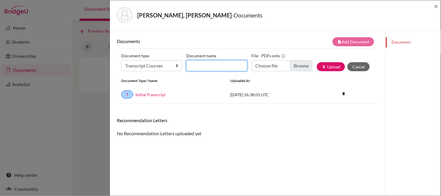
click at [217, 63] on input "Document name" at bounding box center [216, 65] width 61 height 11
type input "12th Grade Courses"
type input "C:\fakepath\[PERSON_NAME].pdf"
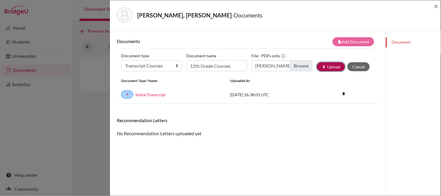
click at [322, 65] on button "publish Upload" at bounding box center [331, 66] width 28 height 9
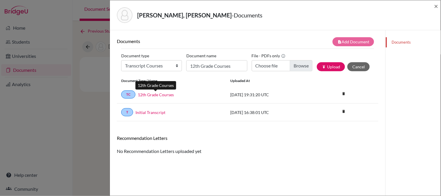
click at [149, 94] on link "12th Grade Courses" at bounding box center [156, 95] width 36 height 6
click at [159, 94] on link "12th Grade Courses" at bounding box center [156, 95] width 36 height 6
click at [437, 8] on span "×" at bounding box center [436, 6] width 4 height 8
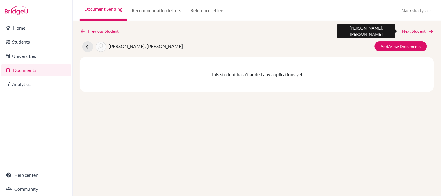
click at [414, 29] on link "Next Student" at bounding box center [418, 31] width 32 height 6
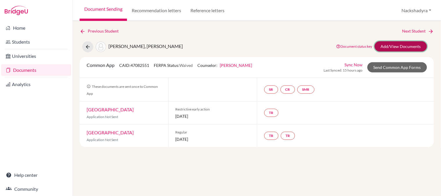
click at [402, 49] on link "Add/View Documents" at bounding box center [401, 46] width 52 height 10
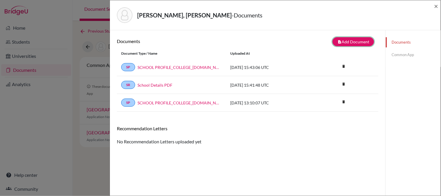
drag, startPoint x: 348, startPoint y: 40, endPoint x: 299, endPoint y: 51, distance: 49.6
click at [347, 40] on button "note_add Add Document" at bounding box center [354, 41] width 42 height 9
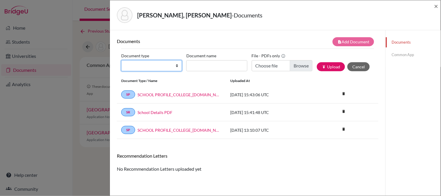
click at [152, 65] on select "Change explanation for Common App reports Counselor recommendation Internationa…" at bounding box center [151, 65] width 61 height 11
select select "45"
click at [121, 60] on select "Change explanation for Common App reports Counselor recommendation Internationa…" at bounding box center [151, 65] width 61 height 11
click at [212, 73] on div "Document type Change explanation for Common App reports Counselor recommendatio…" at bounding box center [247, 63] width 253 height 25
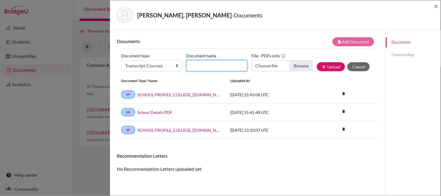
click at [215, 67] on input "Document name" at bounding box center [216, 65] width 61 height 11
type input "12th Grade Courses"
type input "C:\fakepath\[PERSON_NAME].pdf"
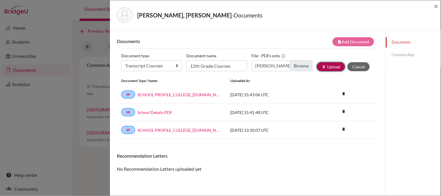
click at [330, 67] on button "publish Upload" at bounding box center [331, 66] width 28 height 9
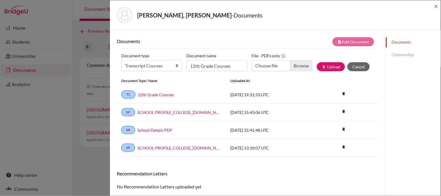
click at [163, 91] on div "TC 12th Grade Courses" at bounding box center [171, 94] width 100 height 8
click at [163, 92] on link "12th Grade Courses" at bounding box center [156, 95] width 36 height 6
click at [436, 3] on span "×" at bounding box center [436, 6] width 4 height 8
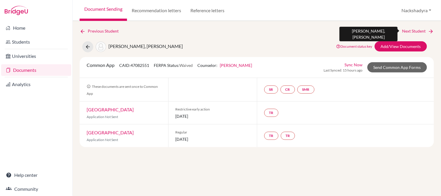
click at [428, 31] on link "Next Student" at bounding box center [418, 31] width 32 height 6
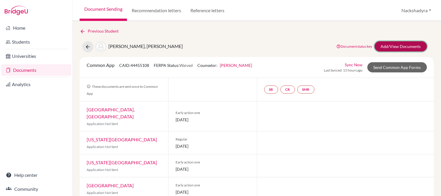
click at [395, 47] on link "Add/View Documents" at bounding box center [401, 46] width 52 height 10
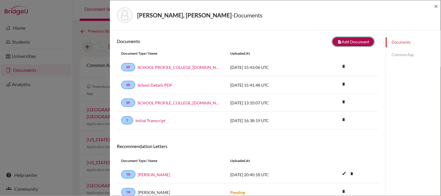
click at [353, 37] on button "note_add Add Document" at bounding box center [354, 41] width 42 height 9
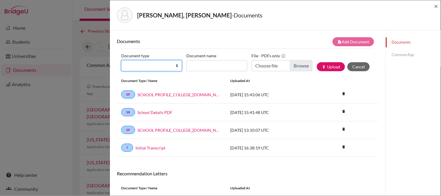
drag, startPoint x: 157, startPoint y: 66, endPoint x: 156, endPoint y: 70, distance: 4.5
click at [157, 66] on select "Change explanation for Common App reports Counselor recommendation Internationa…" at bounding box center [151, 65] width 61 height 11
click at [121, 60] on select "Change explanation for Common App reports Counselor recommendation Internationa…" at bounding box center [151, 65] width 61 height 11
drag, startPoint x: 161, startPoint y: 64, endPoint x: 160, endPoint y: 70, distance: 5.6
click at [161, 64] on select "Change explanation for Common App reports Counselor recommendation Internationa…" at bounding box center [151, 65] width 61 height 11
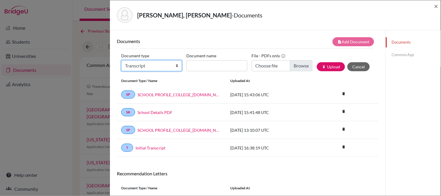
select select "45"
click at [121, 60] on select "Change explanation for Common App reports Counselor recommendation Internationa…" at bounding box center [151, 65] width 61 height 11
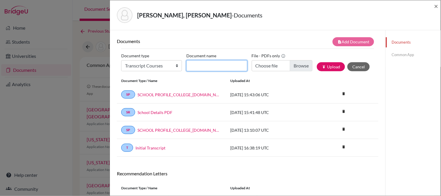
click at [219, 69] on input "Document name" at bounding box center [216, 65] width 61 height 11
type input "12th Grade Courses"
type input "C:\fakepath\[PERSON_NAME].pdf"
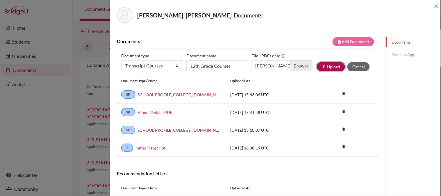
click at [322, 65] on icon "publish" at bounding box center [324, 67] width 4 height 4
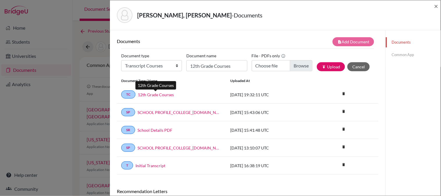
click at [168, 94] on link "12th Grade Courses" at bounding box center [156, 95] width 36 height 6
click at [437, 5] on span "×" at bounding box center [436, 6] width 4 height 8
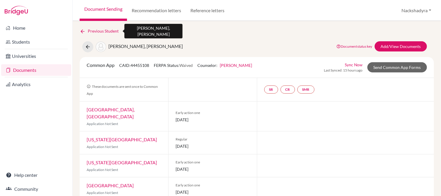
click at [97, 30] on link "Previous Student" at bounding box center [102, 31] width 44 height 6
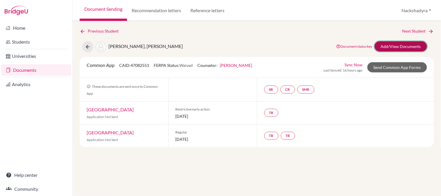
click at [387, 44] on link "Add/View Documents" at bounding box center [401, 46] width 52 height 10
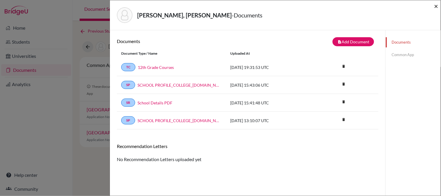
click at [435, 6] on span "×" at bounding box center [436, 6] width 4 height 8
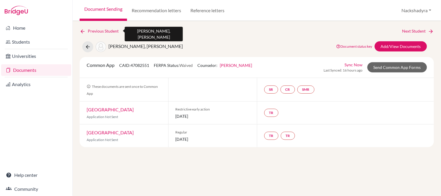
click at [103, 28] on link "Previous Student" at bounding box center [102, 31] width 44 height 6
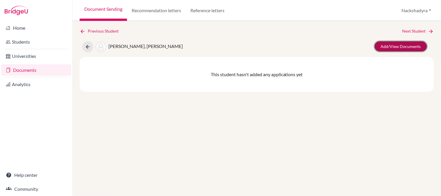
click at [411, 47] on link "Add/View Documents" at bounding box center [401, 46] width 52 height 10
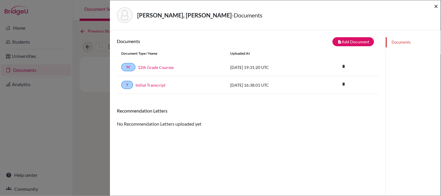
click at [434, 5] on span "×" at bounding box center [436, 6] width 4 height 8
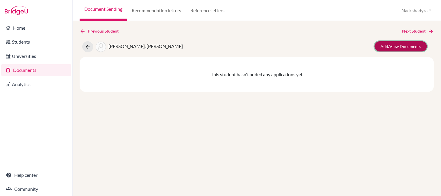
click at [408, 42] on link "Add/View Documents" at bounding box center [401, 46] width 52 height 10
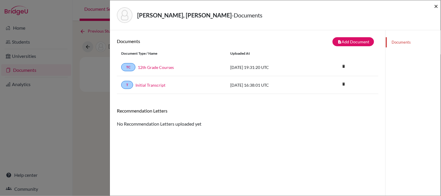
click at [437, 4] on span "×" at bounding box center [436, 6] width 4 height 8
